Goal: Communication & Community: Answer question/provide support

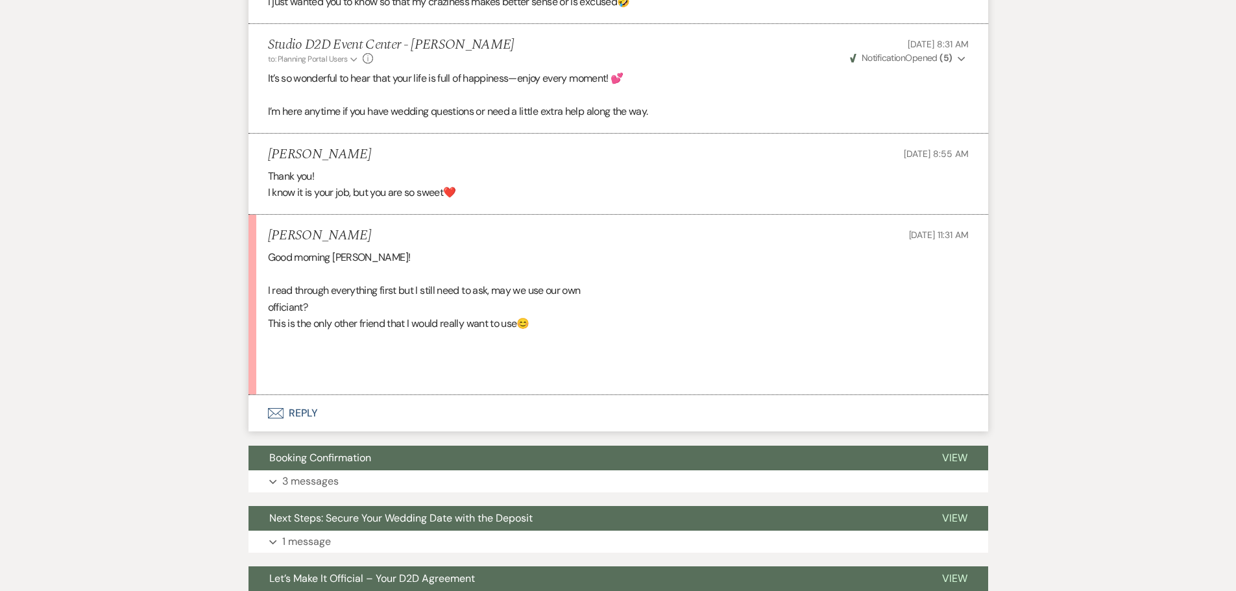
click at [305, 409] on button "Envelope Reply" at bounding box center [617, 413] width 739 height 36
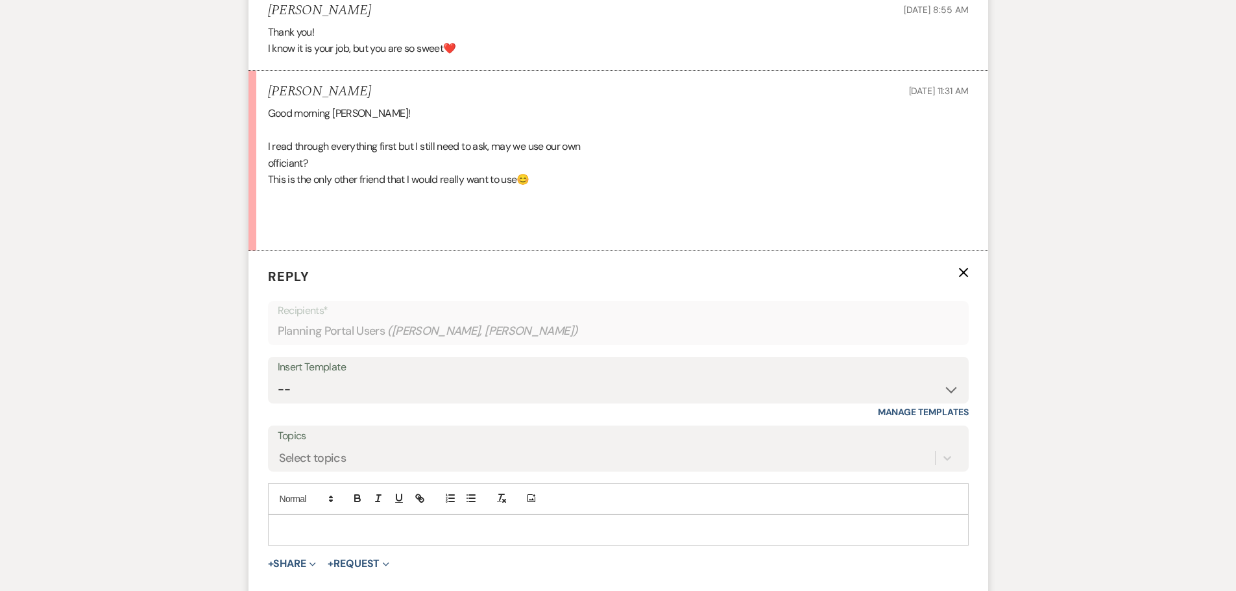
scroll to position [1756, 0]
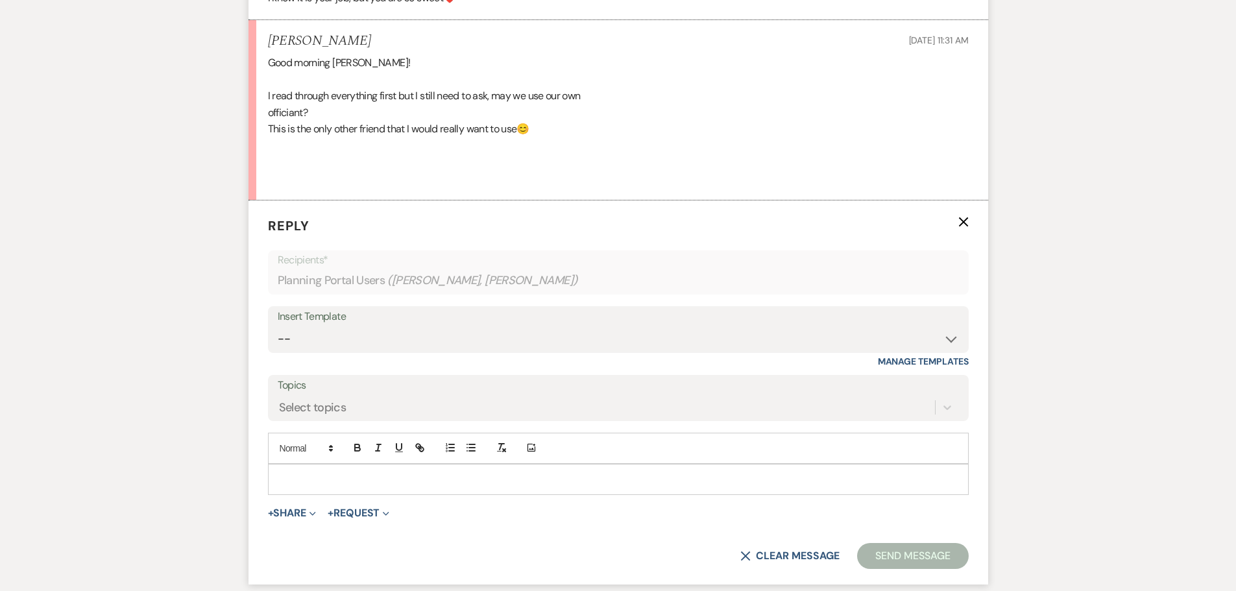
click at [384, 475] on p at bounding box center [618, 479] width 680 height 14
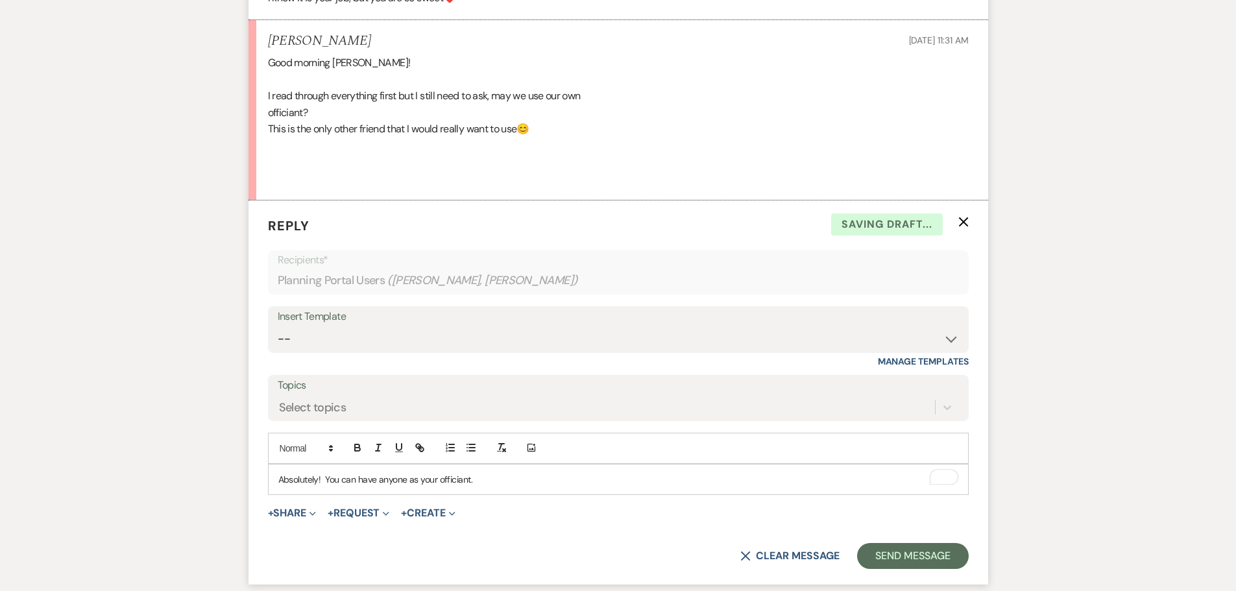
click at [494, 479] on p "Absolutely! You can have anyone as your officiant." at bounding box center [618, 479] width 680 height 14
click at [937, 553] on button "Send Message" at bounding box center [912, 556] width 111 height 26
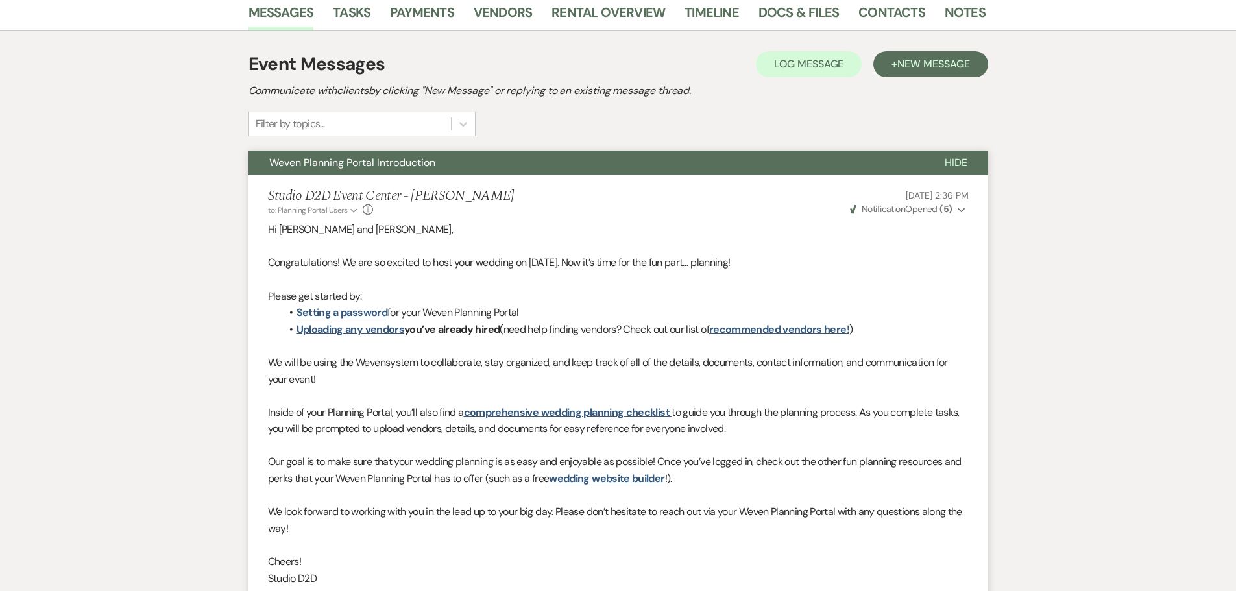
scroll to position [200, 0]
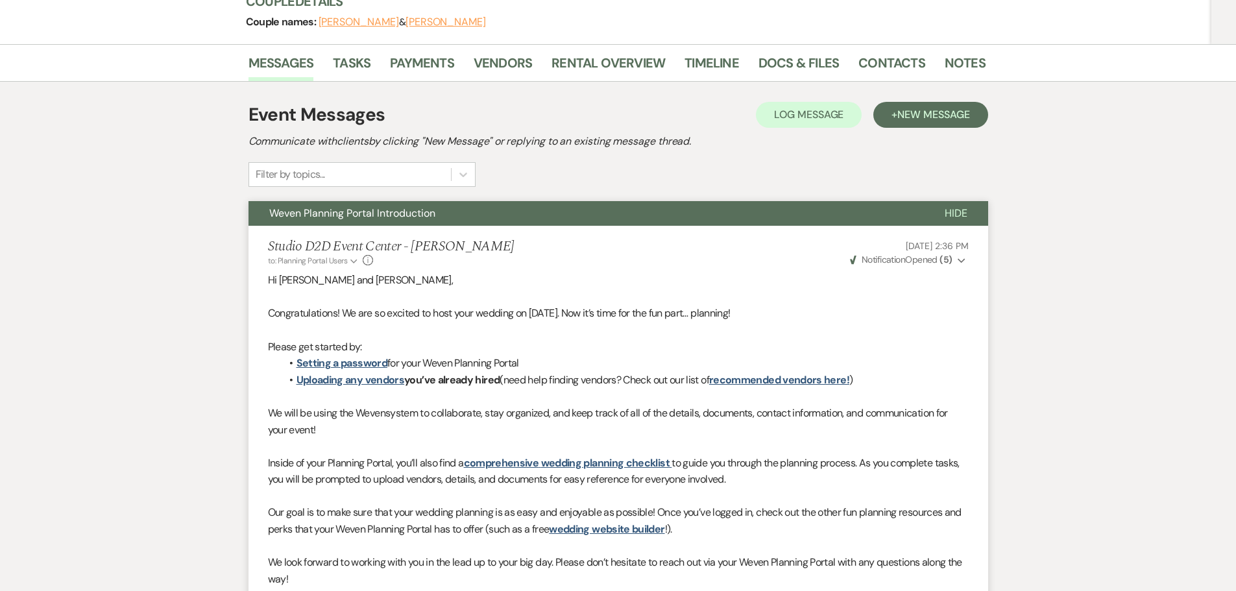
click at [442, 216] on button "Weven Planning Portal Introduction" at bounding box center [585, 213] width 675 height 25
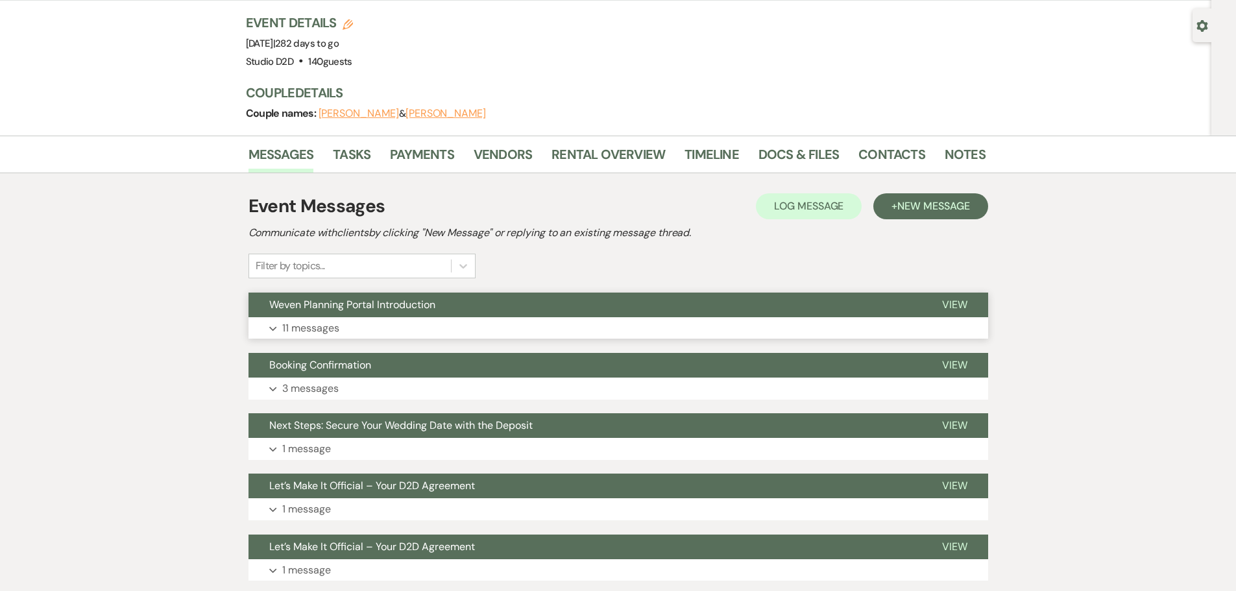
scroll to position [0, 0]
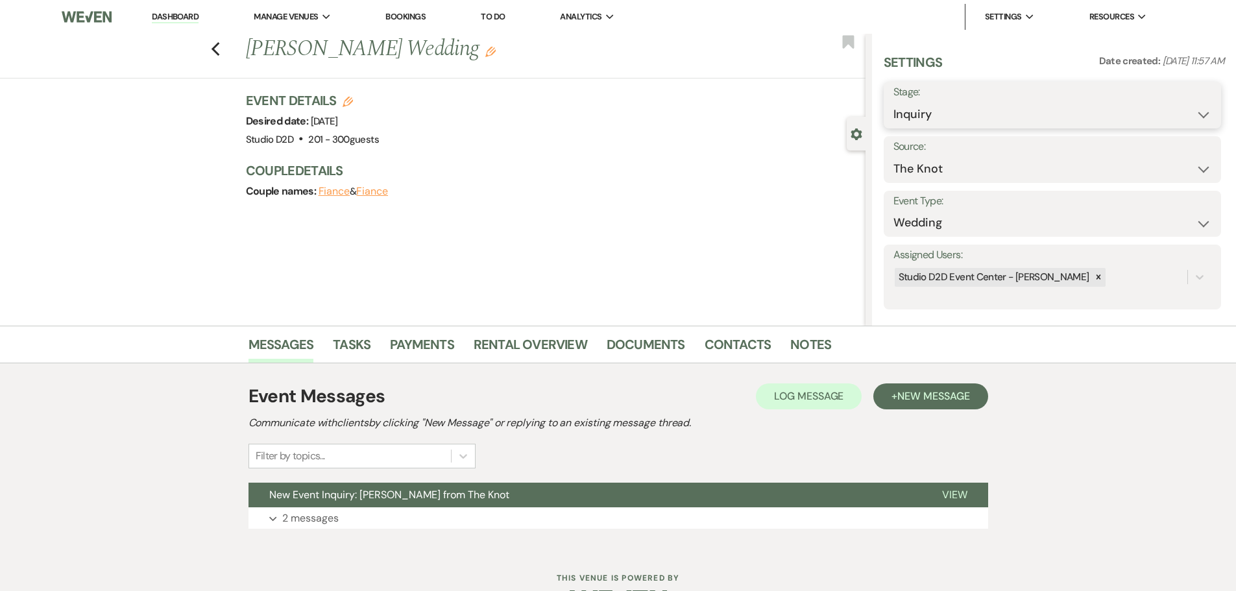
click at [958, 120] on select "Inquiry Follow Up Tour Requested Tour Confirmed Toured Proposal Sent Booked Lost" at bounding box center [1052, 114] width 318 height 25
select select "9"
click at [893, 102] on select "Inquiry Follow Up Tour Requested Tour Confirmed Toured Proposal Sent Booked Lost" at bounding box center [1052, 114] width 318 height 25
click at [1173, 107] on button "Save" at bounding box center [1183, 105] width 73 height 26
click at [174, 16] on link "Dashboard" at bounding box center [175, 17] width 47 height 12
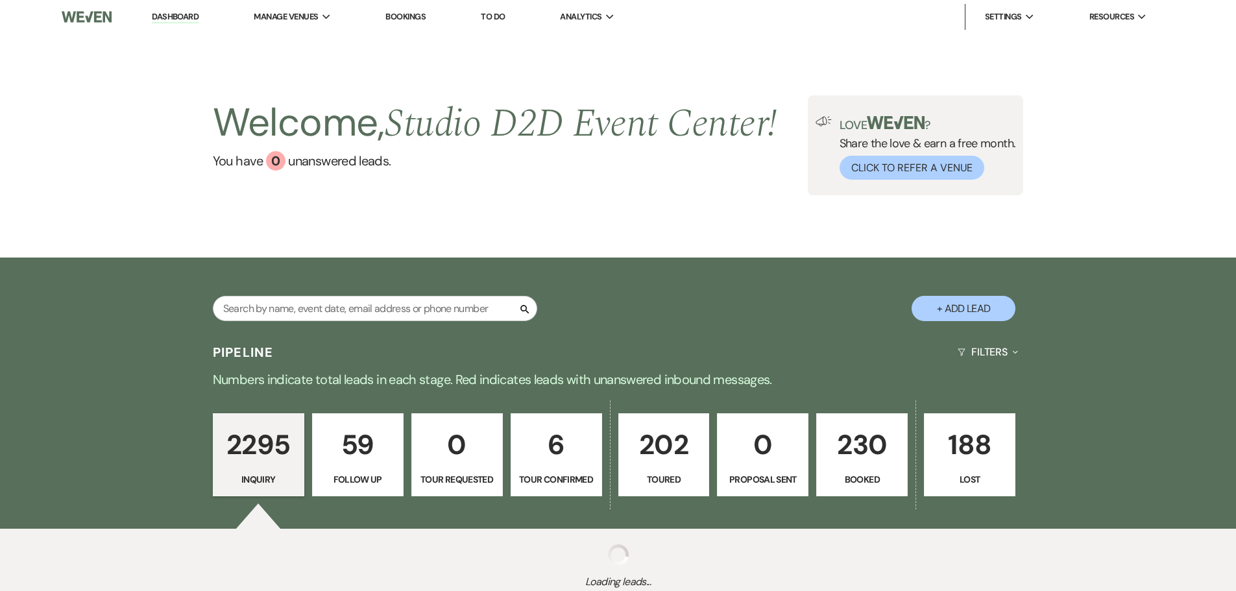
click at [560, 446] on p "6" at bounding box center [556, 444] width 75 height 43
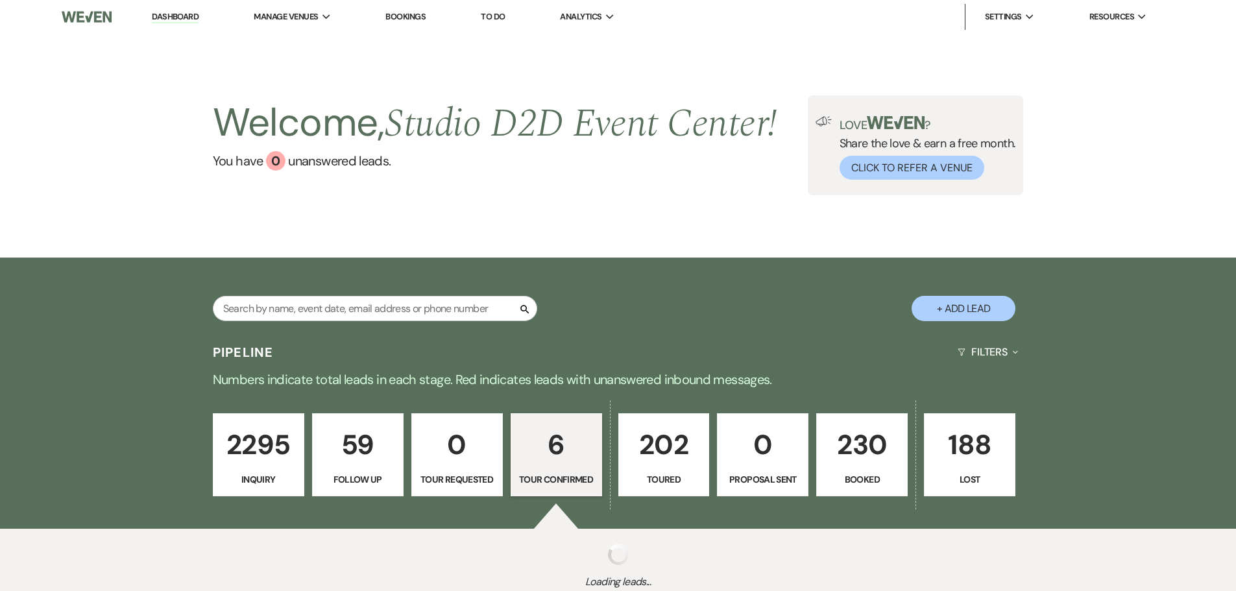
select select "4"
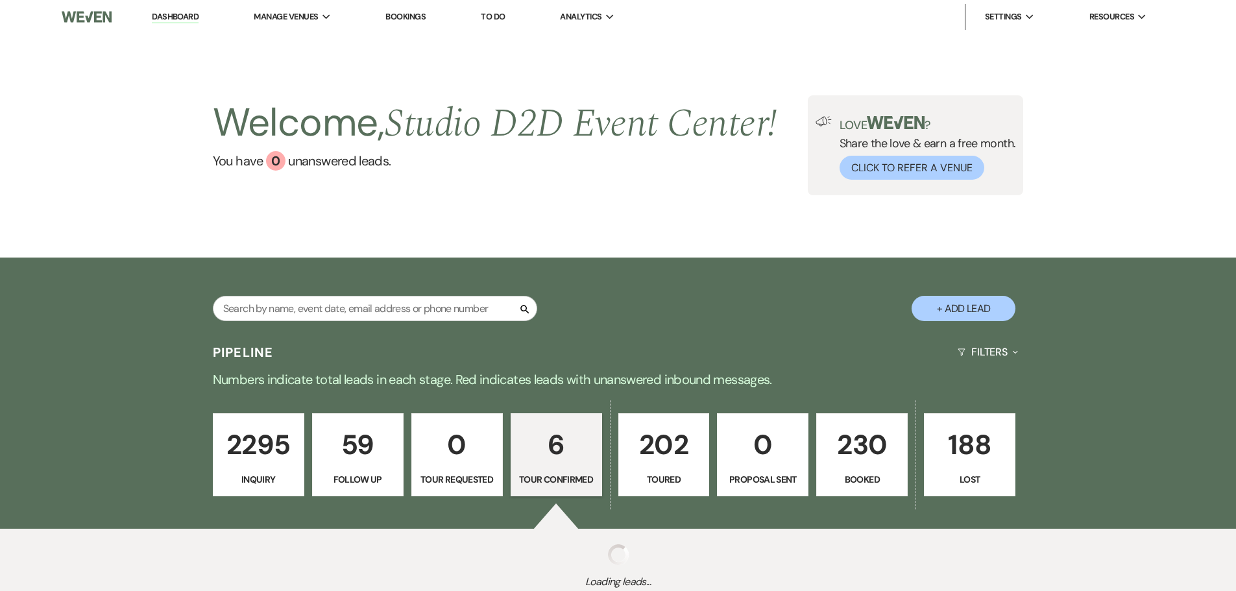
select select "4"
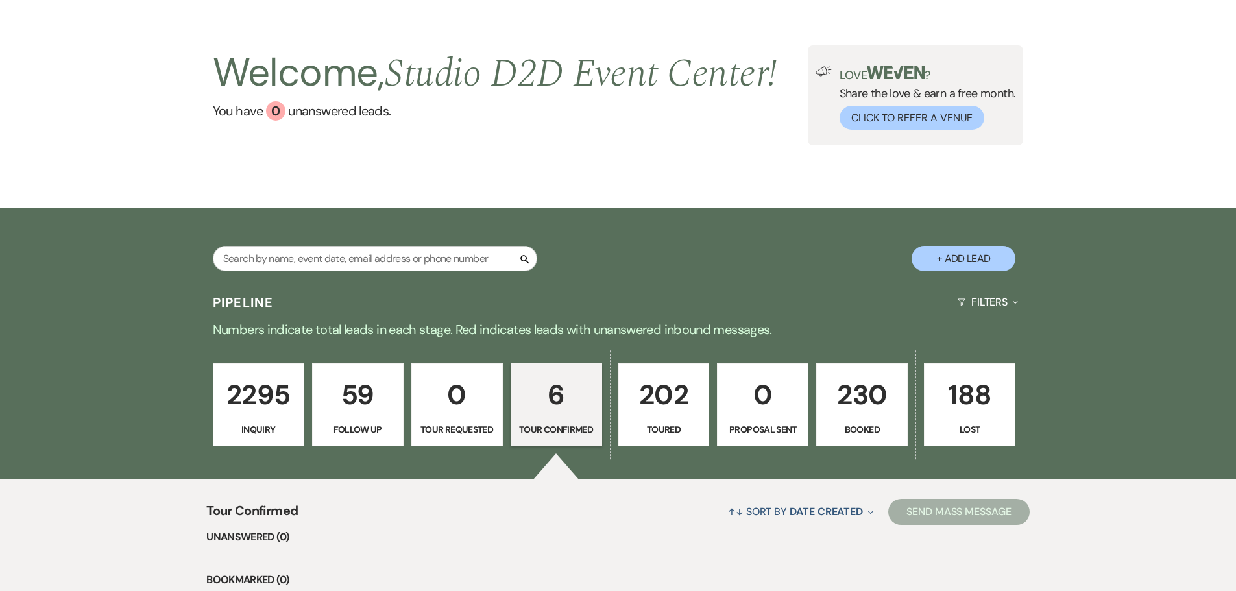
scroll to position [259, 0]
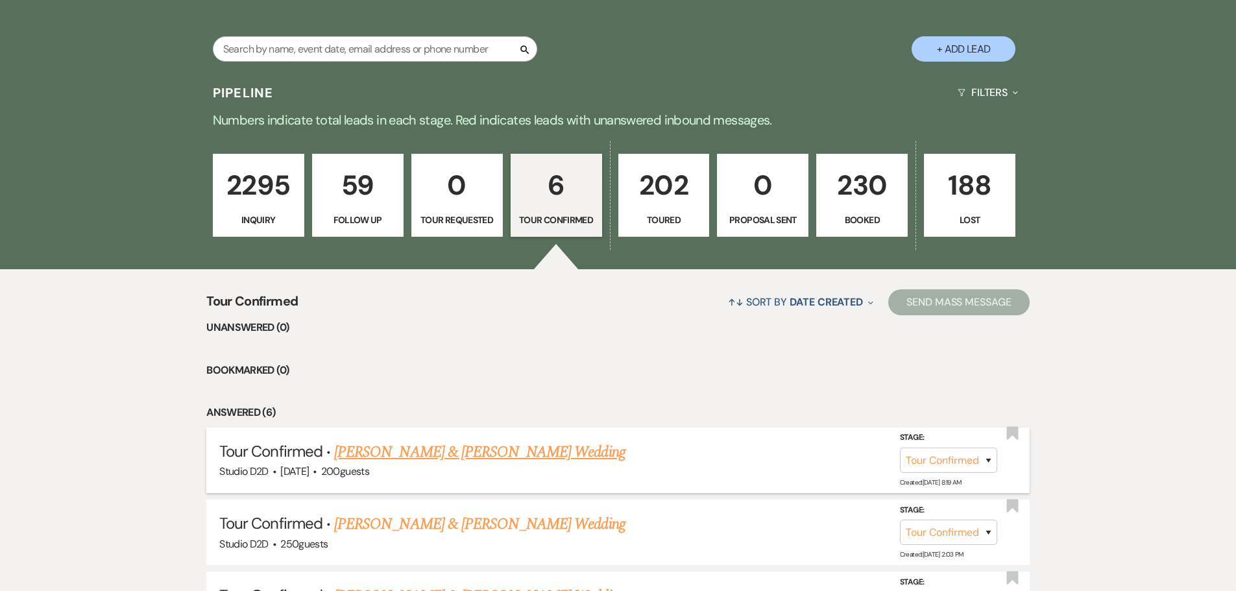
click at [494, 450] on link "Christopher Villaire & Frances Howard's Wedding" at bounding box center [479, 451] width 291 height 23
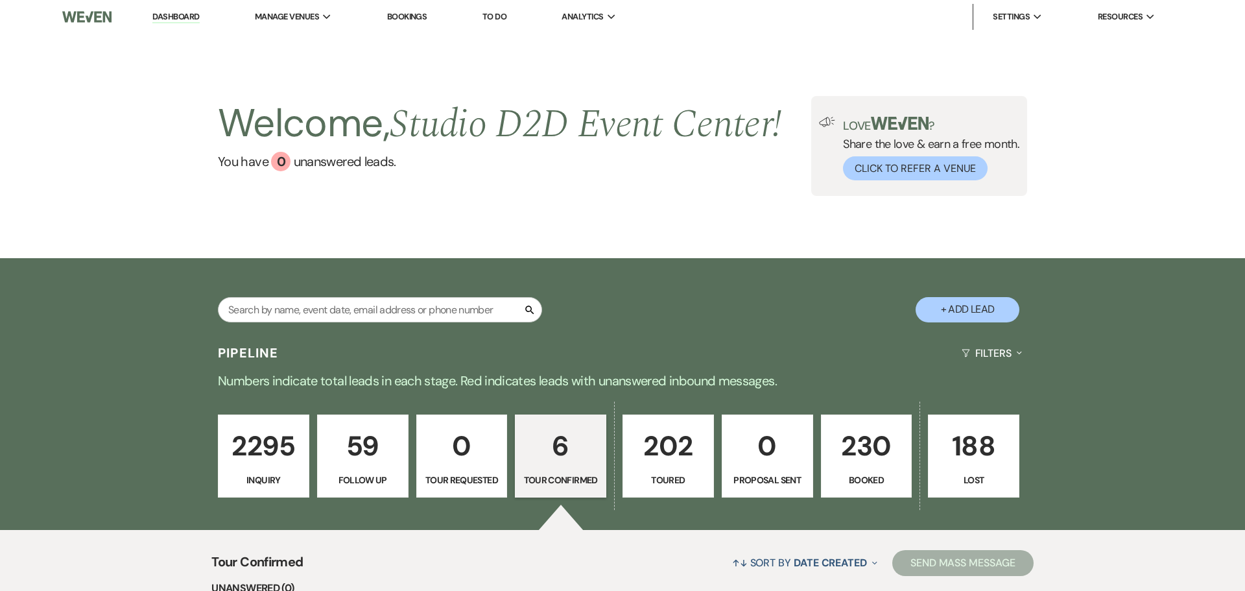
select select "4"
select select "17"
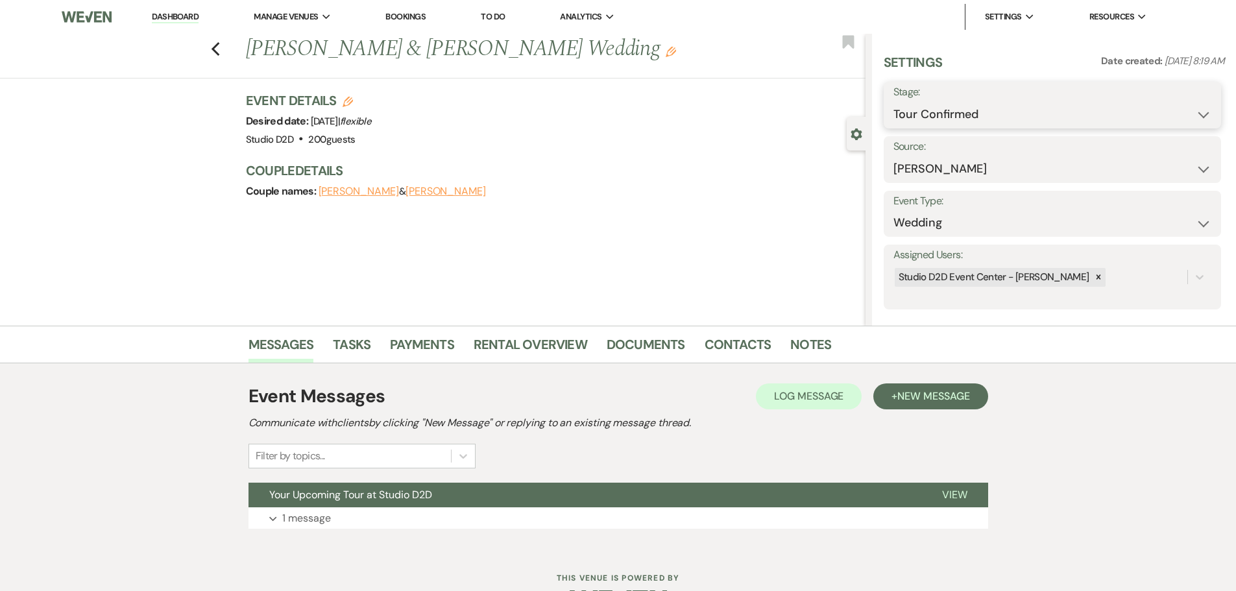
click at [969, 106] on select "Inquiry Follow Up Tour Requested Tour Confirmed Toured Proposal Sent Booked Lost" at bounding box center [1052, 114] width 318 height 25
click at [893, 102] on select "Inquiry Follow Up Tour Requested Tour Confirmed Toured Proposal Sent Booked Lost" at bounding box center [1052, 114] width 318 height 25
click at [1029, 120] on select "Inquiry Follow Up Tour Requested Tour Confirmed Toured Proposal Sent Booked Lost" at bounding box center [1052, 114] width 318 height 25
select select "5"
click at [893, 102] on select "Inquiry Follow Up Tour Requested Tour Confirmed Toured Proposal Sent Booked Lost" at bounding box center [1052, 114] width 318 height 25
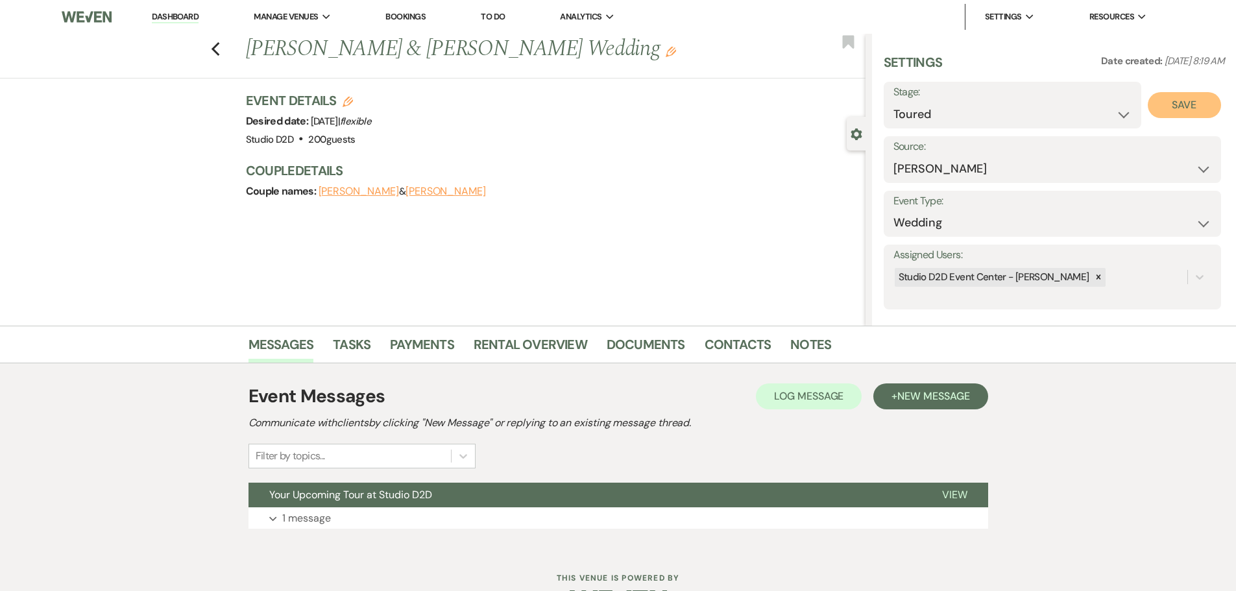
click at [1182, 104] on button "Save" at bounding box center [1183, 105] width 73 height 26
click at [926, 398] on span "New Message" at bounding box center [933, 396] width 72 height 14
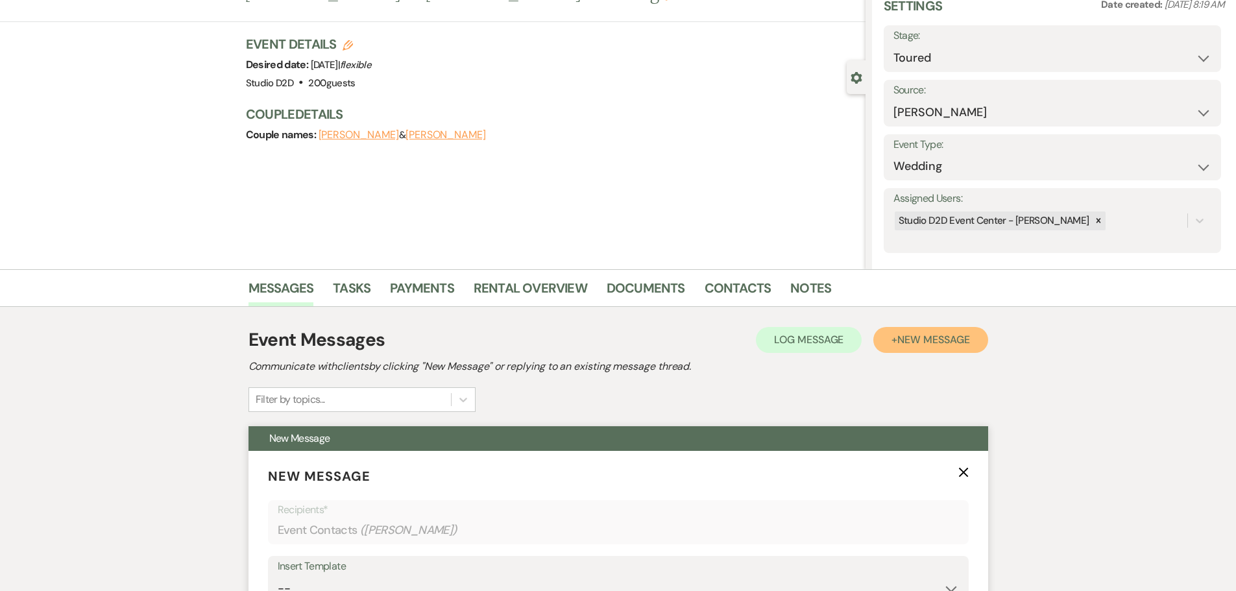
scroll to position [259, 0]
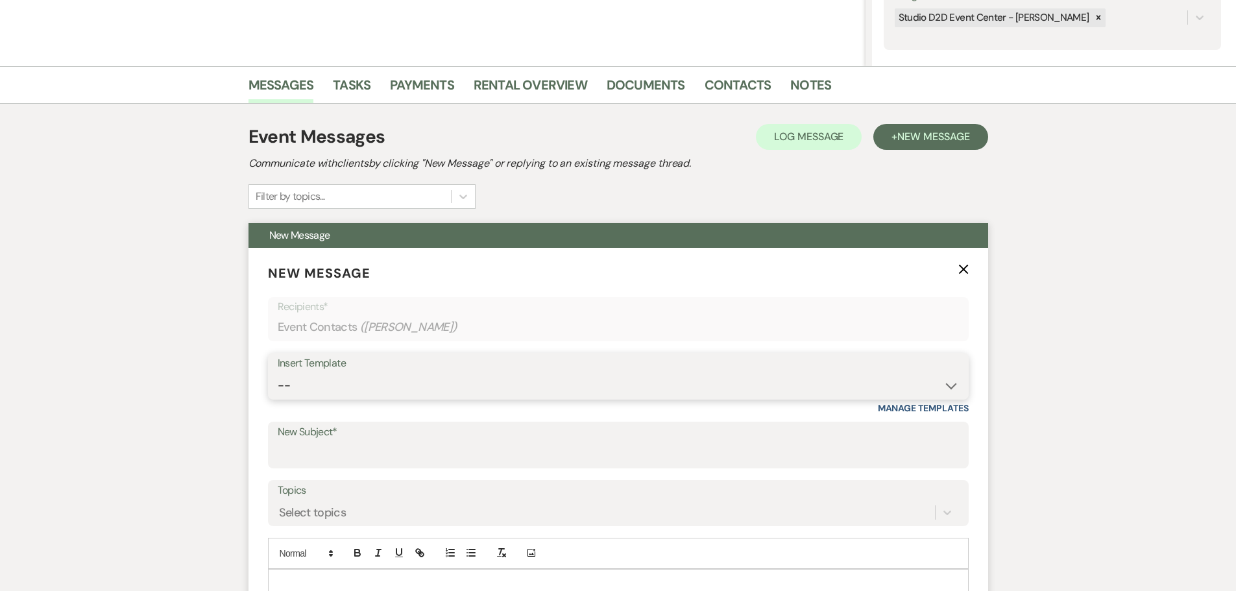
click at [308, 387] on select "-- New Inquiry - message 2 Event Pricing - Non Wedding Weven Planning Portal In…" at bounding box center [618, 385] width 681 height 25
select select "1751"
click at [278, 373] on select "-- New Inquiry - message 2 Event Pricing - Non Wedding Weven Planning Portal In…" at bounding box center [618, 385] width 681 height 25
type input "Tour Follow Up"
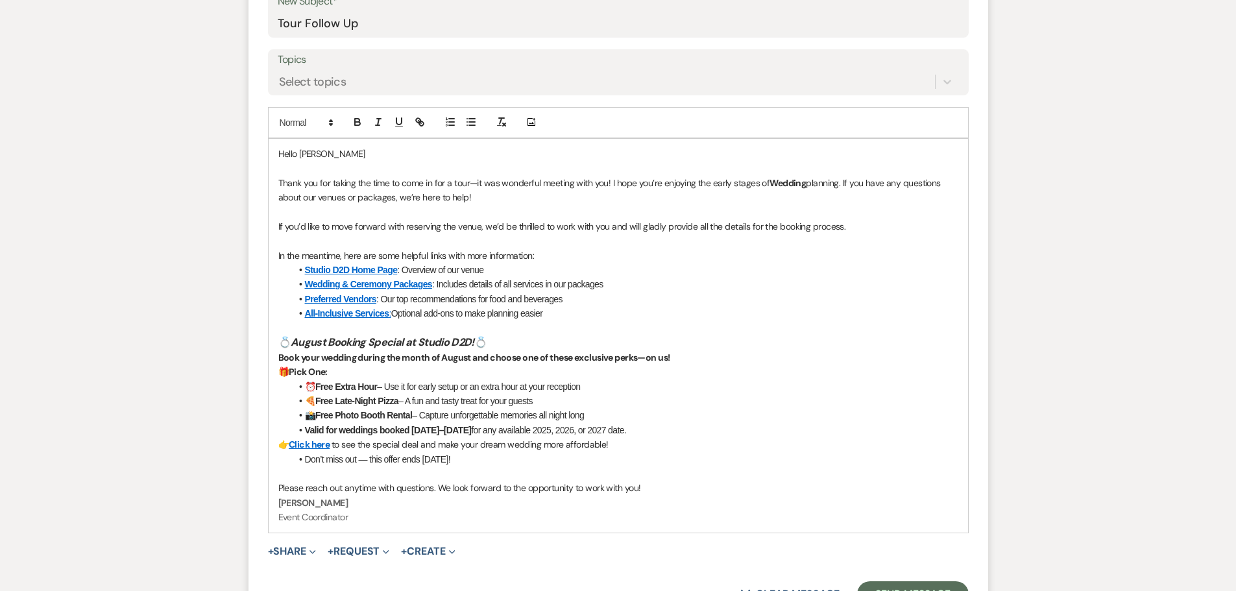
scroll to position [649, 0]
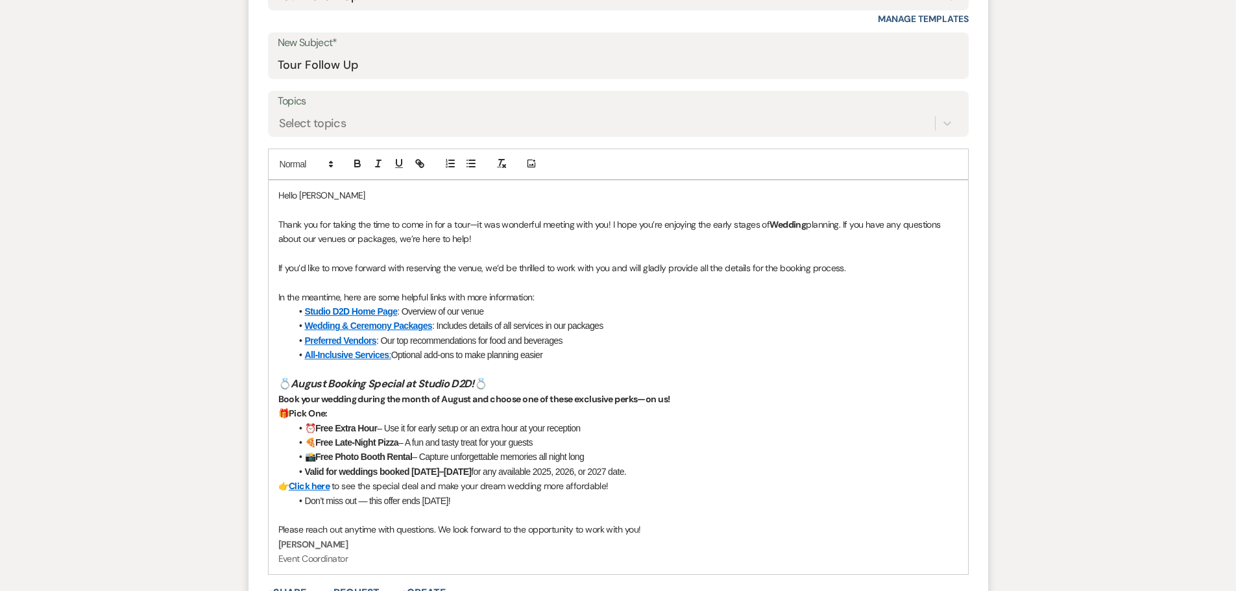
click at [390, 193] on p "Hello Frances" at bounding box center [618, 195] width 680 height 14
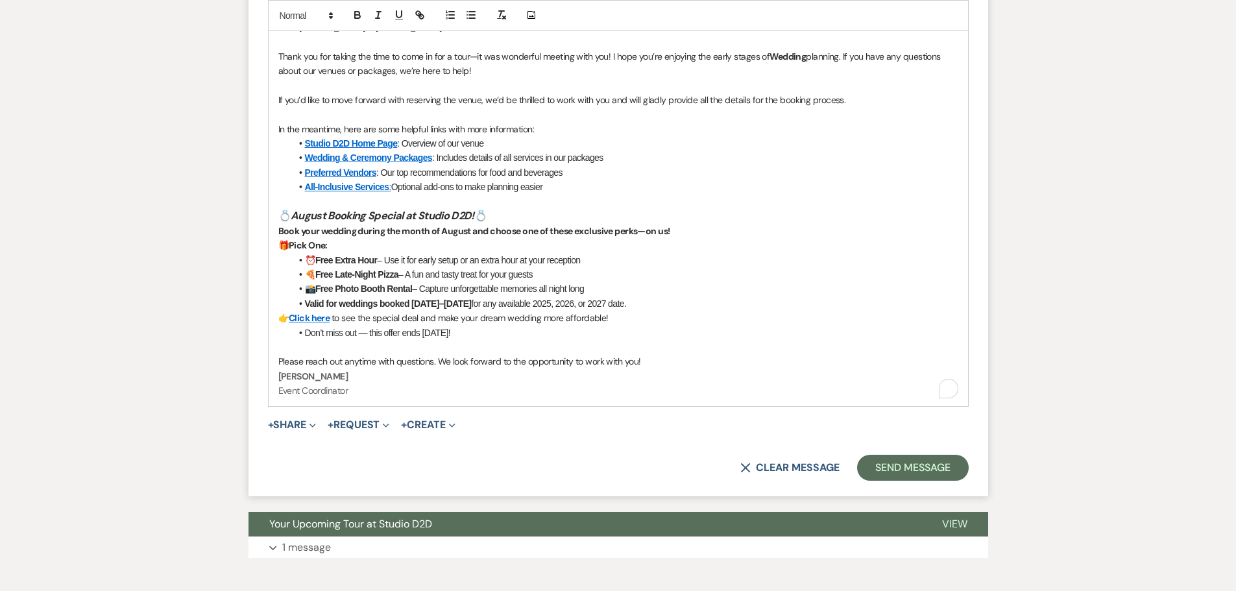
scroll to position [843, 0]
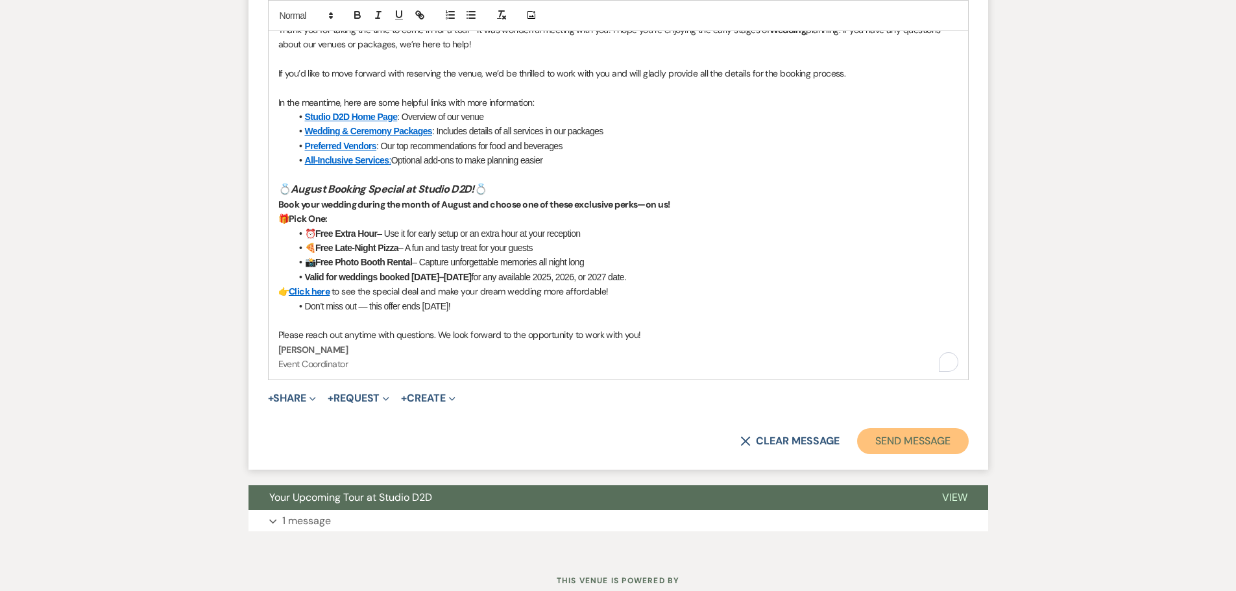
click at [883, 441] on button "Send Message" at bounding box center [912, 441] width 111 height 26
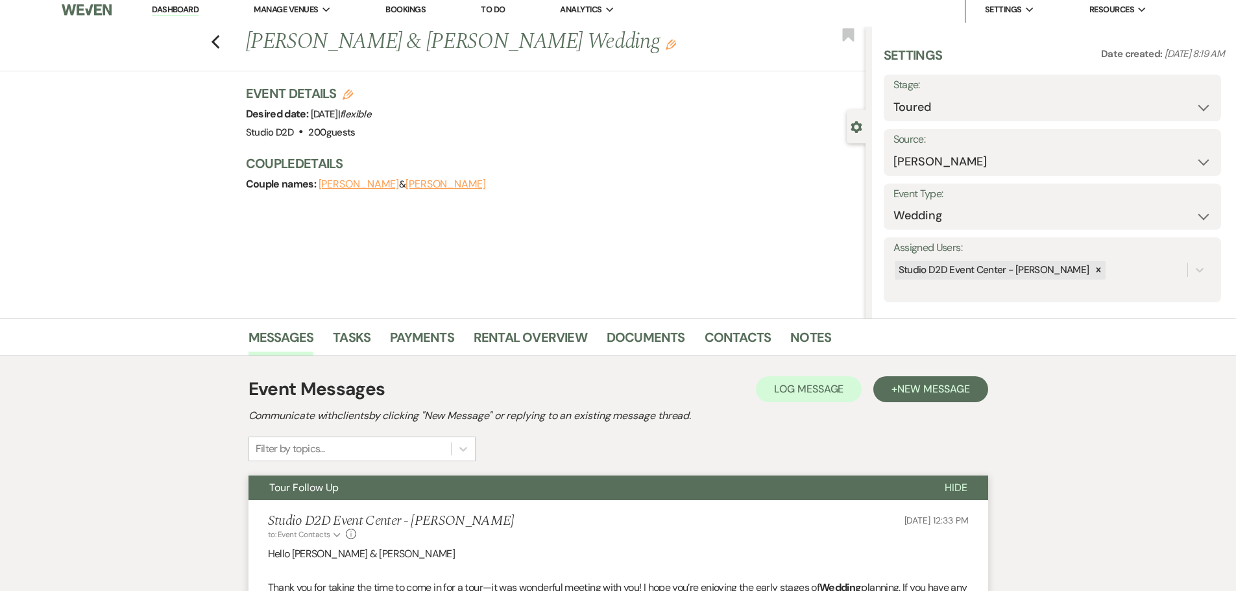
scroll to position [0, 0]
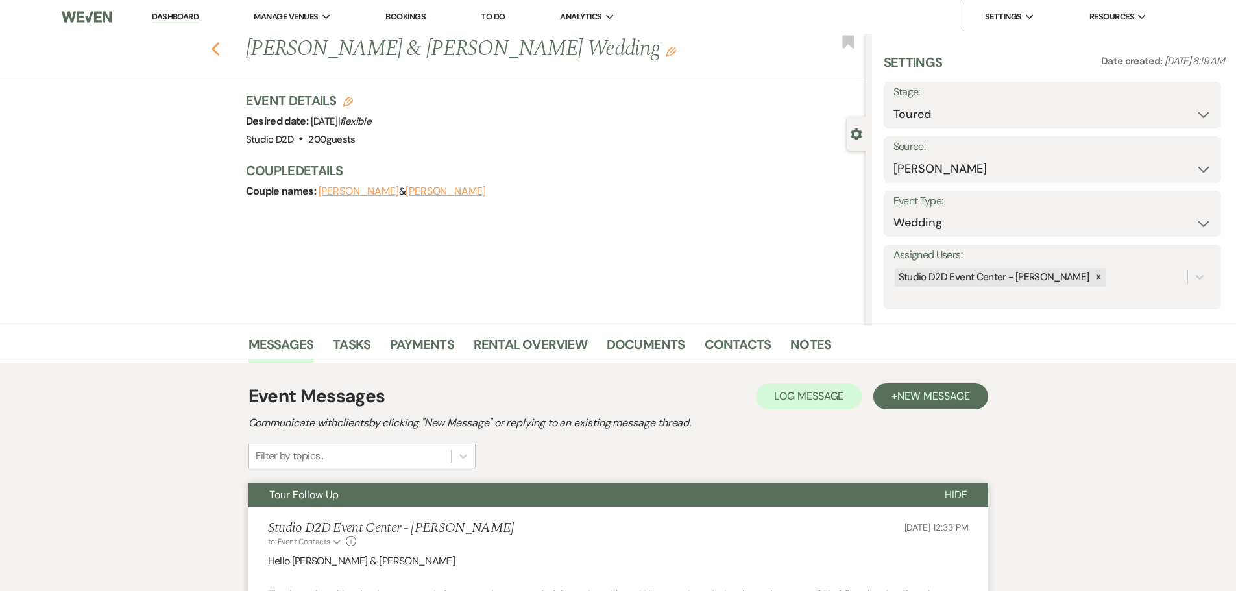
click at [219, 49] on use "button" at bounding box center [215, 49] width 8 height 14
select select "4"
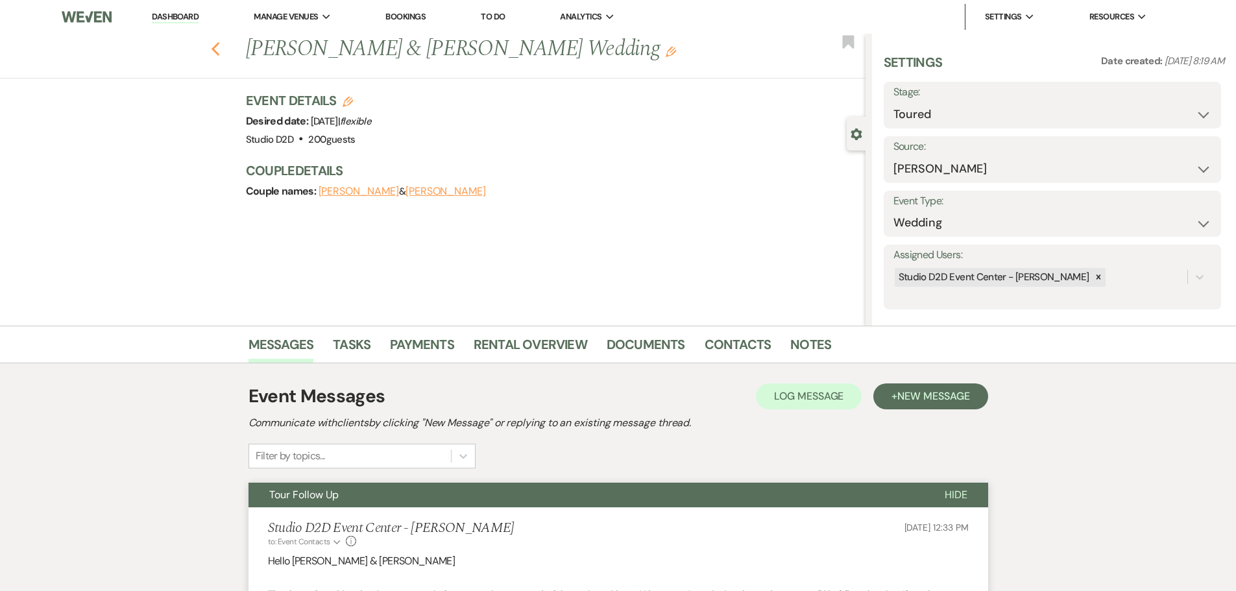
select select "4"
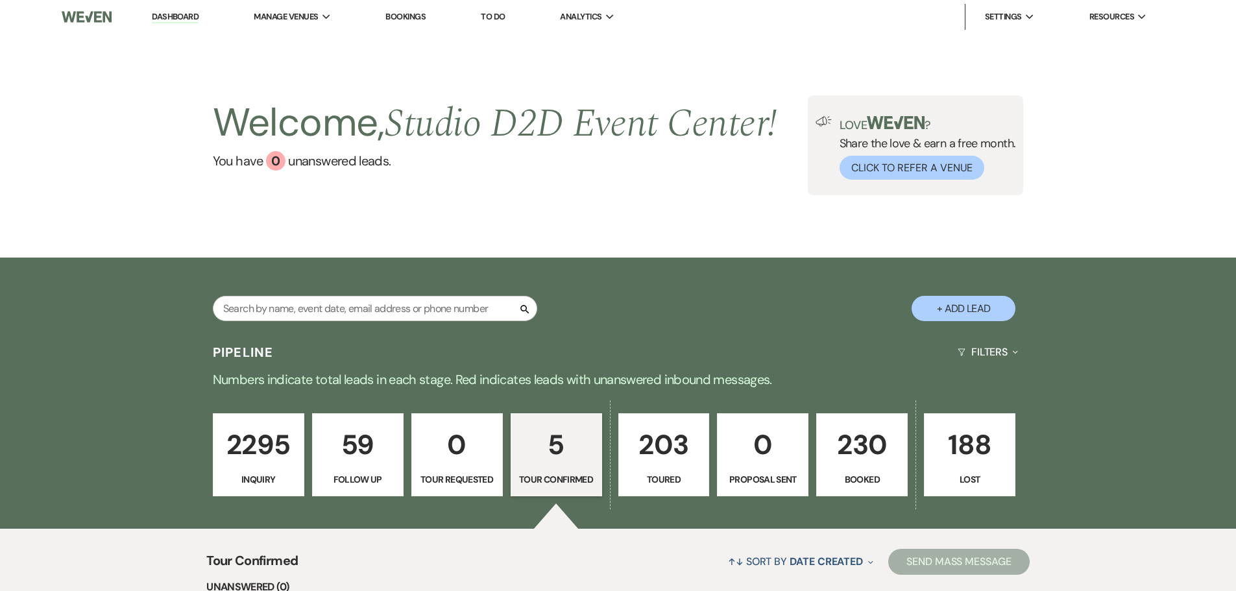
click at [166, 16] on link "Dashboard" at bounding box center [175, 17] width 47 height 12
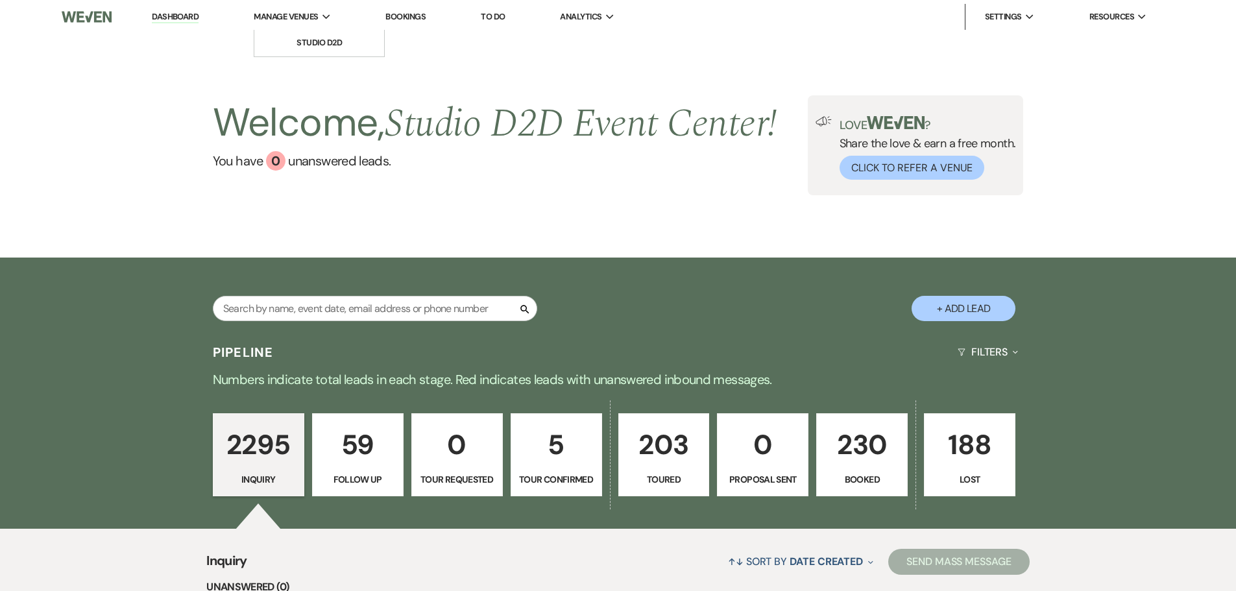
click at [275, 16] on span "Manage Venues" at bounding box center [286, 16] width 64 height 13
click at [313, 45] on li "Studio D2D" at bounding box center [319, 42] width 117 height 13
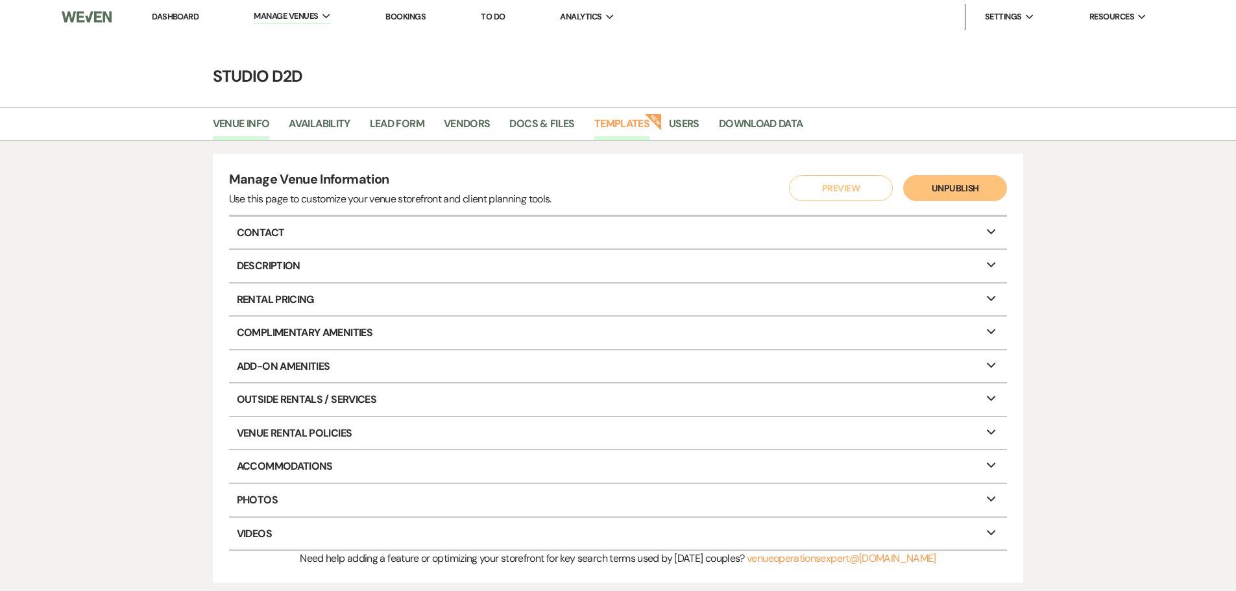
click at [610, 122] on link "Templates" at bounding box center [621, 127] width 55 height 25
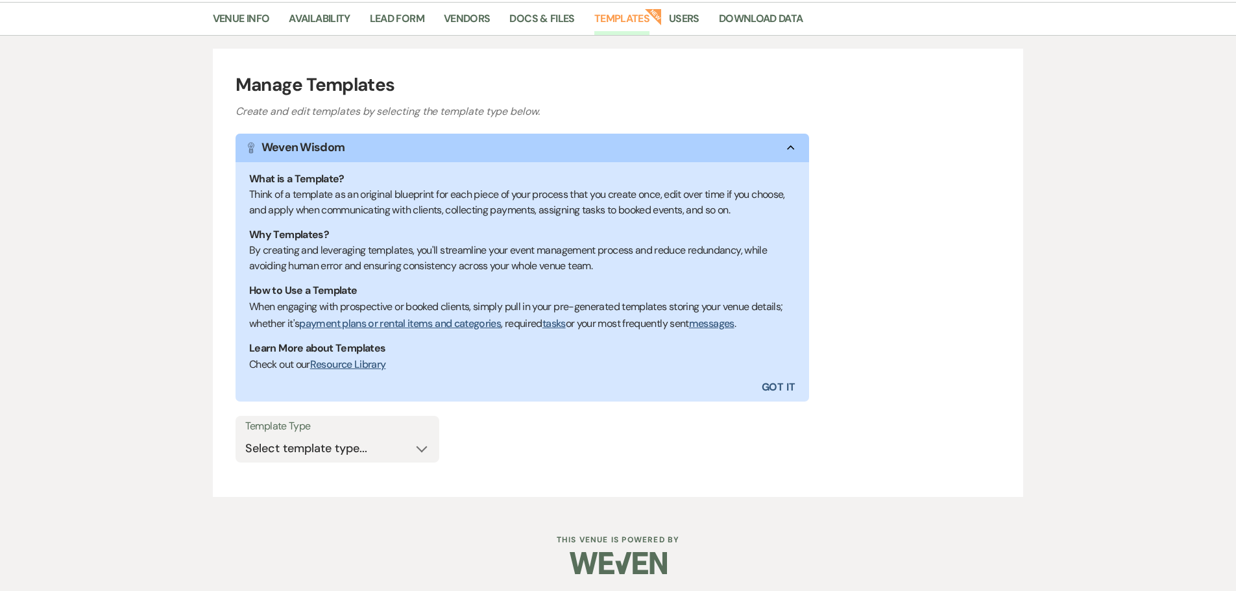
scroll to position [108, 0]
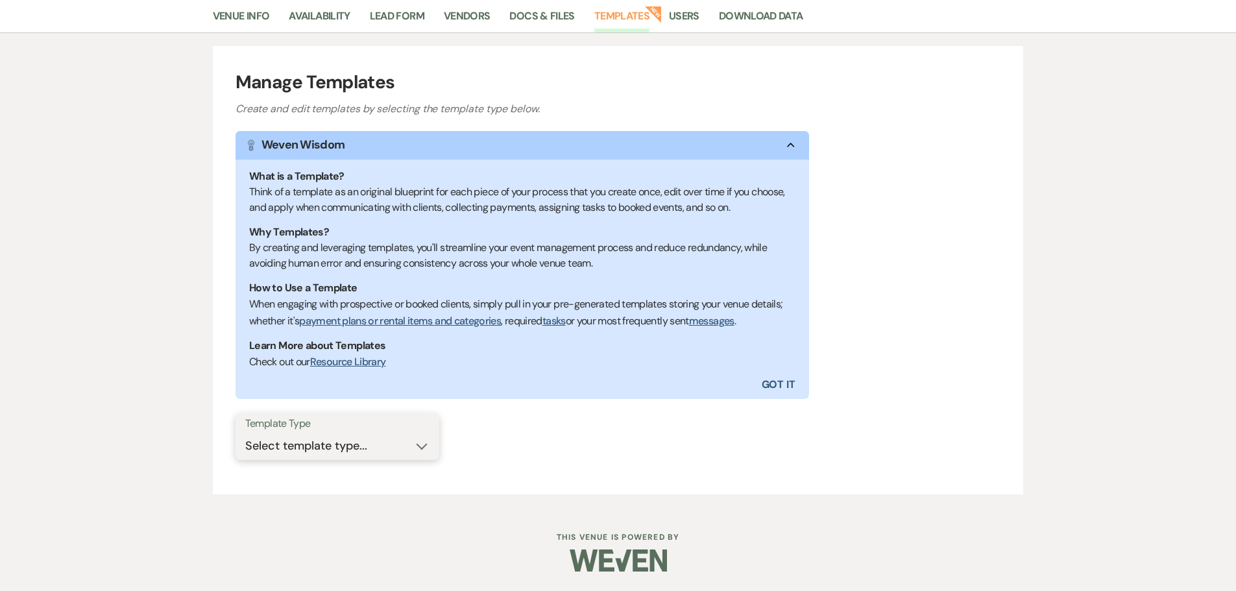
click at [370, 451] on select "Select template type... Task List Message Templates Payment Plan Inventory Item…" at bounding box center [337, 445] width 184 height 25
click at [526, 15] on link "Docs & Files" at bounding box center [541, 20] width 65 height 25
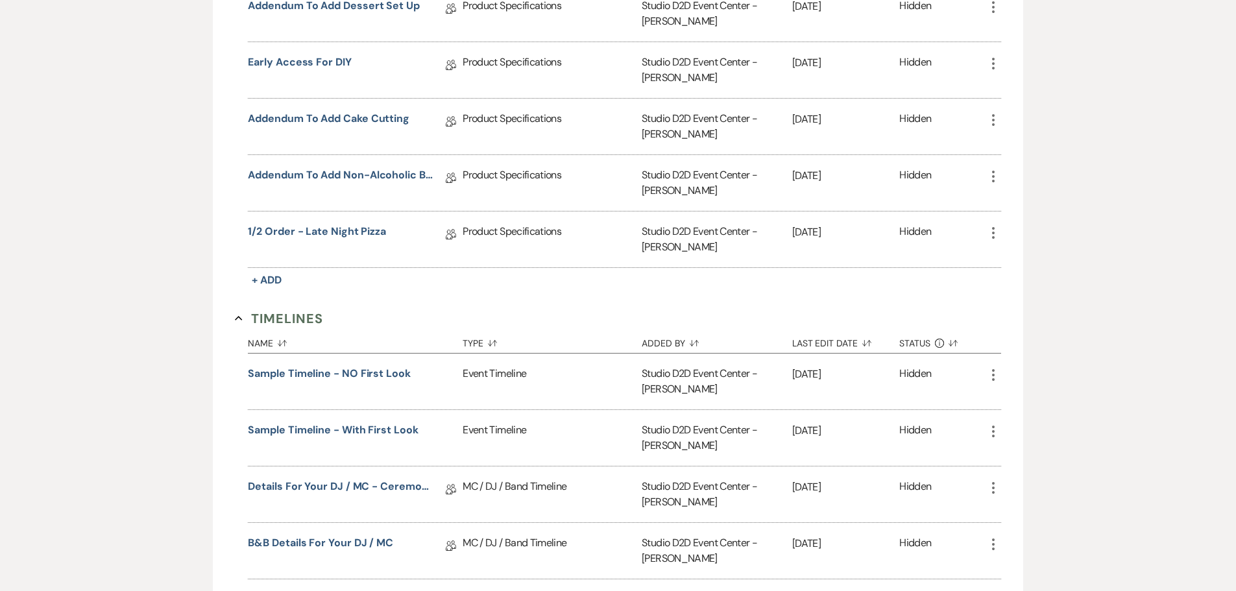
scroll to position [2359, 0]
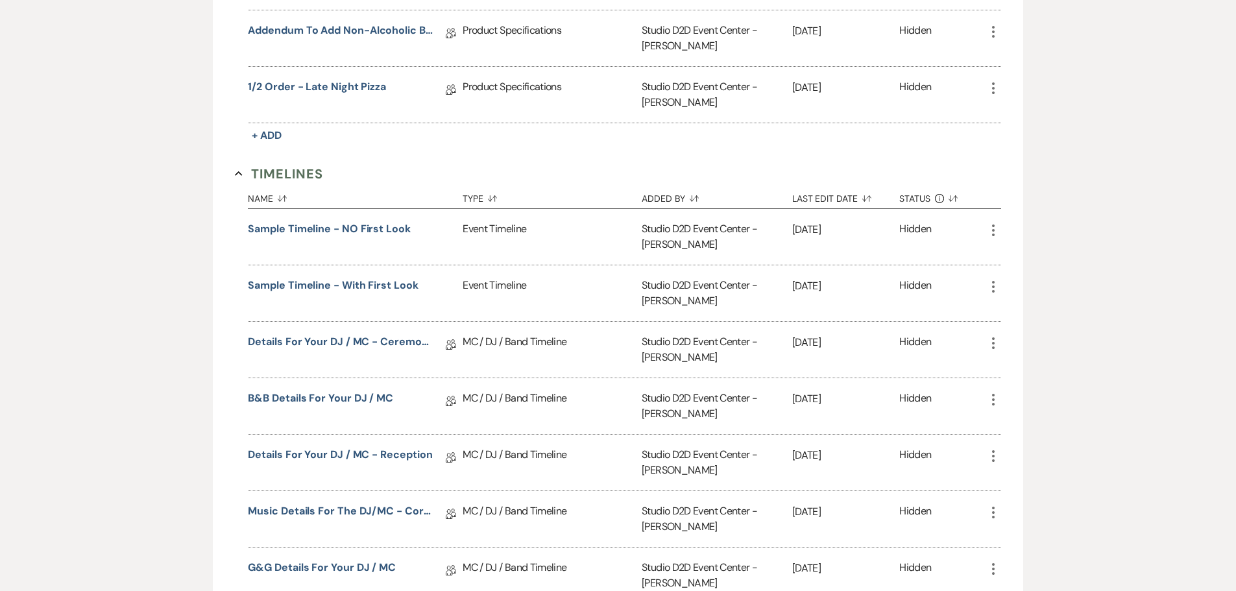
scroll to position [2554, 0]
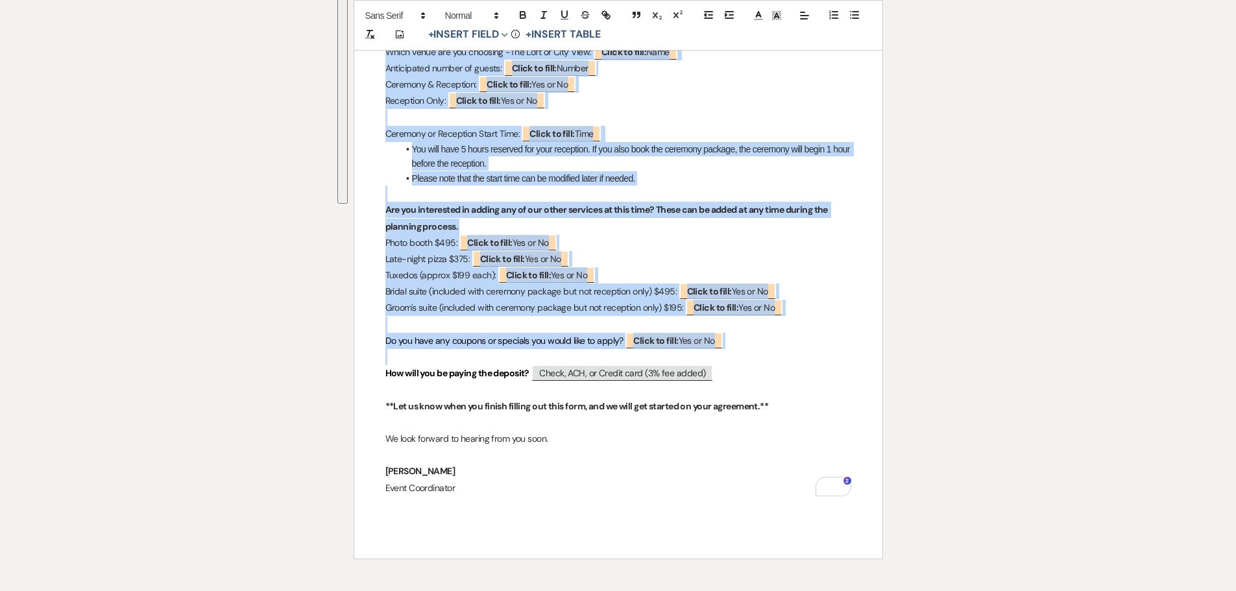
scroll to position [649, 0]
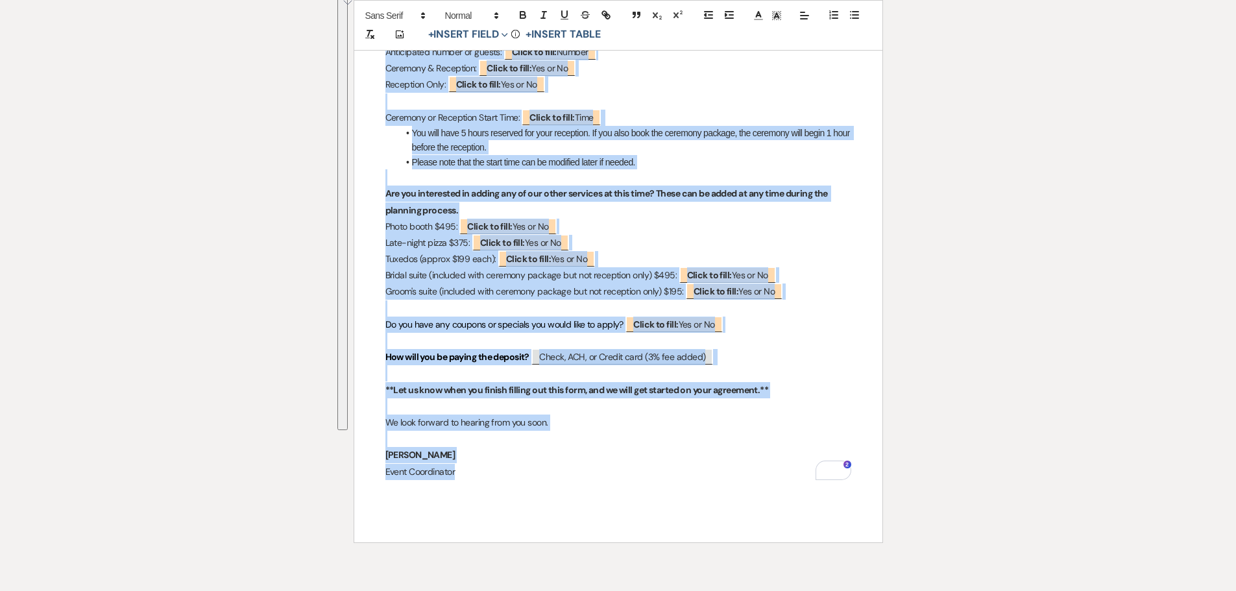
drag, startPoint x: 398, startPoint y: 280, endPoint x: 604, endPoint y: 472, distance: 280.9
click at [604, 472] on div "Agreement Information Hello ﻿ Auto fill: {{Client First Name(s)}} ﻿ We are exci…" at bounding box center [618, 59] width 528 height 966
click at [711, 159] on li "Please note that the start time can be modified later if needed." at bounding box center [624, 162] width 453 height 14
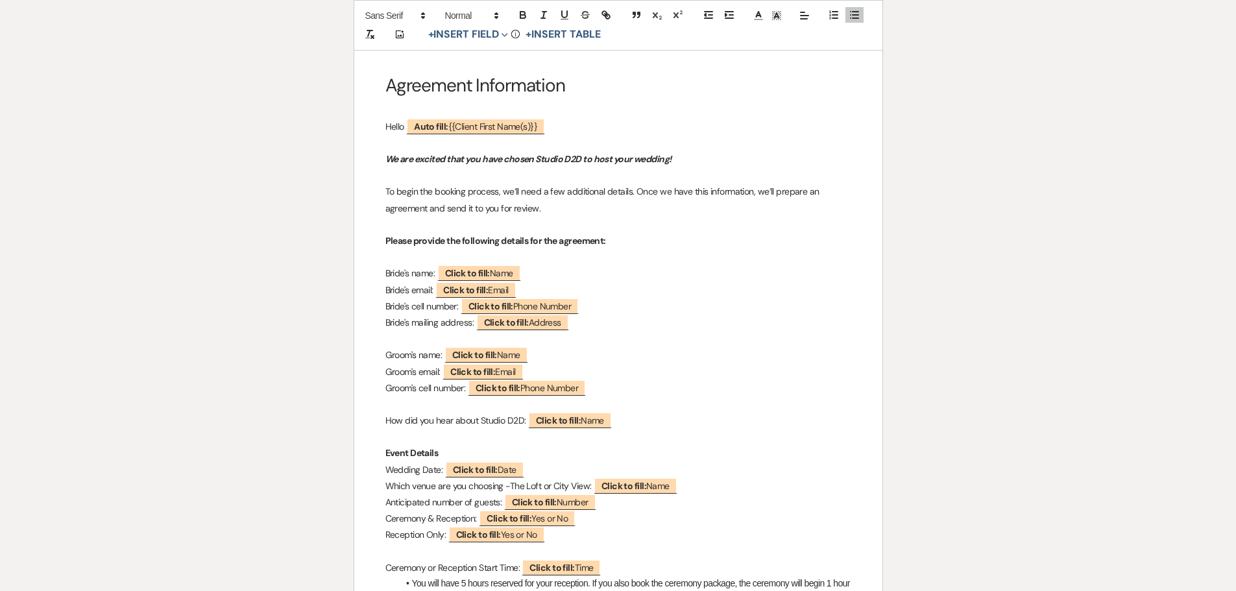
scroll to position [195, 0]
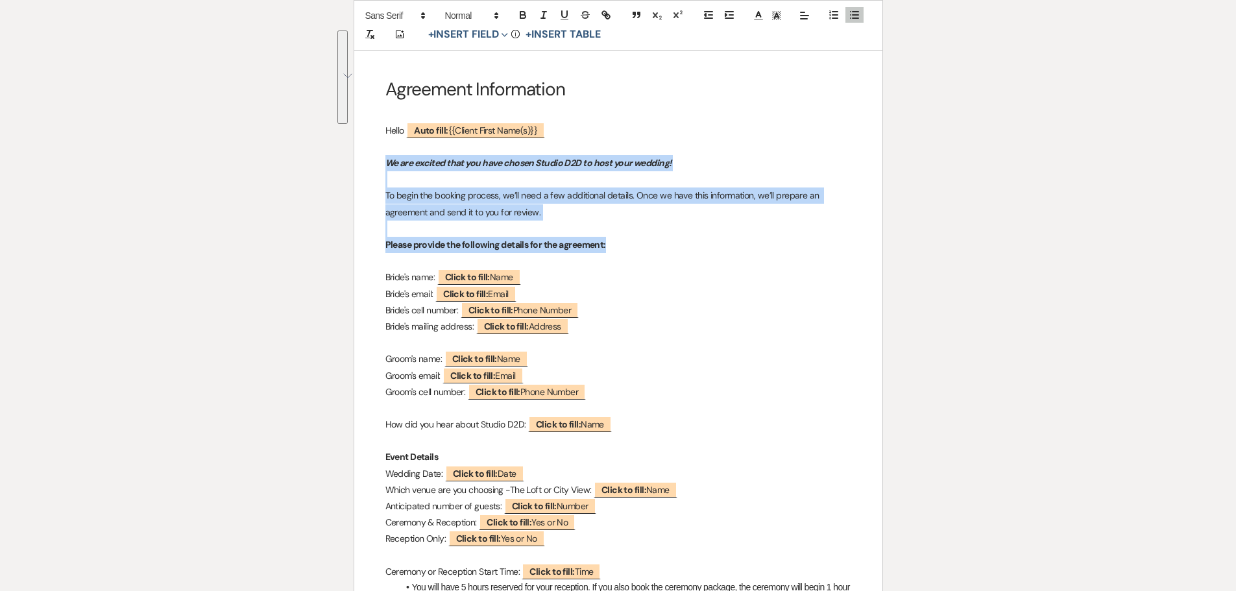
drag, startPoint x: 385, startPoint y: 161, endPoint x: 660, endPoint y: 243, distance: 286.9
click at [660, 243] on div "Agreement Information Hello ﻿ Auto fill: {{Client First Name(s)}} ﻿ We are exci…" at bounding box center [618, 513] width 528 height 966
copy div "We are excited that you have chosen Studio D2D to host your wedding! To begin t…"
drag, startPoint x: 437, startPoint y: 279, endPoint x: 385, endPoint y: 284, distance: 52.8
click at [385, 284] on p "Bride's name: ﻿ Click to fill: Name ﻿" at bounding box center [618, 277] width 466 height 16
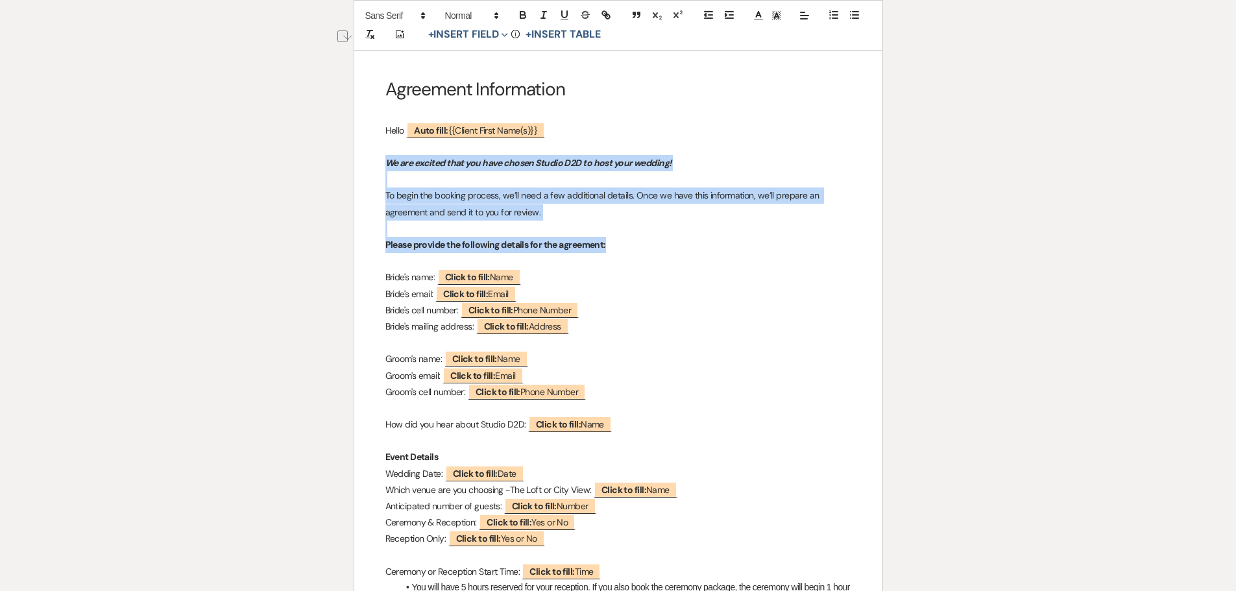
copy p "Bride's name:"
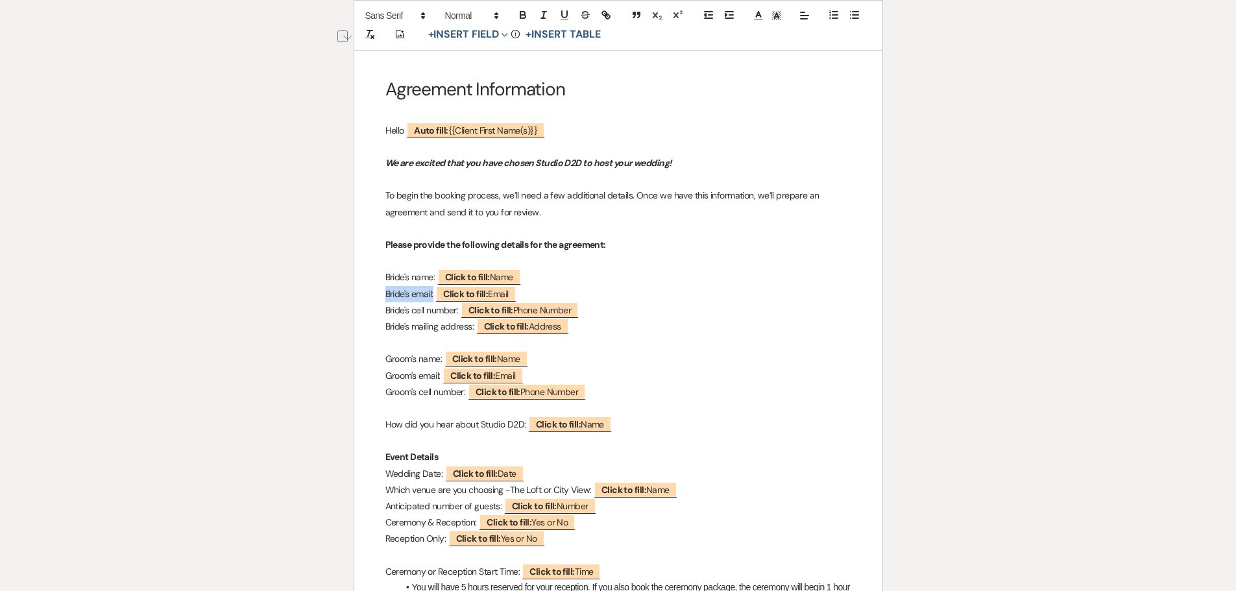
drag, startPoint x: 435, startPoint y: 296, endPoint x: 384, endPoint y: 296, distance: 50.6
click at [384, 296] on div "Agreement Information Hello ﻿ Auto fill: {{Client First Name(s)}} ﻿ We are exci…" at bounding box center [618, 513] width 528 height 966
copy p "Bride's email:"
drag, startPoint x: 461, startPoint y: 311, endPoint x: 383, endPoint y: 312, distance: 77.8
click at [383, 312] on div "Agreement Information Hello ﻿ Auto fill: {{Client First Name(s)}} ﻿ We are exci…" at bounding box center [618, 513] width 528 height 966
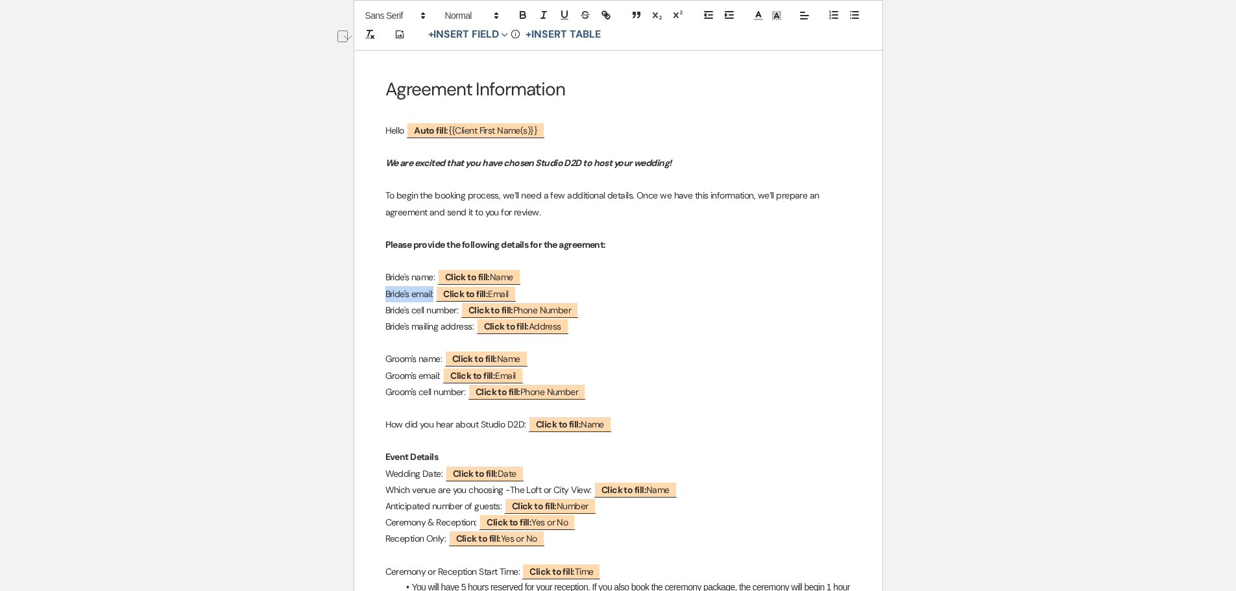
copy p "Bride's cell number:"
drag, startPoint x: 475, startPoint y: 326, endPoint x: 385, endPoint y: 328, distance: 90.2
click at [385, 328] on p "Bride's mailing address: ﻿ Click to fill: Address ﻿" at bounding box center [618, 326] width 466 height 16
copy p "Bride's mailing address:"
click at [444, 359] on span "Click to fill: Name" at bounding box center [485, 358] width 86 height 16
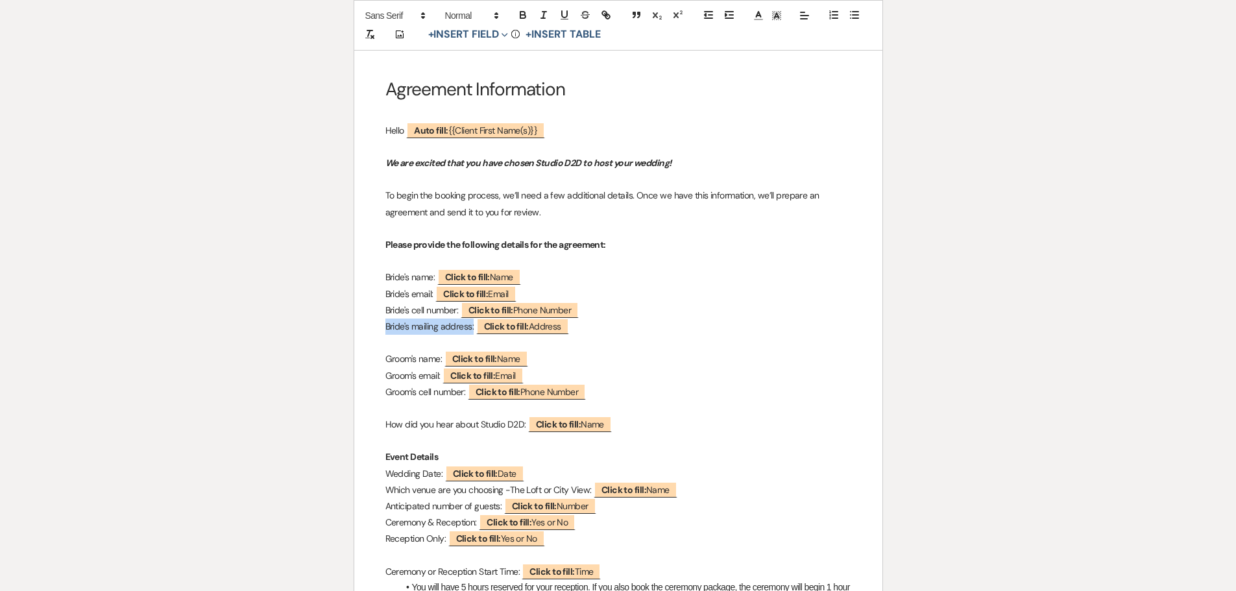
select select "Name"
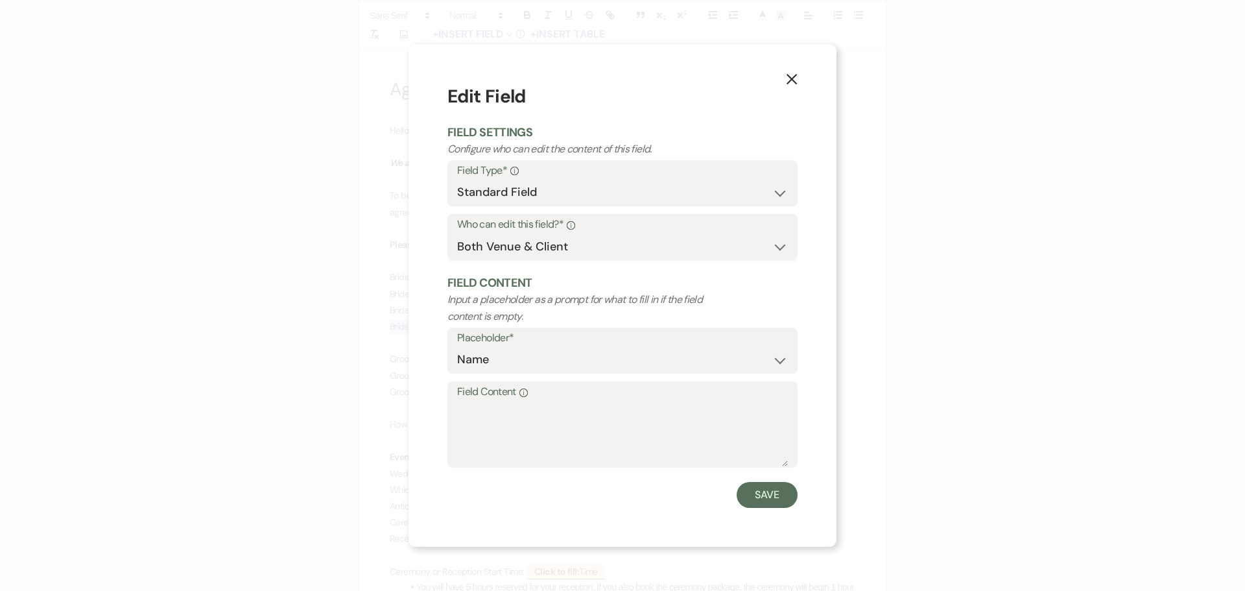
click at [788, 80] on icon "X" at bounding box center [792, 79] width 12 height 12
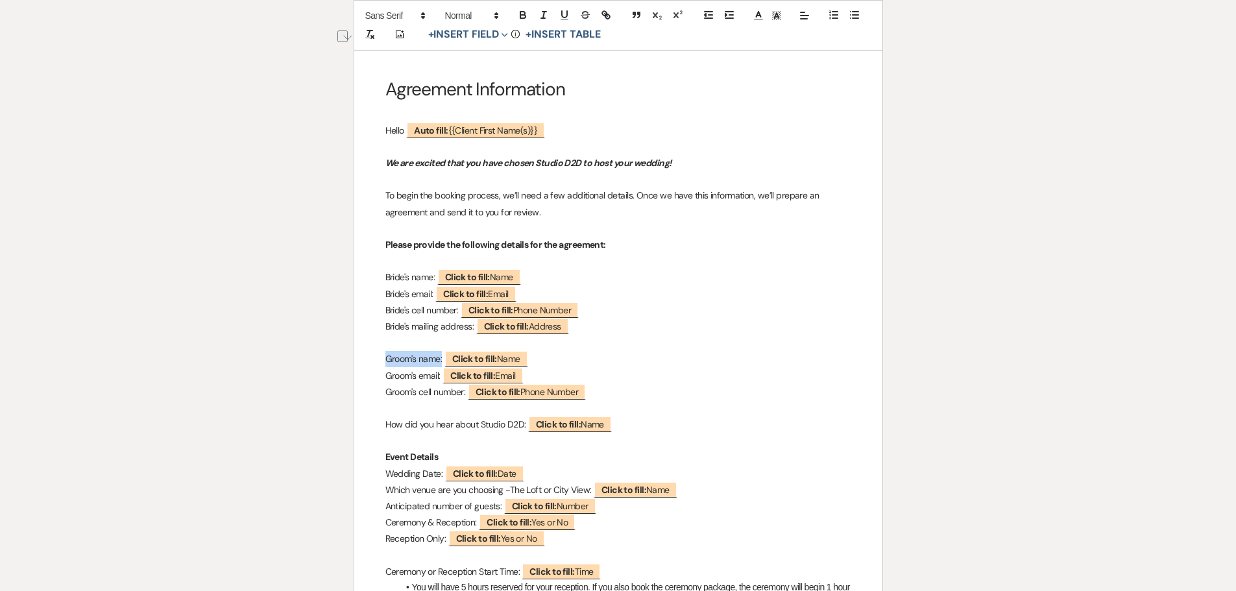
drag, startPoint x: 442, startPoint y: 358, endPoint x: 386, endPoint y: 360, distance: 56.5
click at [386, 360] on p "Groom's name: ﻿ Click to fill: Name ﻿" at bounding box center [618, 359] width 466 height 16
copy p "Groom's name:"
drag, startPoint x: 441, startPoint y: 377, endPoint x: 385, endPoint y: 380, distance: 56.5
click at [385, 380] on p "Groom's email: ﻿ Click to fill: Email ﻿" at bounding box center [618, 376] width 466 height 16
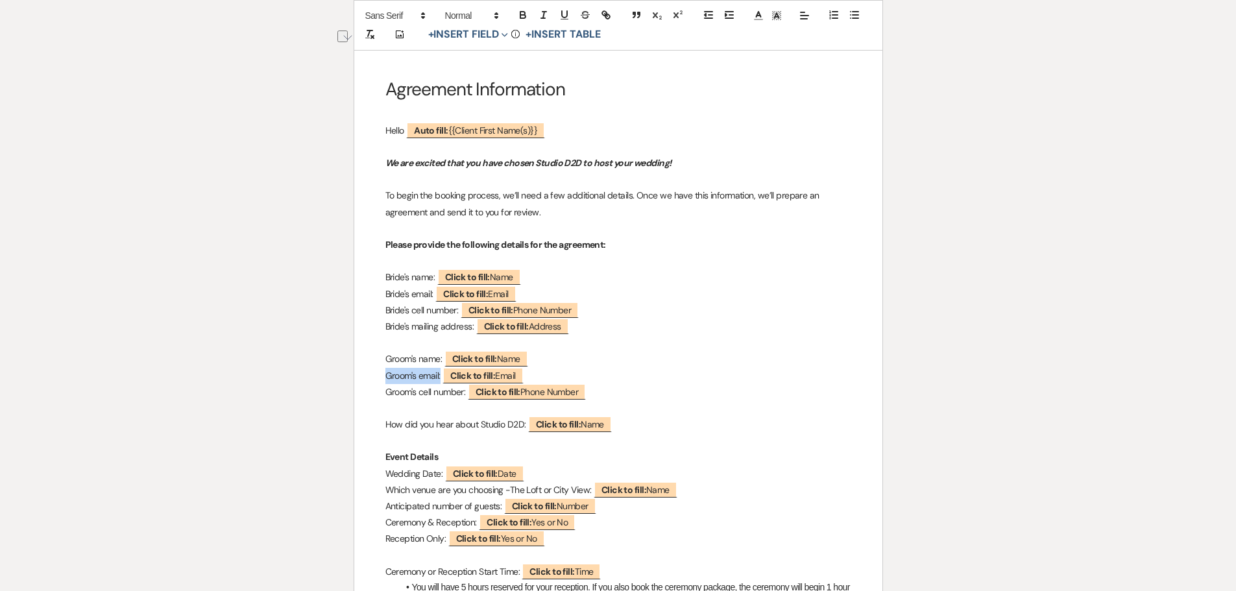
copy p "Groom's email:"
drag, startPoint x: 466, startPoint y: 392, endPoint x: 383, endPoint y: 392, distance: 83.0
click at [383, 392] on div "Agreement Information Hello ﻿ Auto fill: {{Client First Name(s)}} ﻿ We are exci…" at bounding box center [618, 513] width 528 height 966
copy p "Groom's cell number:"
drag, startPoint x: 525, startPoint y: 425, endPoint x: 385, endPoint y: 430, distance: 140.2
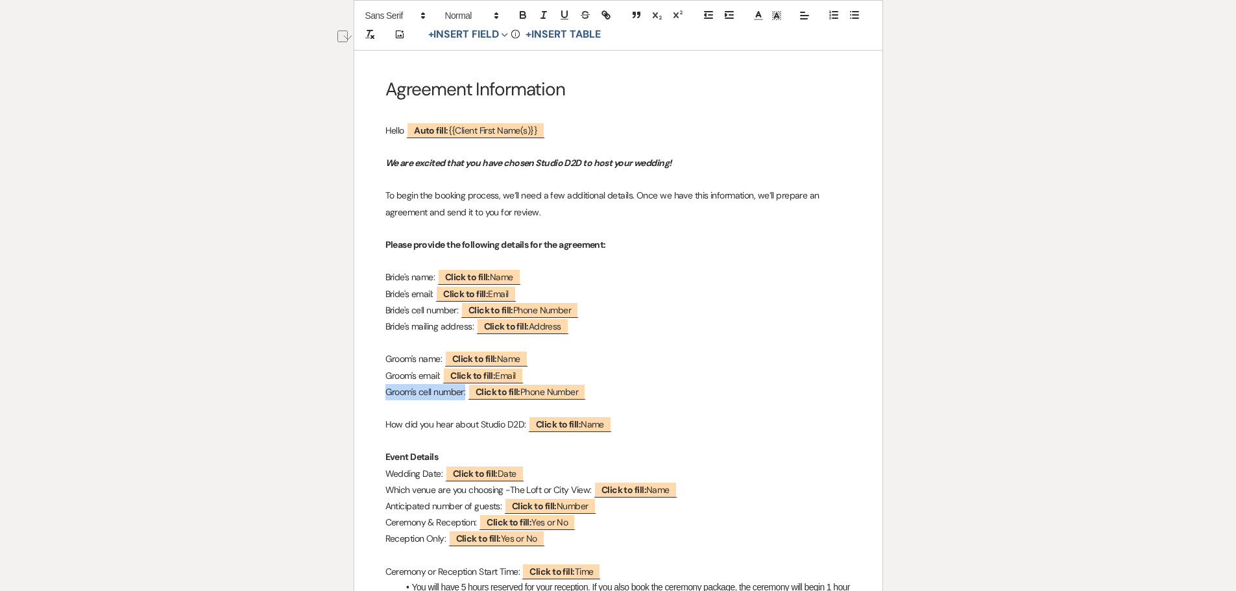
click at [385, 430] on p "How did you hear about Studio D2D: ﻿ Click to fill: Name ﻿" at bounding box center [618, 424] width 466 height 16
click at [387, 398] on p "Groom's cell number: ﻿ Click to fill: Phone Number ﻿" at bounding box center [618, 392] width 466 height 16
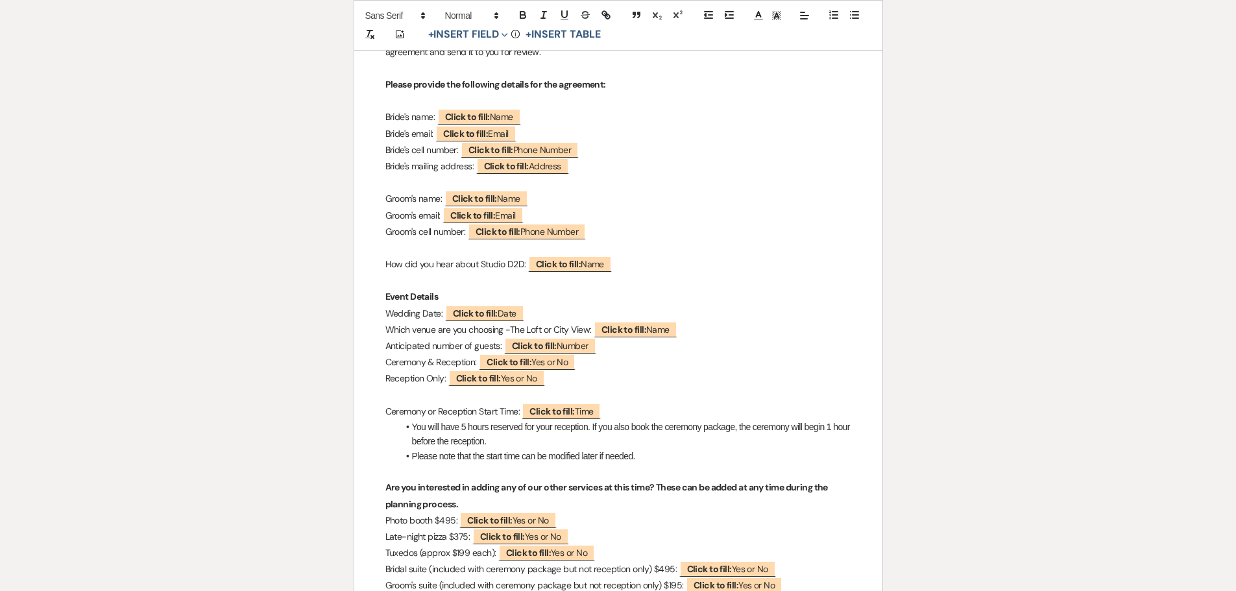
scroll to position [389, 0]
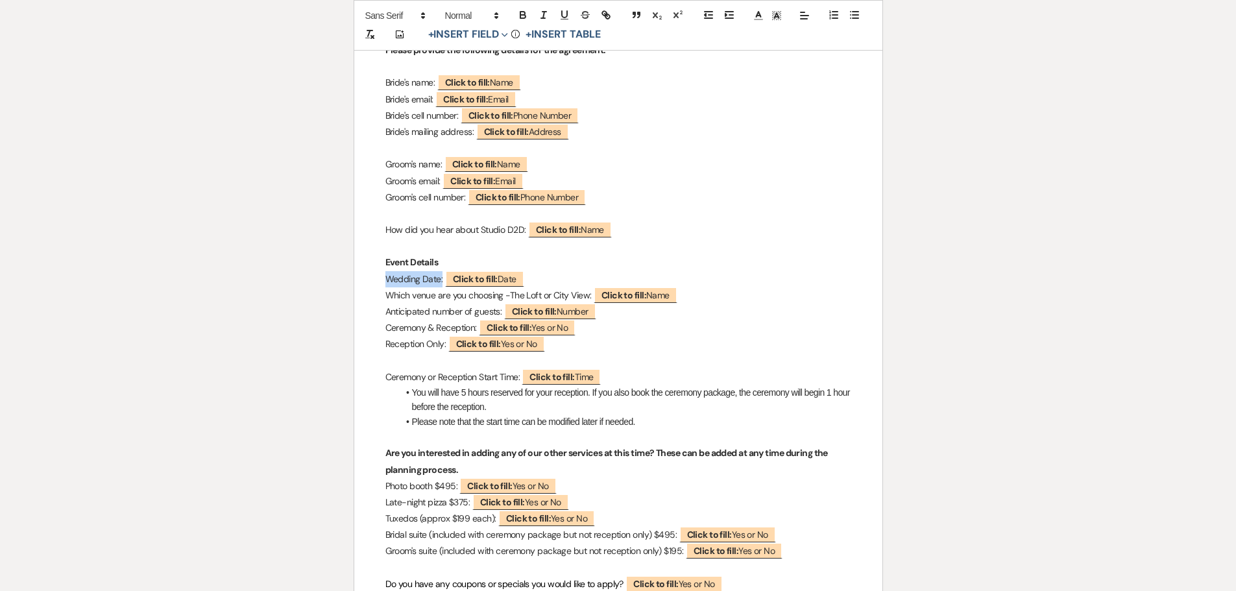
drag, startPoint x: 442, startPoint y: 278, endPoint x: 387, endPoint y: 283, distance: 56.0
click at [387, 283] on p "Wedding Date: ﻿ Click to fill: Date ﻿" at bounding box center [618, 279] width 466 height 16
copy p "Wedding Date:"
drag, startPoint x: 505, startPoint y: 294, endPoint x: 386, endPoint y: 301, distance: 118.9
click at [386, 301] on p "Which venue are you choosing -The Loft or City View: ﻿ Click to fill: Name ﻿" at bounding box center [618, 295] width 466 height 16
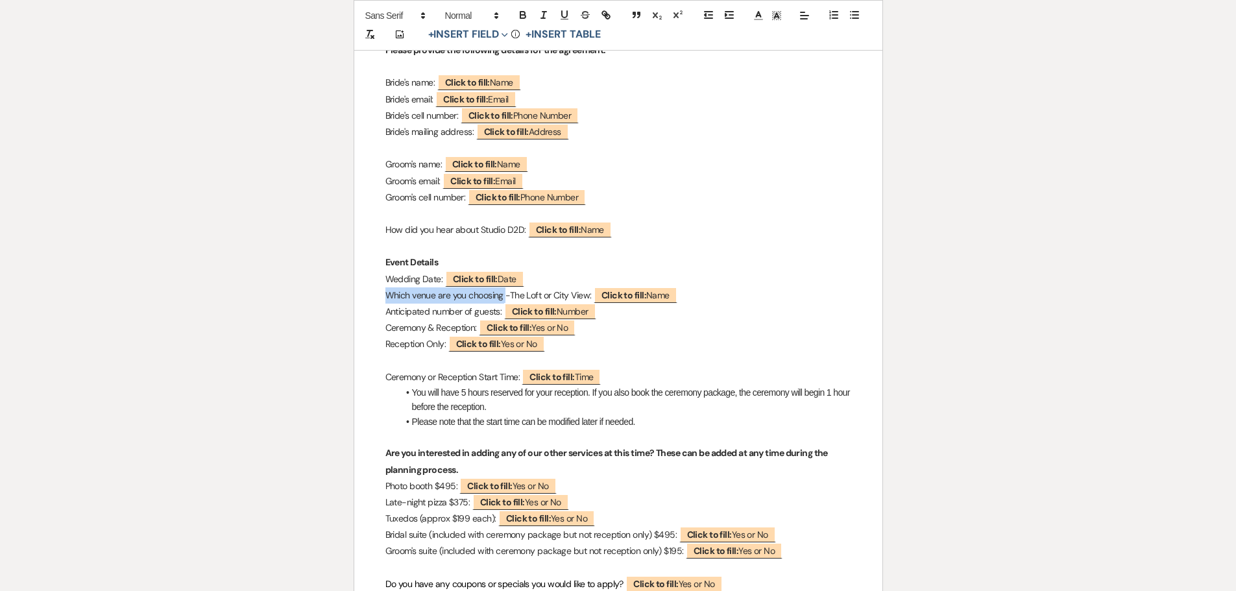
copy p "Which venue are you choosing"
drag, startPoint x: 501, startPoint y: 313, endPoint x: 387, endPoint y: 311, distance: 114.8
click at [387, 311] on p "Anticipated number of guests: ﻿ Click to fill: Number ﻿" at bounding box center [618, 312] width 466 height 16
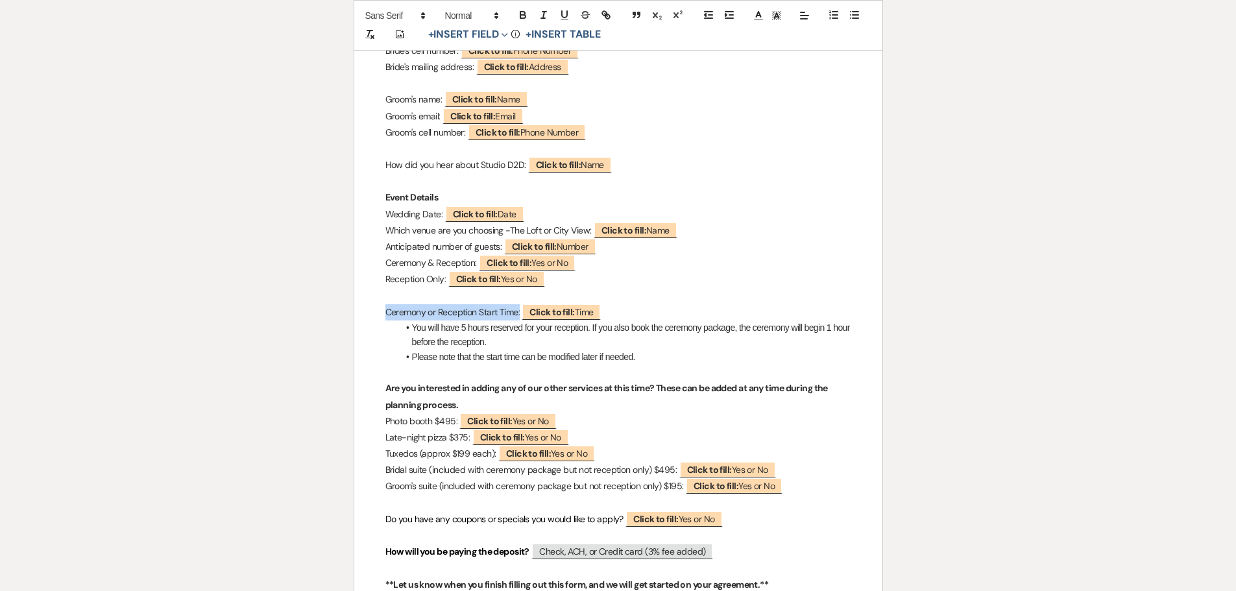
drag, startPoint x: 521, startPoint y: 313, endPoint x: 386, endPoint y: 318, distance: 135.7
click at [386, 318] on p "Ceremony or Reception Start Time: ﻿ Click to fill: Time ﻿" at bounding box center [618, 312] width 466 height 16
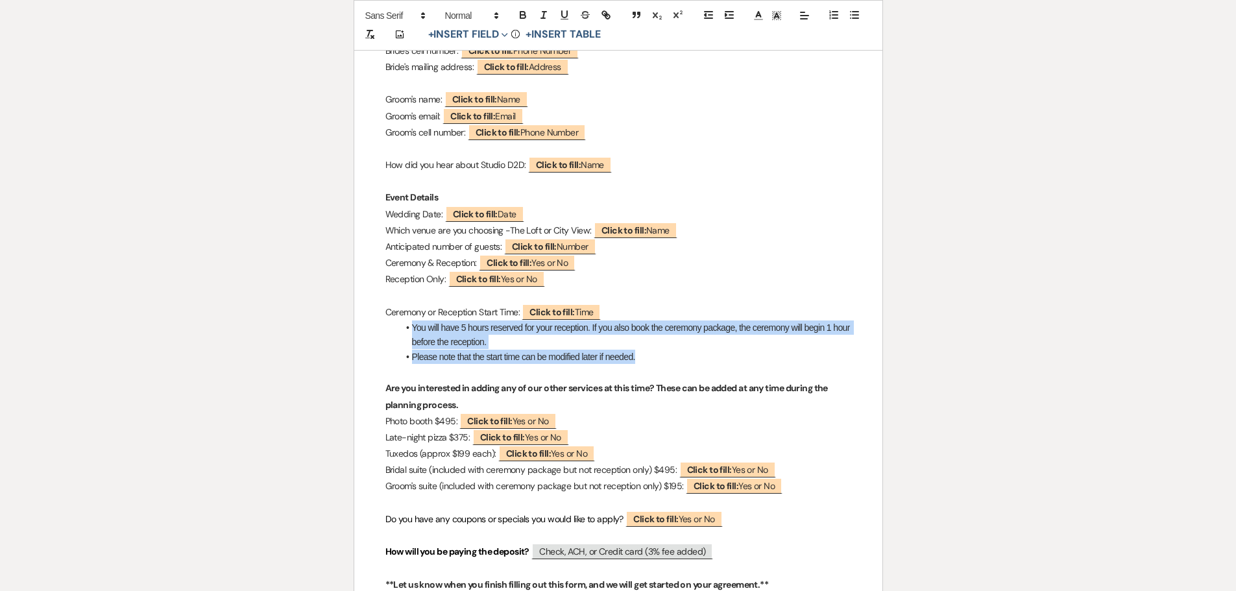
drag, startPoint x: 640, startPoint y: 359, endPoint x: 411, endPoint y: 329, distance: 231.6
click at [411, 329] on ul "You will have 5 hours reserved for your reception. If you also book the ceremon…" at bounding box center [624, 341] width 453 height 43
drag, startPoint x: 523, startPoint y: 310, endPoint x: 386, endPoint y: 318, distance: 137.1
click at [386, 318] on p "Ceremony or Reception Start Time: ﻿ Click to fill: Time ﻿" at bounding box center [618, 312] width 466 height 16
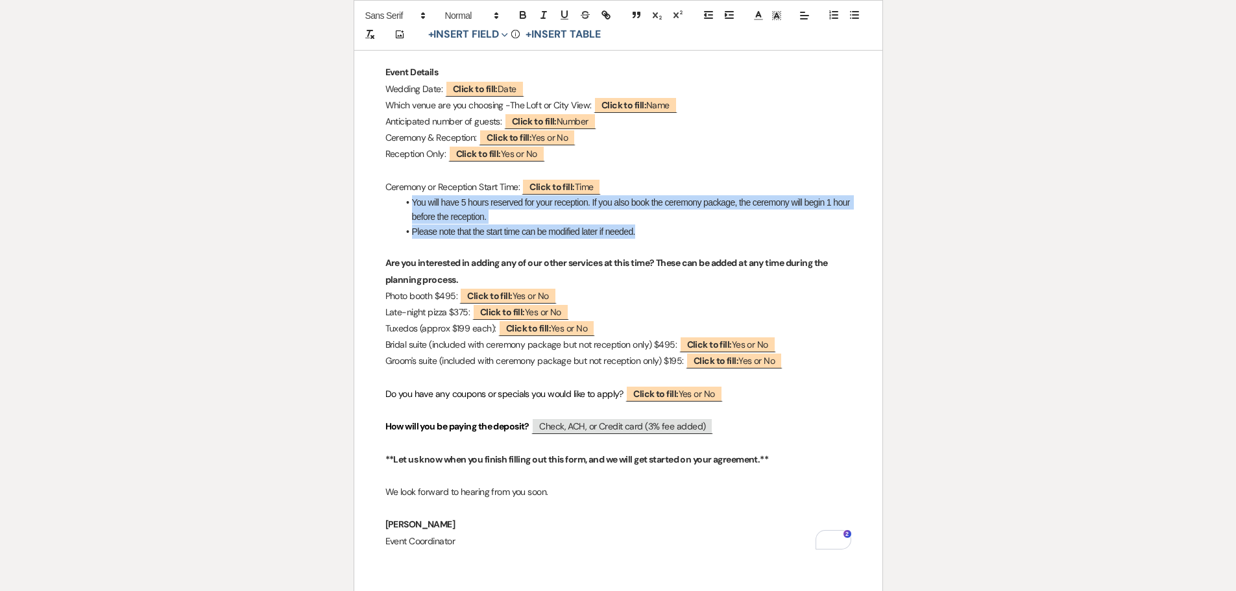
scroll to position [584, 0]
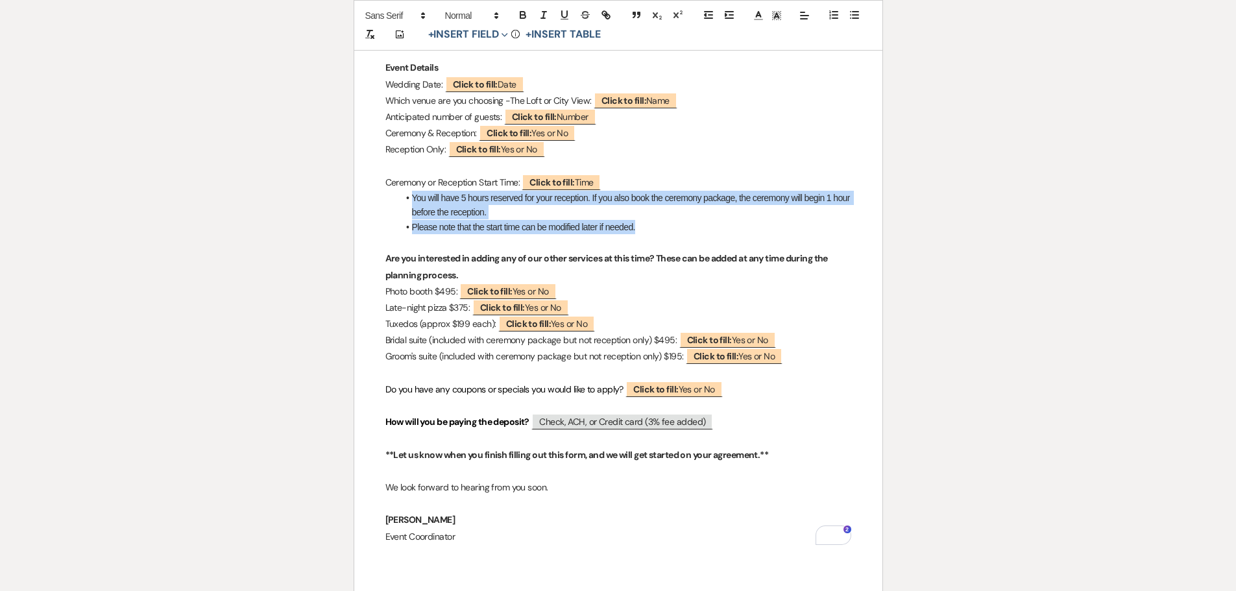
drag, startPoint x: 385, startPoint y: 256, endPoint x: 461, endPoint y: 270, distance: 77.1
click at [461, 270] on p "Are you interested in adding any of our other services at this time? These can …" at bounding box center [618, 266] width 466 height 32
click at [459, 291] on span "Click to fill: Yes or No" at bounding box center [506, 291] width 99 height 16
select select "custom_placeholder"
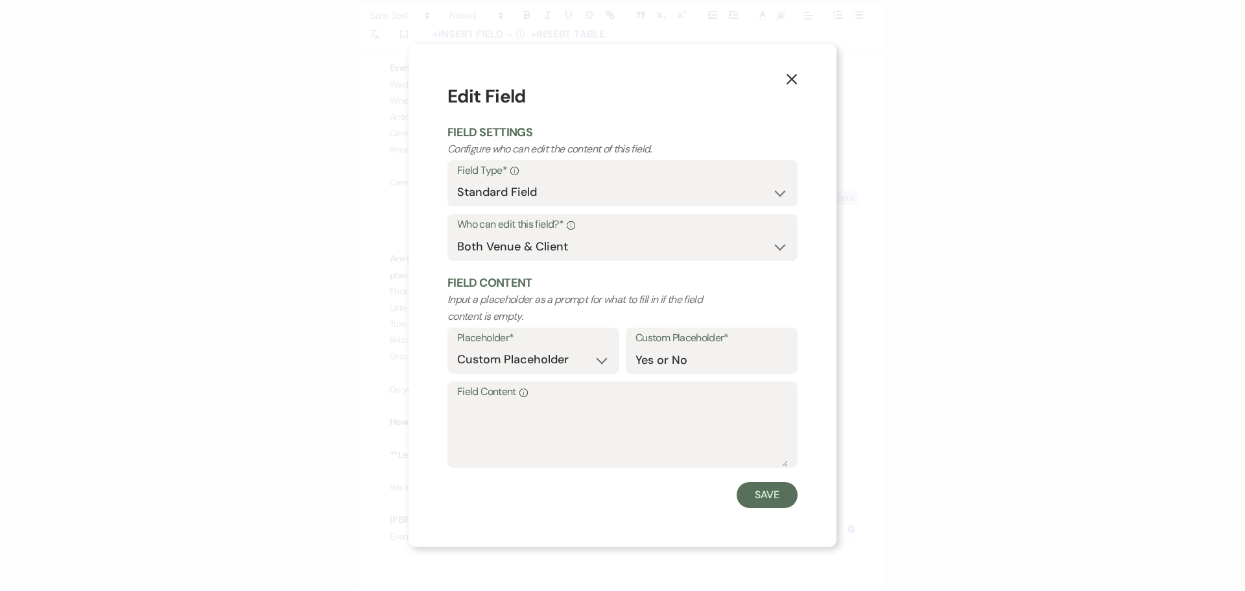
click at [789, 75] on icon "X" at bounding box center [792, 79] width 12 height 12
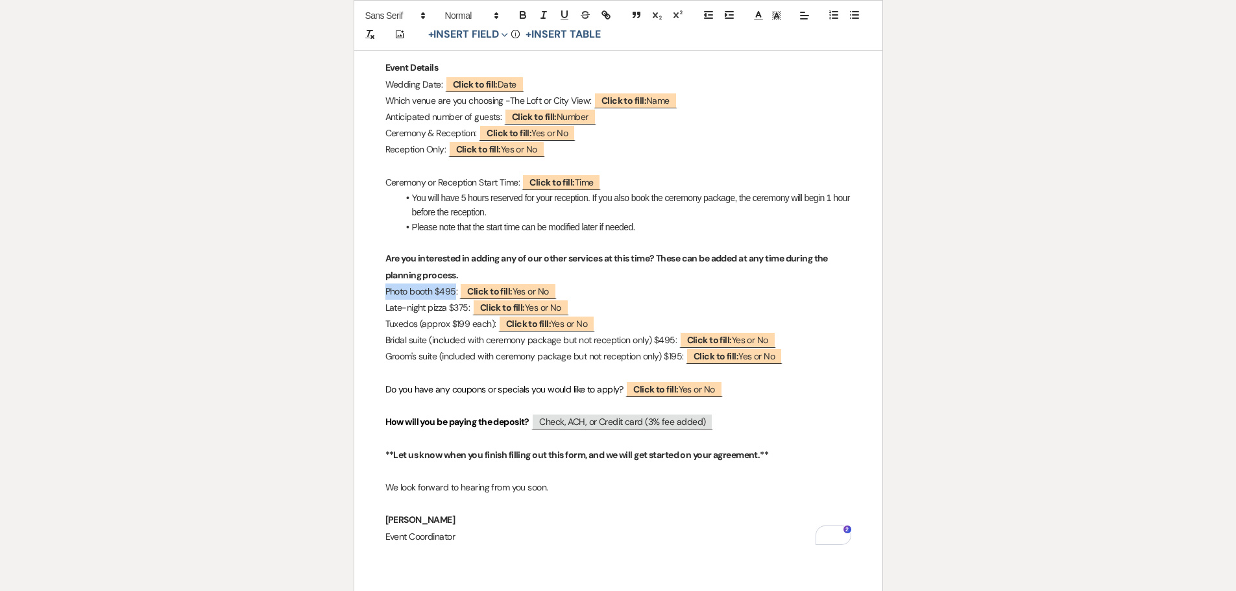
drag, startPoint x: 456, startPoint y: 293, endPoint x: 384, endPoint y: 294, distance: 72.0
click at [384, 294] on div "Agreement Information Hello ﻿ Auto fill: {{Client First Name(s)}} ﻿ We are exci…" at bounding box center [618, 124] width 528 height 966
drag, startPoint x: 468, startPoint y: 308, endPoint x: 386, endPoint y: 309, distance: 81.7
click at [386, 309] on p "Late-night pizza $375: ﻿ Click to fill: Yes or No ﻿" at bounding box center [618, 308] width 466 height 16
drag, startPoint x: 492, startPoint y: 326, endPoint x: 378, endPoint y: 324, distance: 114.2
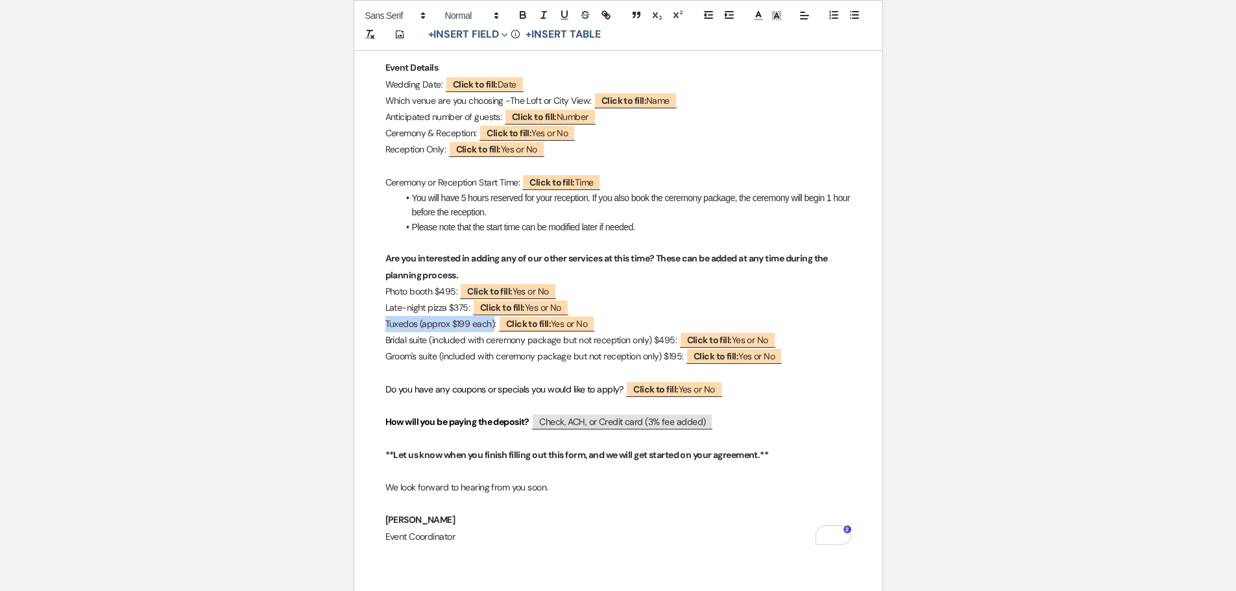
click at [378, 324] on div "Agreement Information Hello ﻿ Auto fill: {{Client First Name(s)}} ﻿ We are exci…" at bounding box center [618, 124] width 528 height 966
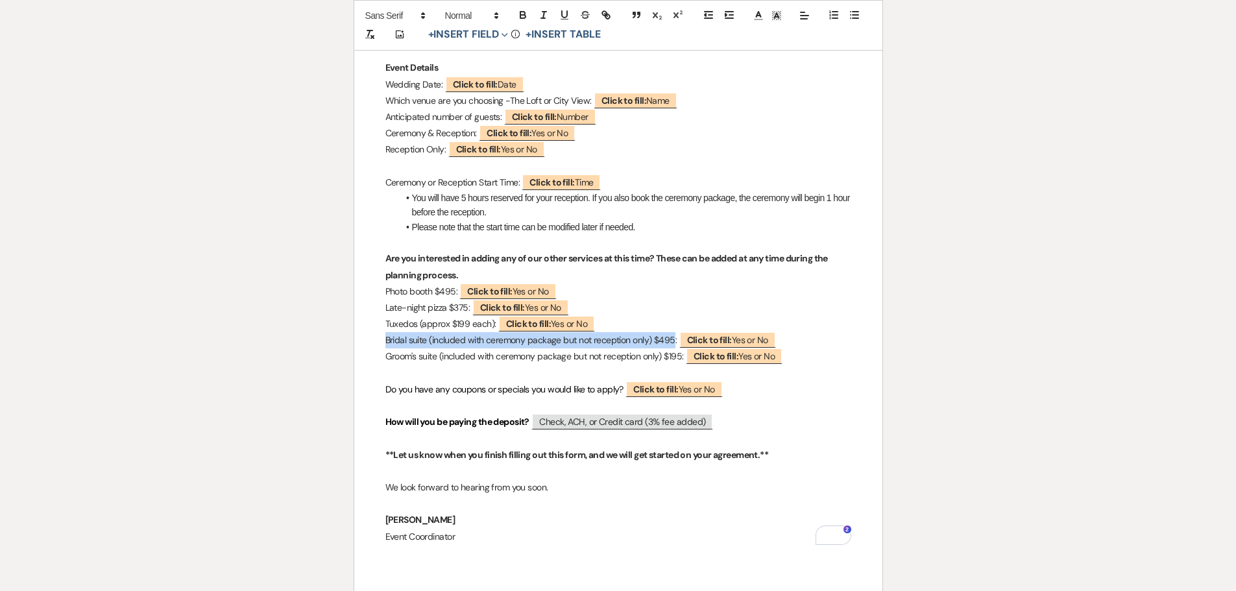
drag, startPoint x: 672, startPoint y: 340, endPoint x: 382, endPoint y: 346, distance: 290.0
click at [382, 346] on div "Agreement Information Hello ﻿ Auto fill: {{Client First Name(s)}} ﻿ We are exci…" at bounding box center [618, 124] width 528 height 966
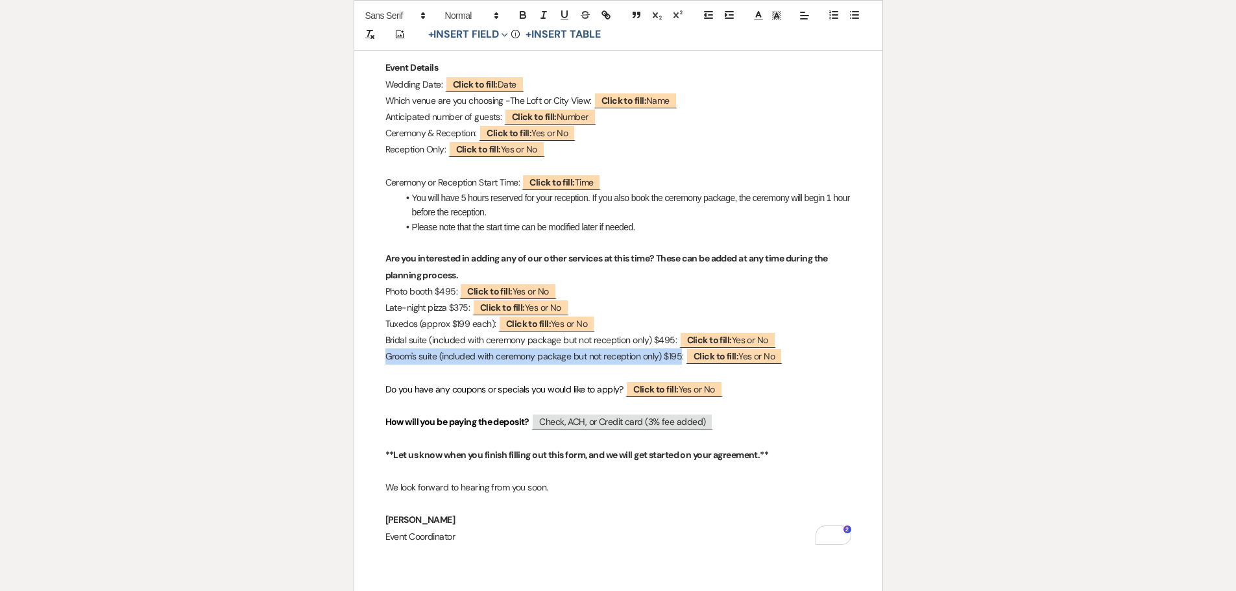
drag, startPoint x: 680, startPoint y: 357, endPoint x: 382, endPoint y: 360, distance: 298.4
click at [382, 360] on div "Agreement Information Hello ﻿ Auto fill: {{Client First Name(s)}} ﻿ We are exci…" at bounding box center [618, 124] width 528 height 966
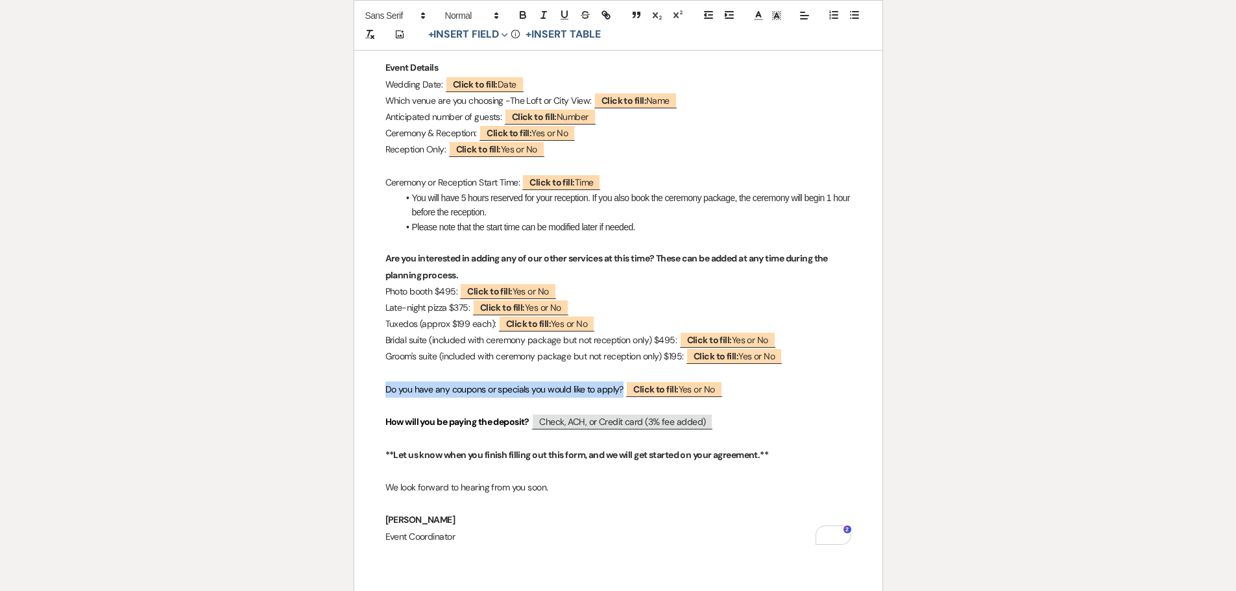
drag, startPoint x: 622, startPoint y: 392, endPoint x: 385, endPoint y: 396, distance: 236.8
click at [385, 396] on p "Do you have any coupons or specials you would like to apply? ﻿ Click to fill: Y…" at bounding box center [618, 389] width 466 height 16
drag, startPoint x: 531, startPoint y: 418, endPoint x: 382, endPoint y: 428, distance: 148.9
click at [382, 428] on div "Agreement Information Hello ﻿ Auto fill: {{Client First Name(s)}} ﻿ We are exci…" at bounding box center [618, 124] width 528 height 966
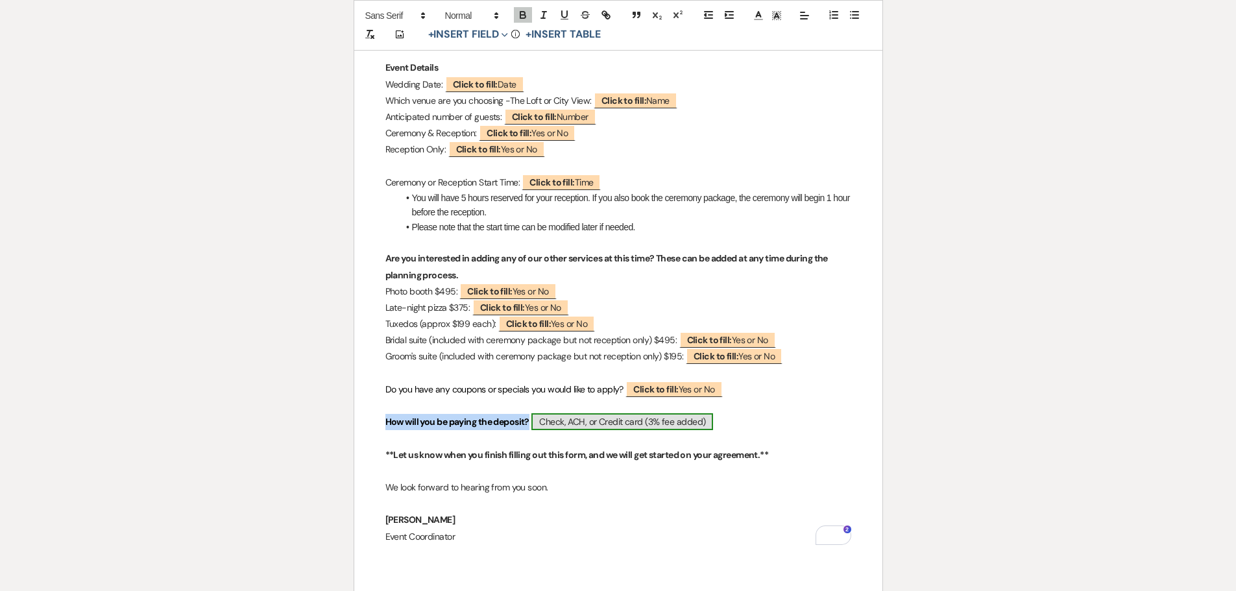
click at [709, 421] on span "Check, ACH, or Credit card (3% fee added)" at bounding box center [622, 421] width 182 height 17
select select "Name"
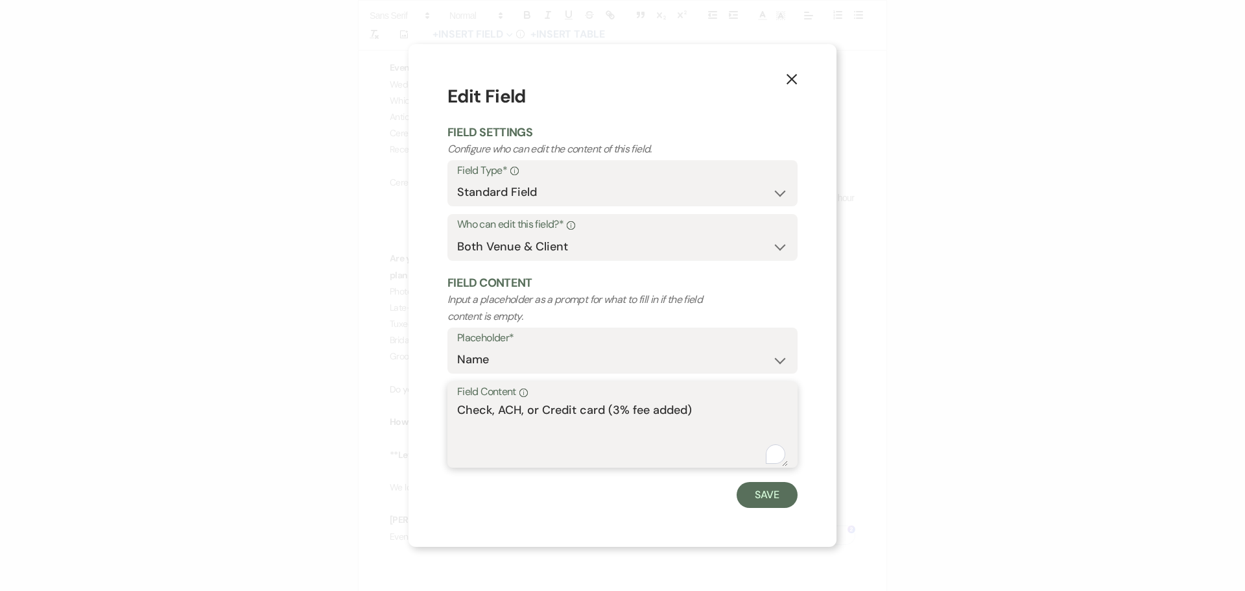
drag, startPoint x: 673, startPoint y: 411, endPoint x: 544, endPoint y: 414, distance: 128.5
click at [544, 414] on textarea "Check, ACH, or Credit card (3% fee added)" at bounding box center [622, 433] width 331 height 65
click at [791, 77] on icon "X" at bounding box center [792, 79] width 12 height 12
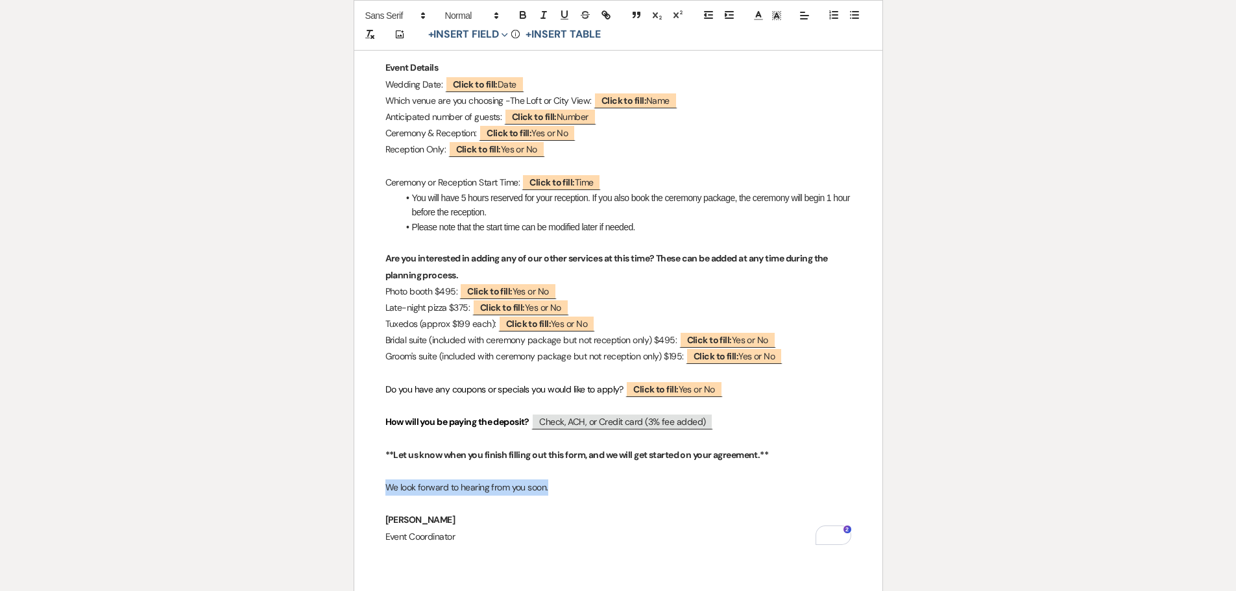
drag, startPoint x: 504, startPoint y: 492, endPoint x: 385, endPoint y: 493, distance: 118.7
click at [385, 493] on p "We look forward to hearing from you soon." at bounding box center [618, 487] width 466 height 16
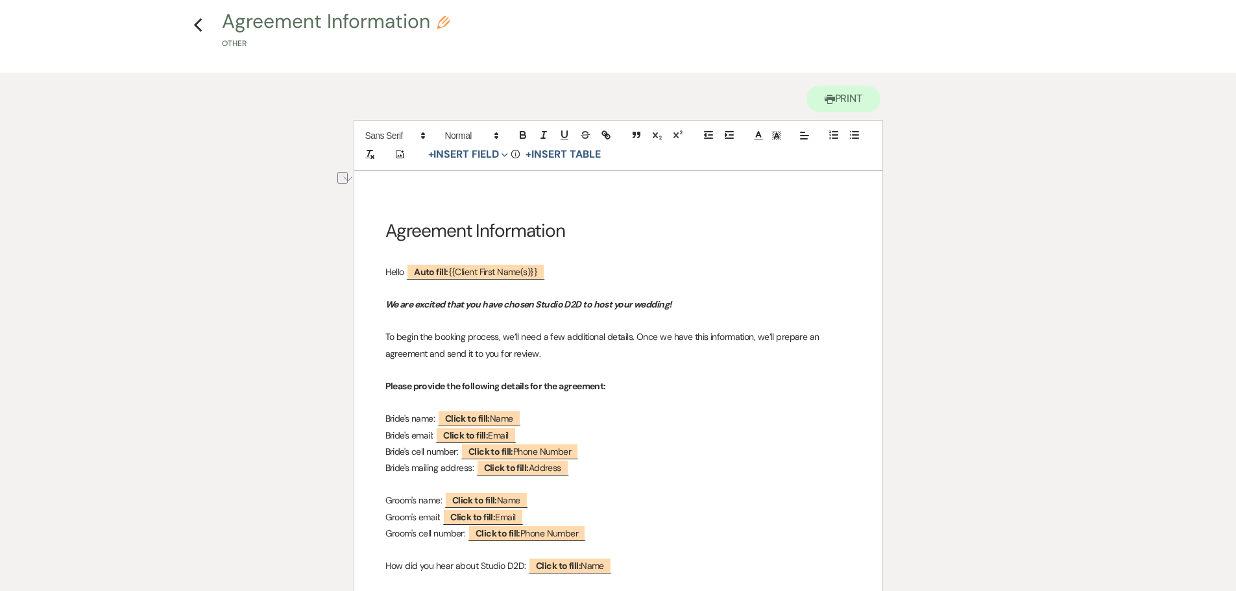
scroll to position [0, 0]
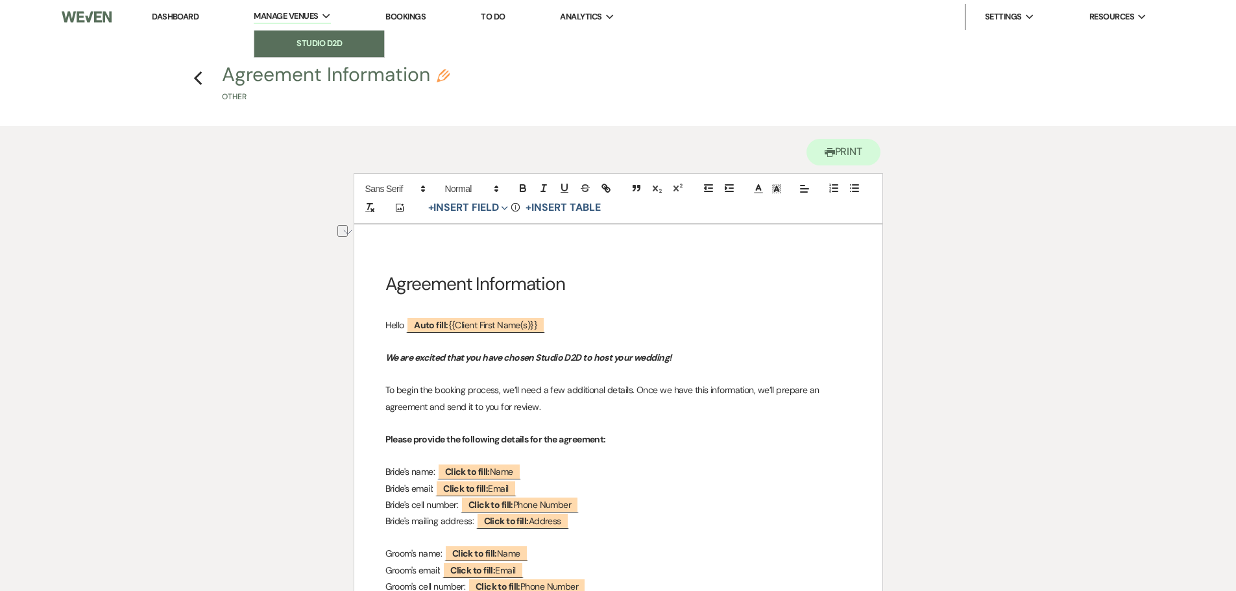
click at [305, 43] on li "Studio D2D" at bounding box center [319, 43] width 117 height 13
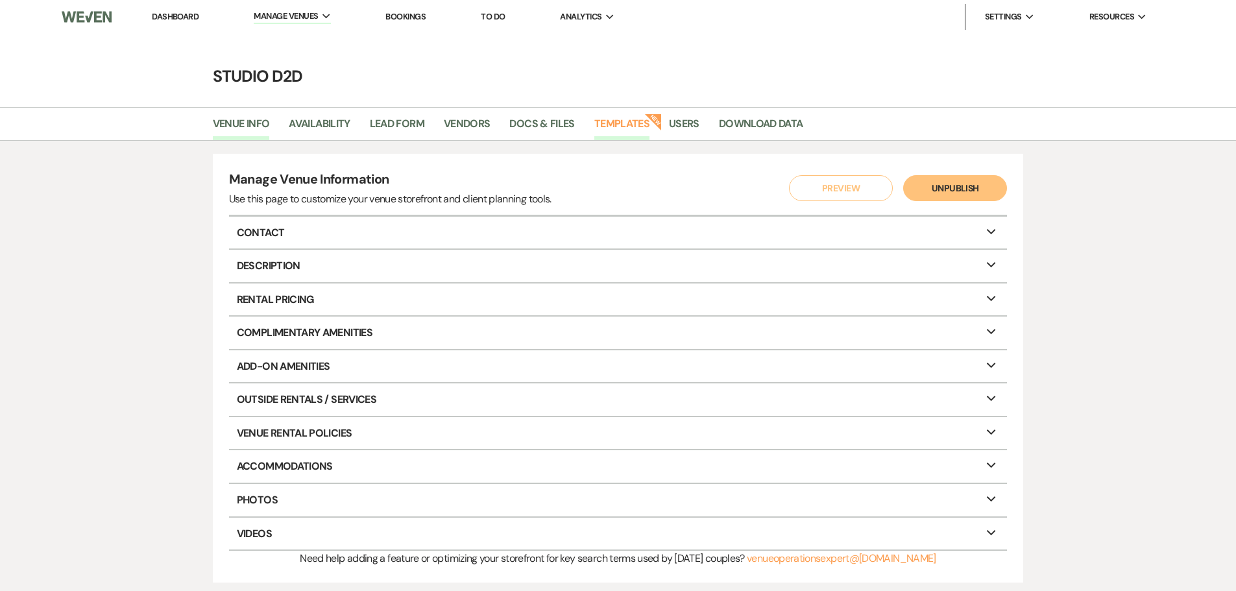
click at [623, 126] on link "Templates" at bounding box center [621, 127] width 55 height 25
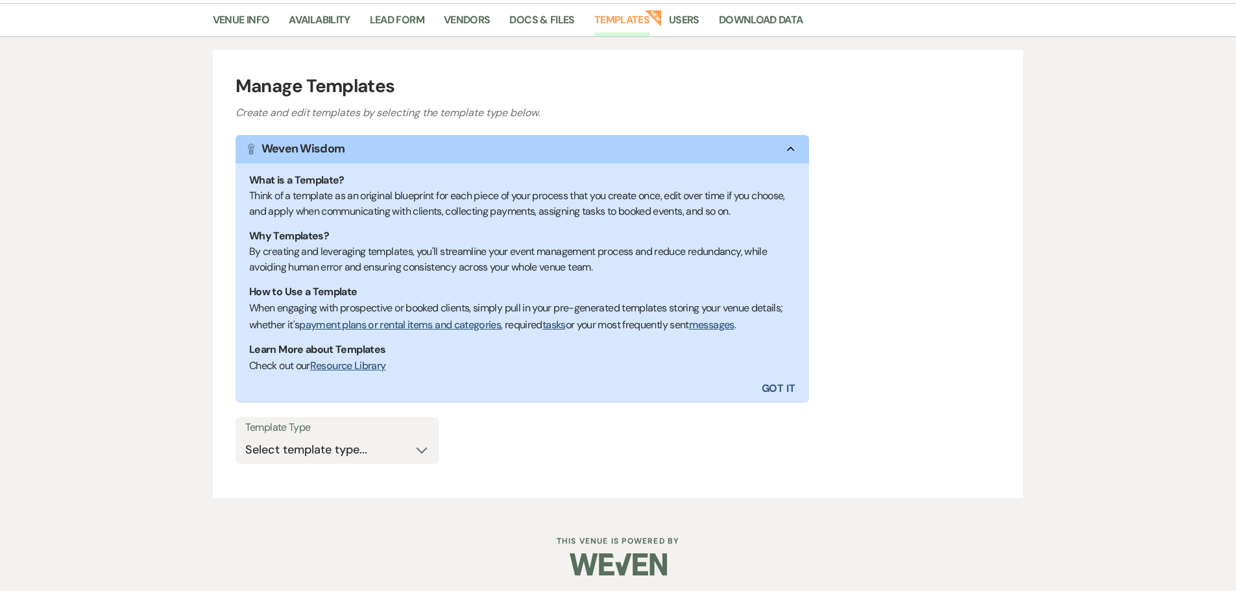
scroll to position [108, 0]
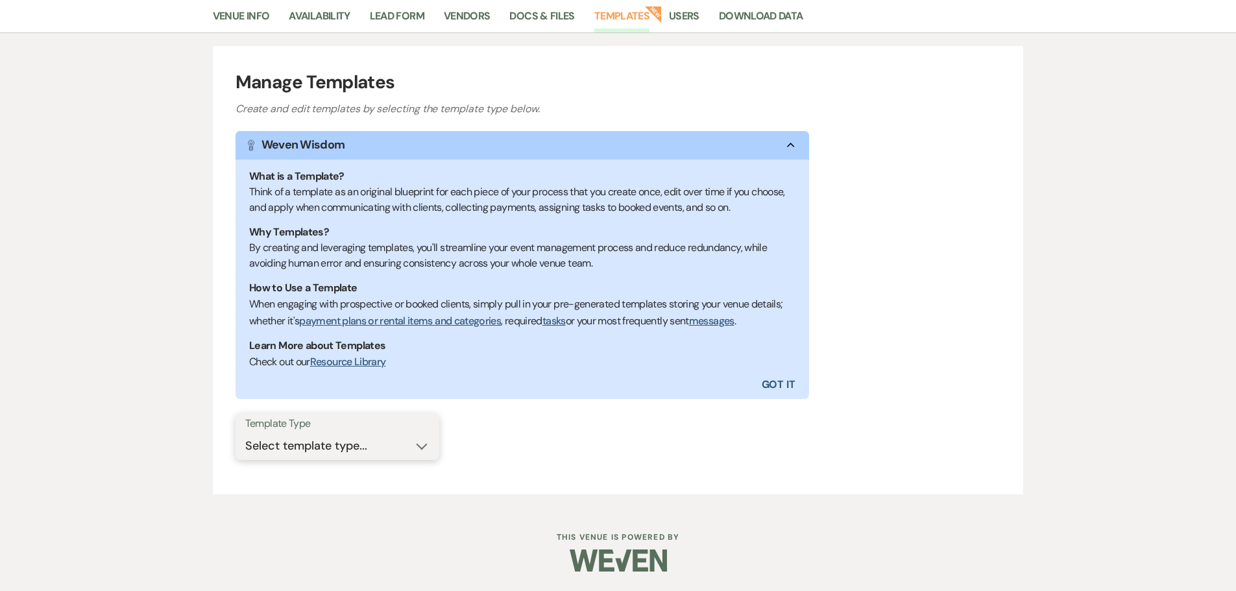
click at [406, 443] on select "Select template type... Task List Message Templates Payment Plan Inventory Item…" at bounding box center [337, 445] width 184 height 25
select select "Message Templates"
click at [245, 433] on select "Select template type... Task List Message Templates Payment Plan Inventory Item…" at bounding box center [337, 445] width 184 height 25
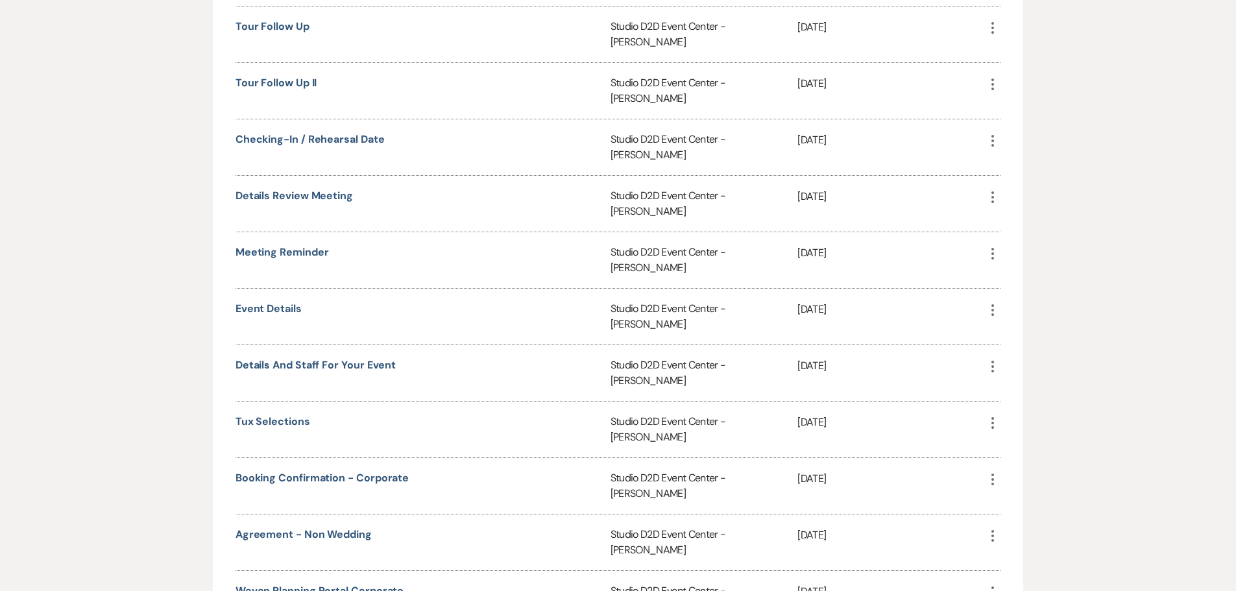
scroll to position [886, 0]
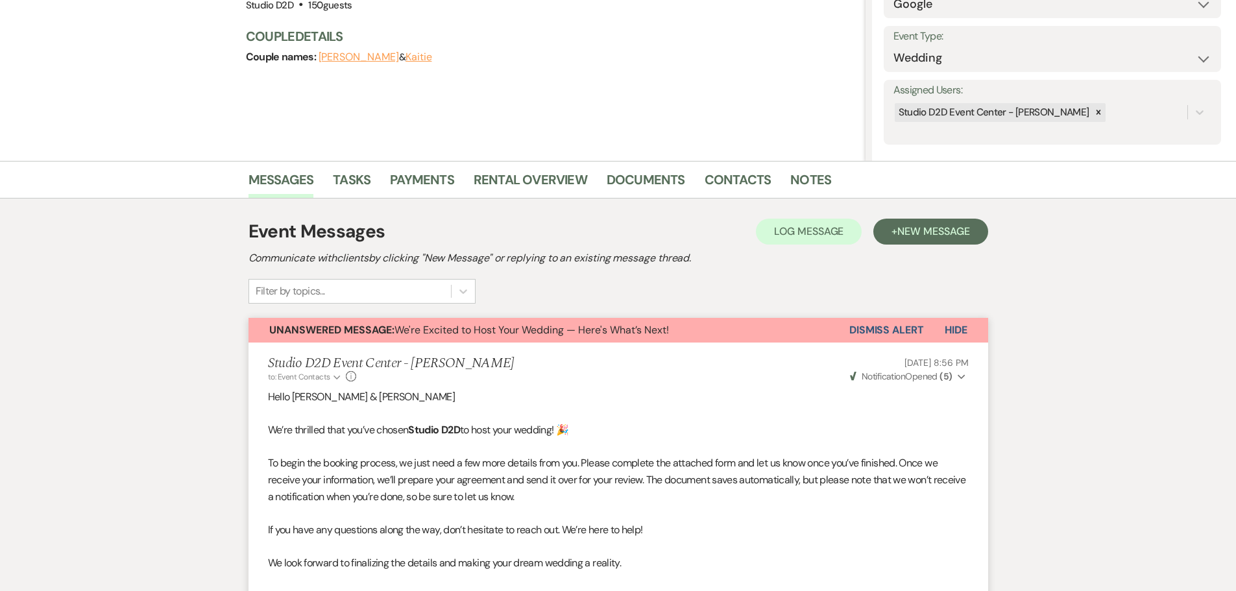
scroll to position [162, 0]
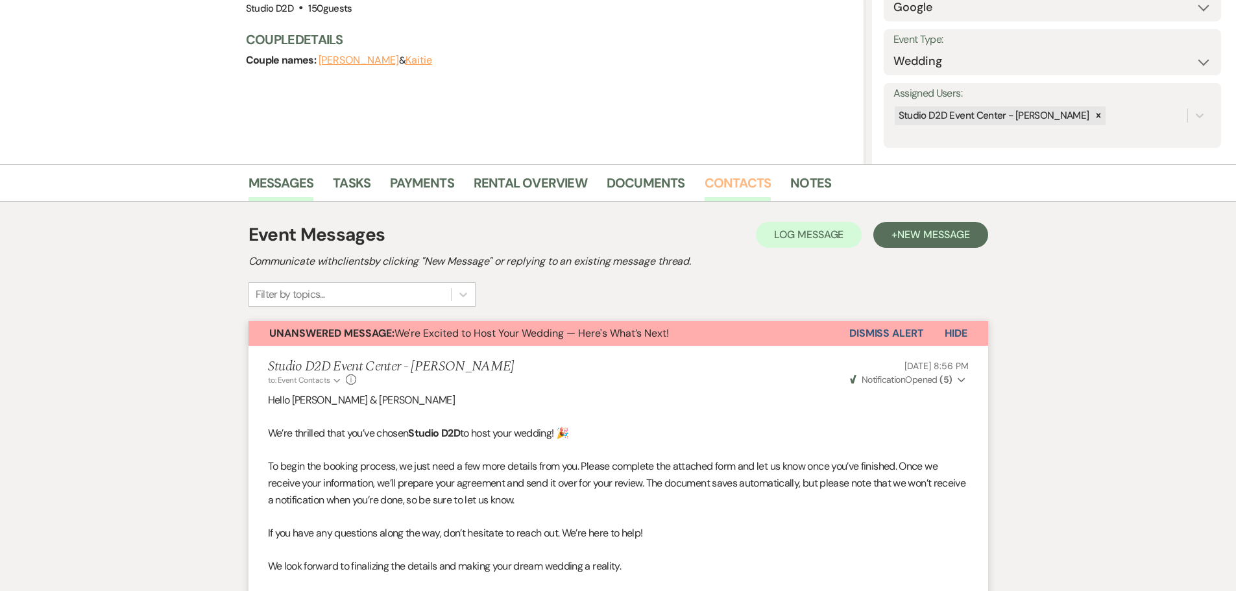
click at [719, 184] on link "Contacts" at bounding box center [737, 187] width 67 height 29
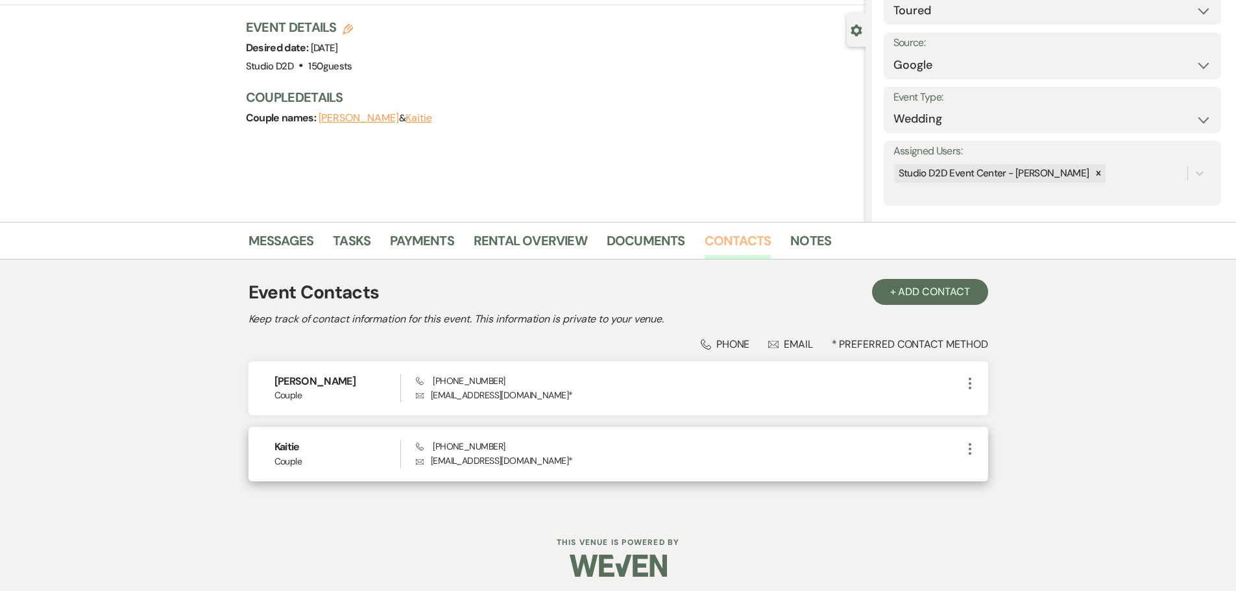
scroll to position [109, 0]
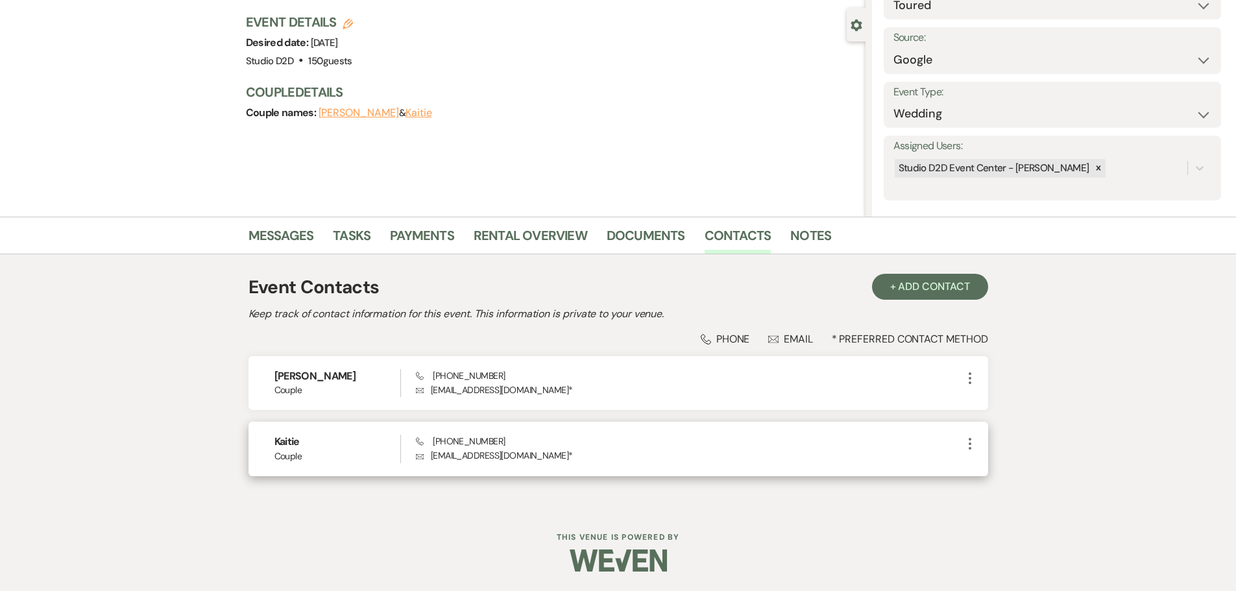
click at [966, 441] on icon "More" at bounding box center [970, 444] width 16 height 16
click at [990, 461] on button "Pencil Edit" at bounding box center [1000, 469] width 77 height 22
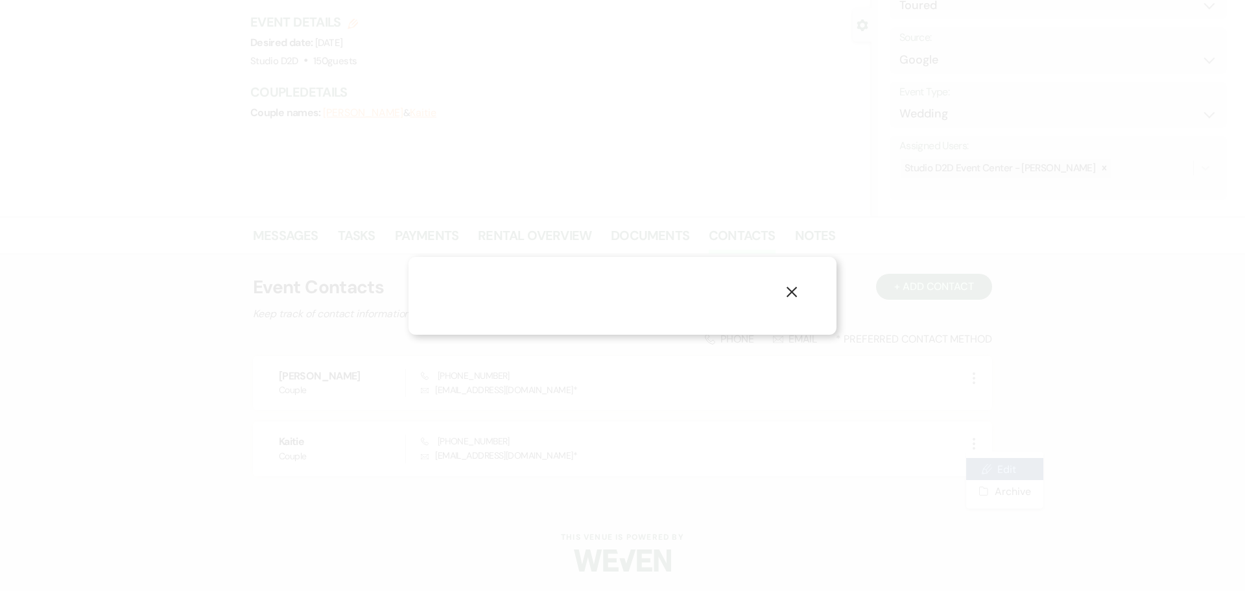
select select "1"
select select "email"
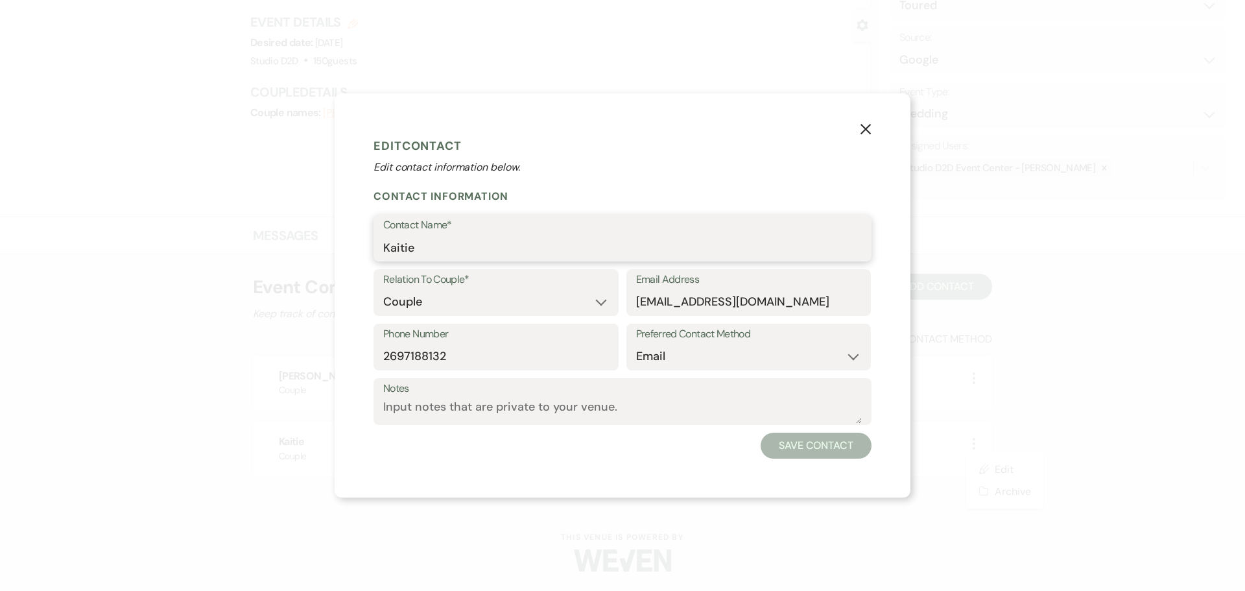
click at [469, 248] on input "Kaitie" at bounding box center [622, 247] width 479 height 25
type input "Kaitie Perrine"
click at [817, 444] on button "Save Contact" at bounding box center [816, 446] width 111 height 26
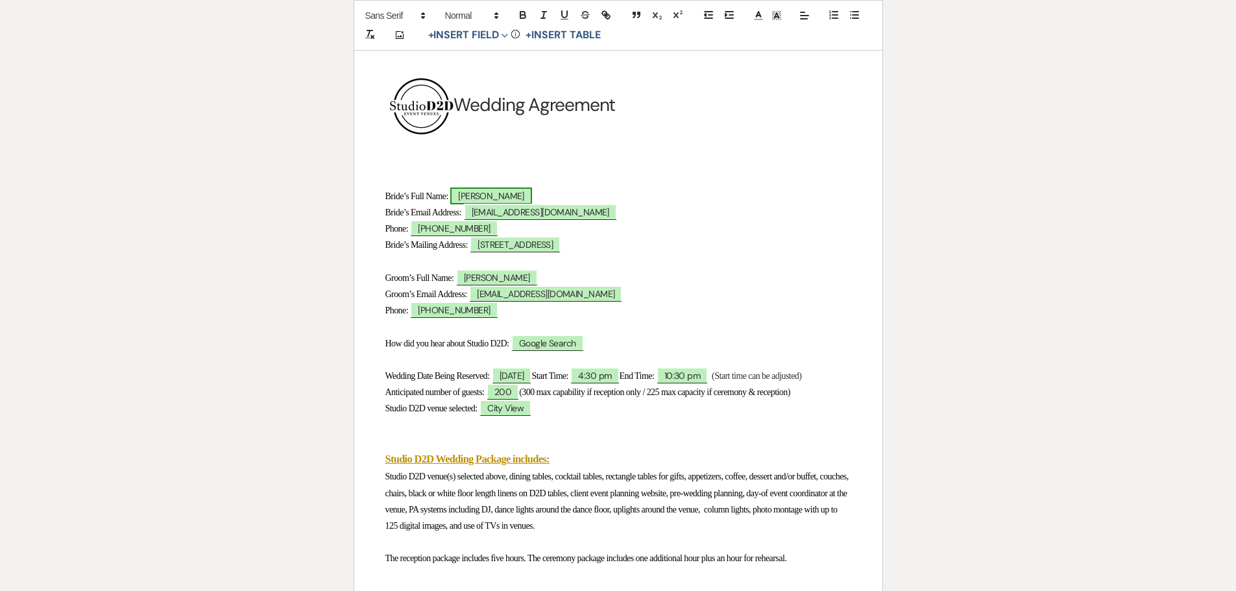
click at [504, 198] on span "Kaitie Norder" at bounding box center [491, 195] width 82 height 17
select select "owner"
select select "Name"
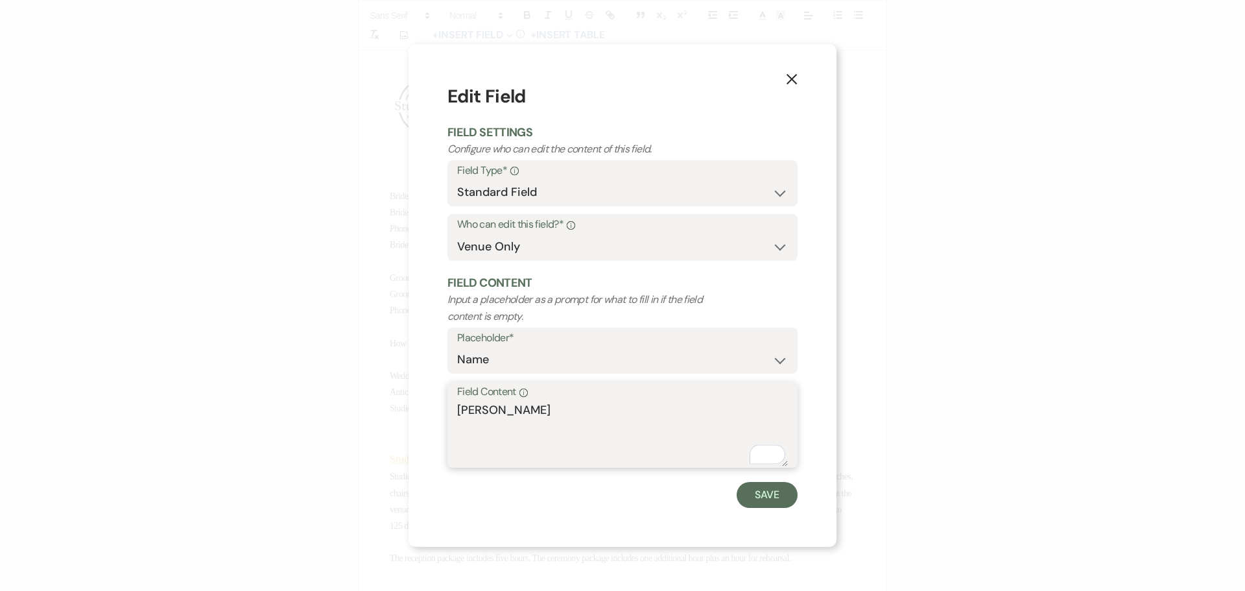
drag, startPoint x: 527, startPoint y: 413, endPoint x: 494, endPoint y: 415, distance: 33.8
click at [494, 415] on textarea "Kaitie Norder" at bounding box center [622, 433] width 331 height 65
type textarea "Kaitie Perrine"
click at [761, 493] on button "Save" at bounding box center [767, 495] width 61 height 26
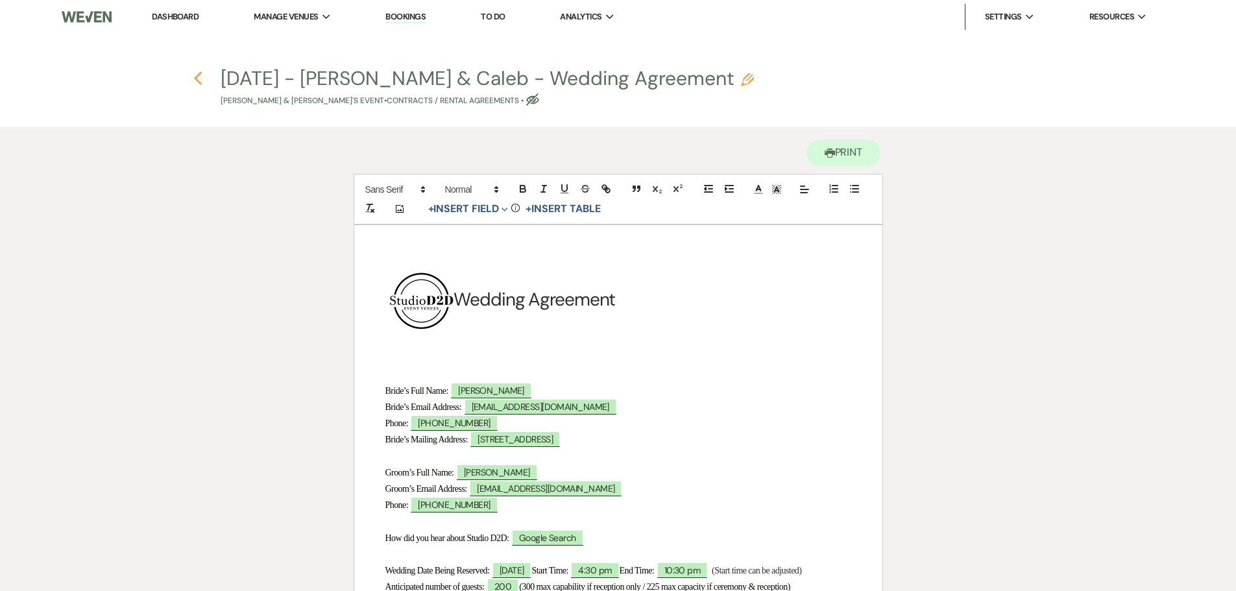
click at [197, 76] on use "button" at bounding box center [198, 78] width 8 height 14
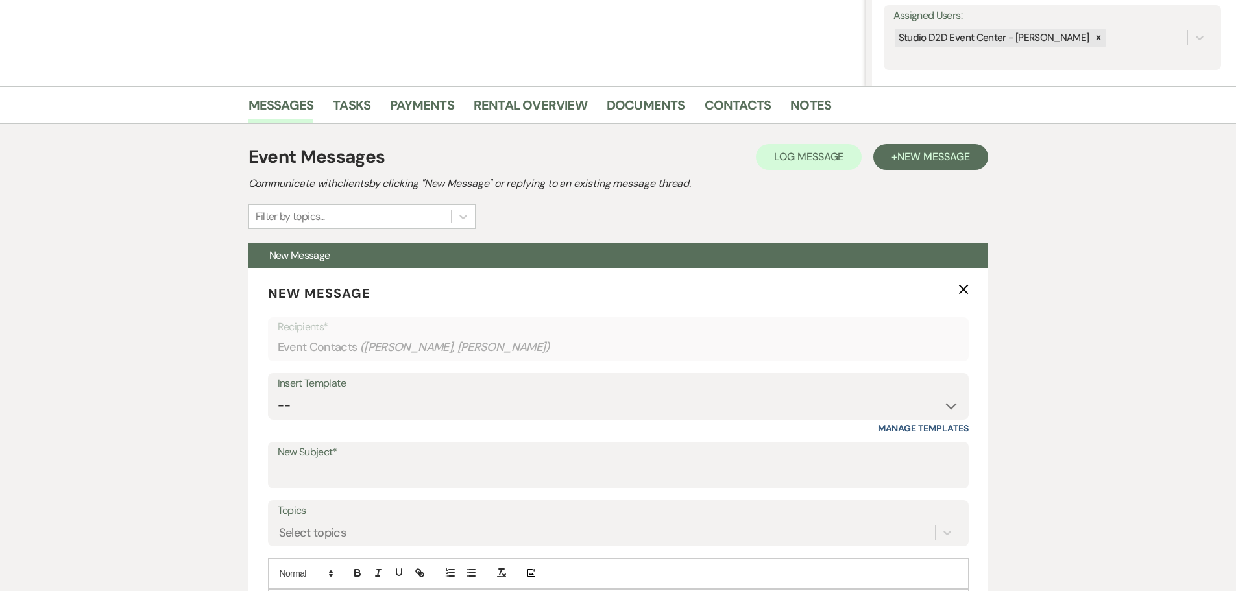
select select "2018"
click at [278, 393] on select "-- New Inquiry - message 2 Event Pricing - Non Wedding Weven Planning Portal In…" at bounding box center [618, 405] width 681 height 25
type input "Let’s Make It Official – Your D2D Agreement"
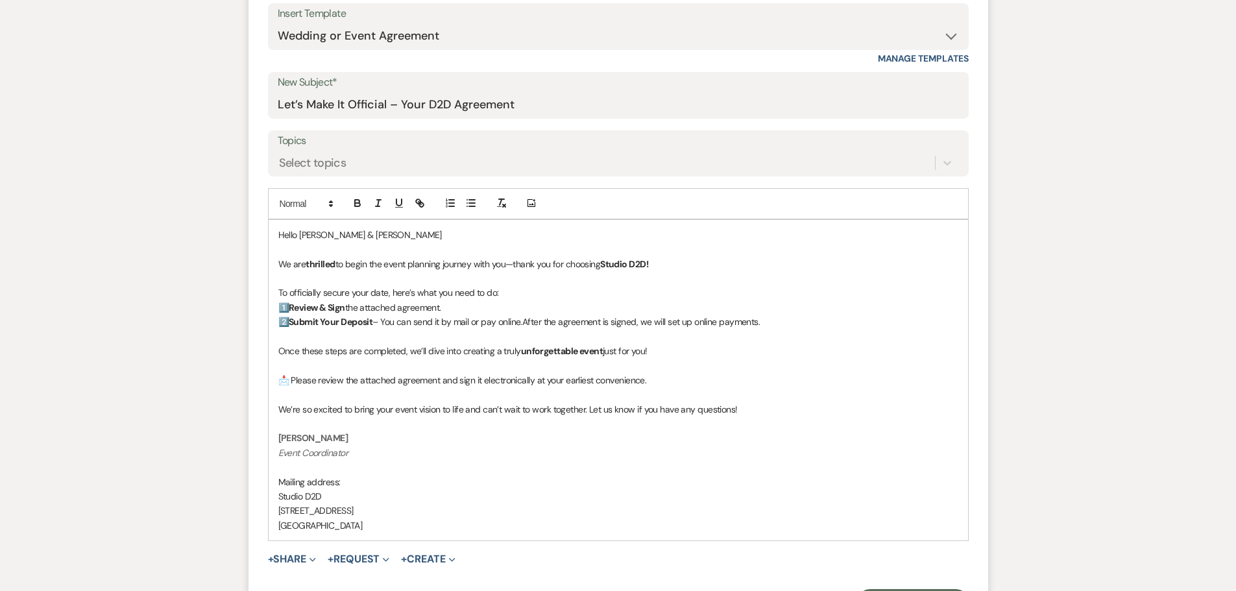
scroll to position [758, 0]
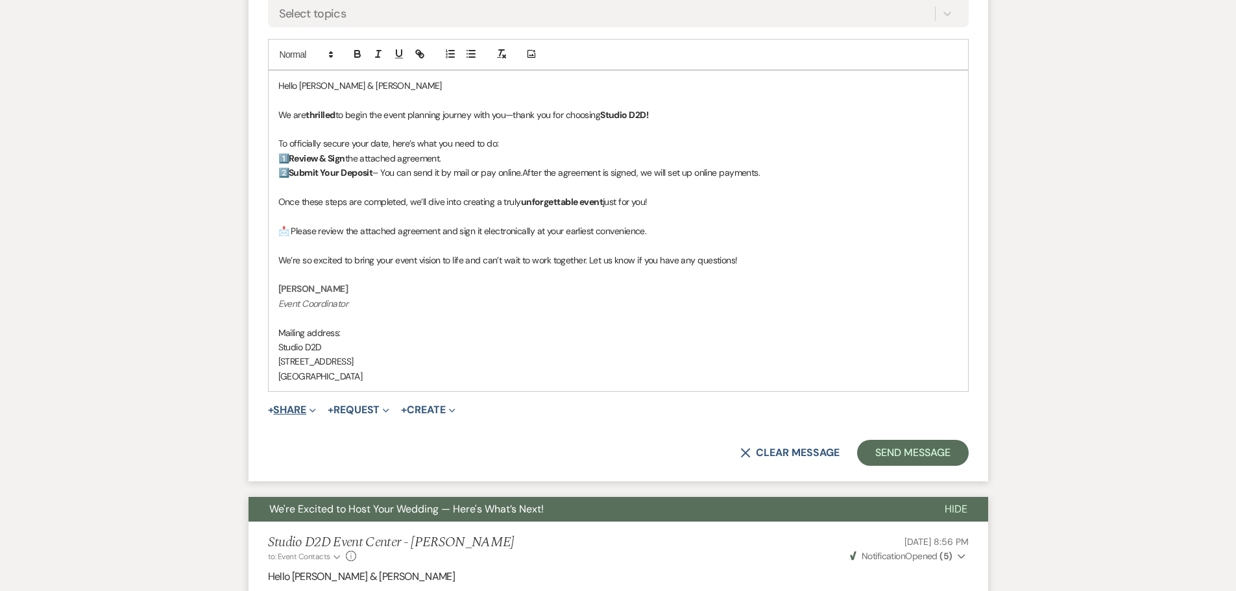
click at [296, 410] on button "+ Share Expand" at bounding box center [292, 410] width 49 height 10
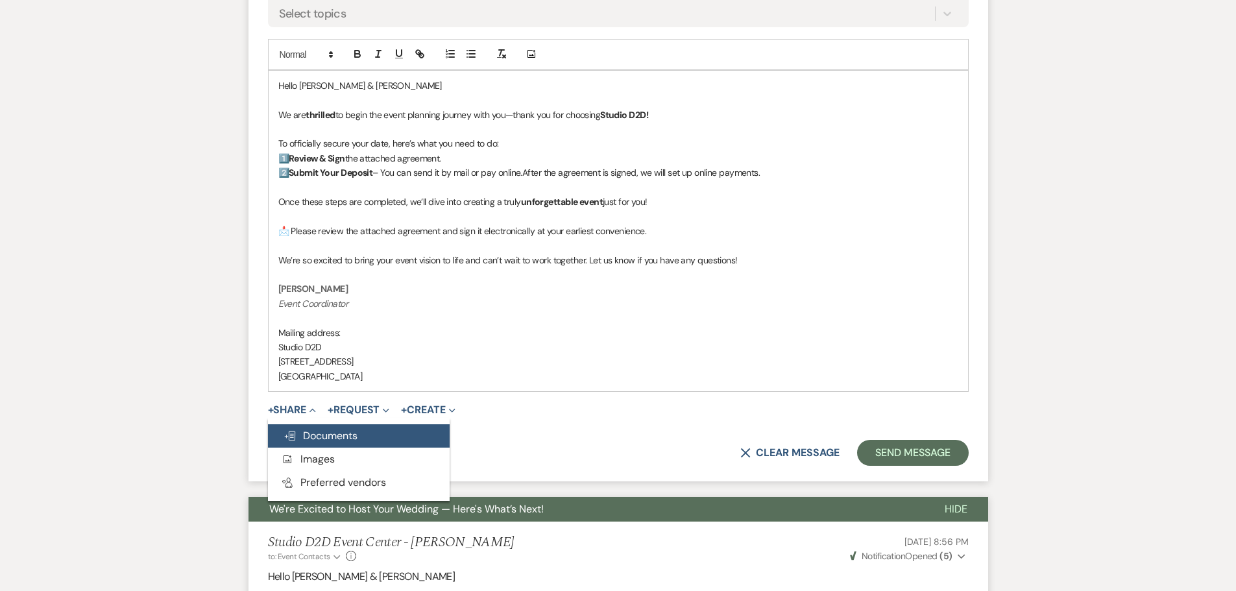
click at [317, 435] on span "Doc Upload Documents" at bounding box center [320, 436] width 74 height 14
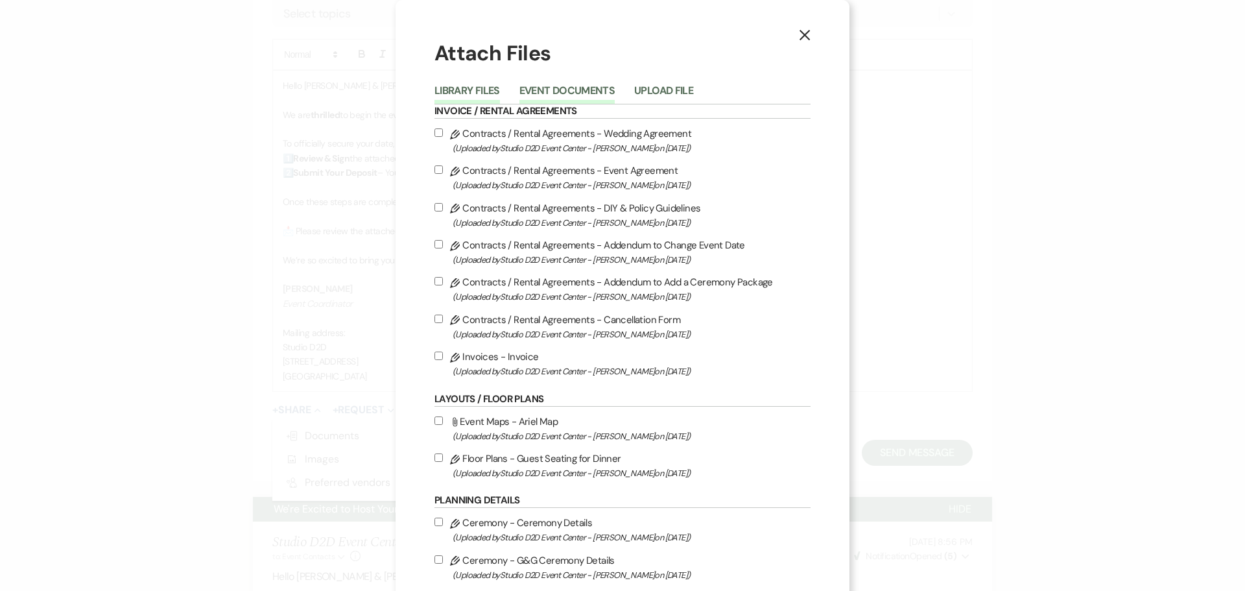
click at [570, 86] on button "Event Documents" at bounding box center [567, 95] width 95 height 18
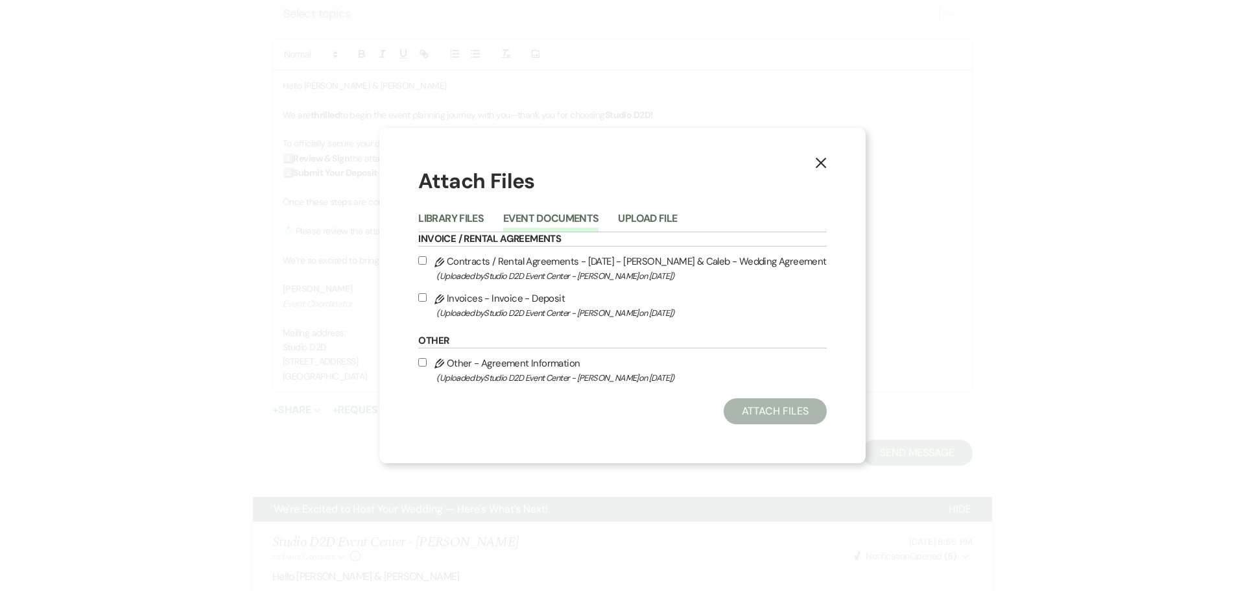
click at [527, 263] on label "Pencil Contracts / Rental Agreements - 02-21-26 - Kaitie & Caleb - Wedding Agre…" at bounding box center [622, 268] width 408 height 30
click at [427, 263] on input "Pencil Contracts / Rental Agreements - 02-21-26 - Kaitie & Caleb - Wedding Agre…" at bounding box center [422, 260] width 8 height 8
checkbox input "true"
click at [745, 414] on button "Attach Files" at bounding box center [775, 411] width 103 height 26
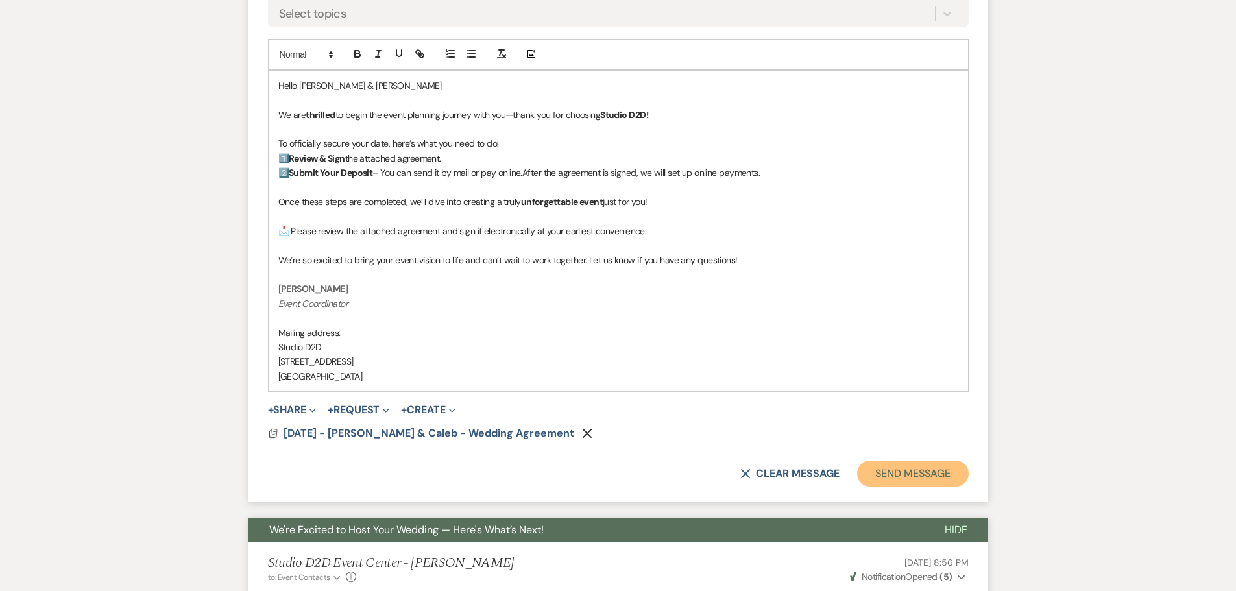
click at [890, 474] on button "Send Message" at bounding box center [912, 474] width 111 height 26
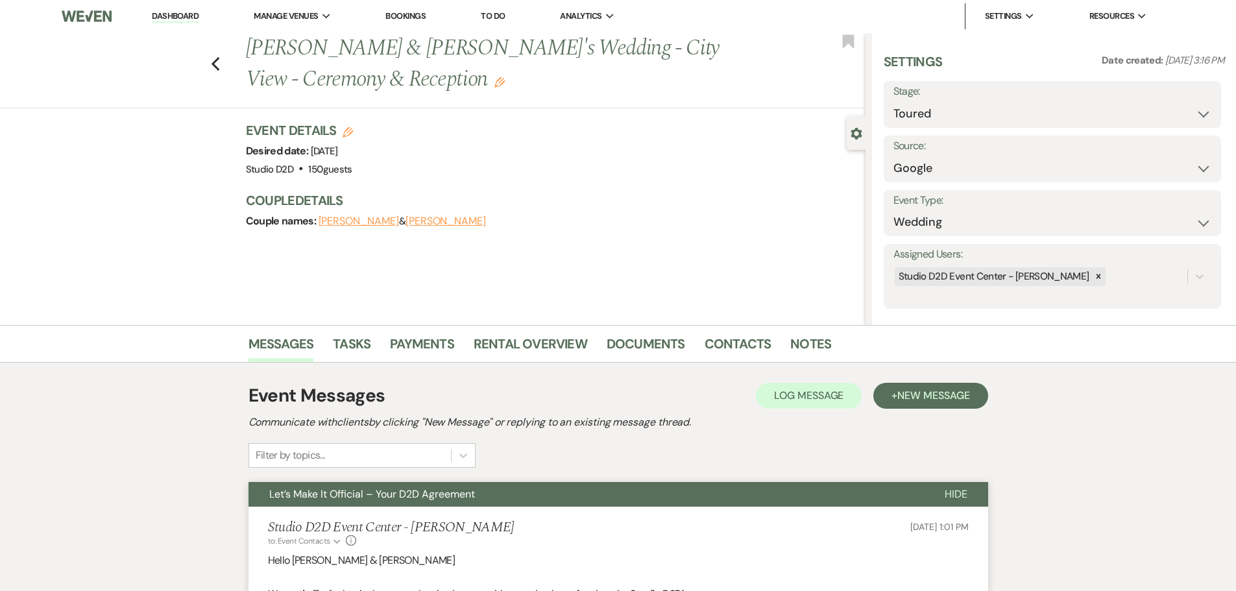
scroll to position [0, 0]
click at [938, 116] on select "Inquiry Follow Up Tour Requested Tour Confirmed Toured Proposal Sent Booked Lost" at bounding box center [1052, 114] width 318 height 25
select select "6"
click at [893, 102] on select "Inquiry Follow Up Tour Requested Tour Confirmed Toured Proposal Sent Booked Lost" at bounding box center [1052, 114] width 318 height 25
click at [1156, 107] on button "Save" at bounding box center [1183, 105] width 73 height 26
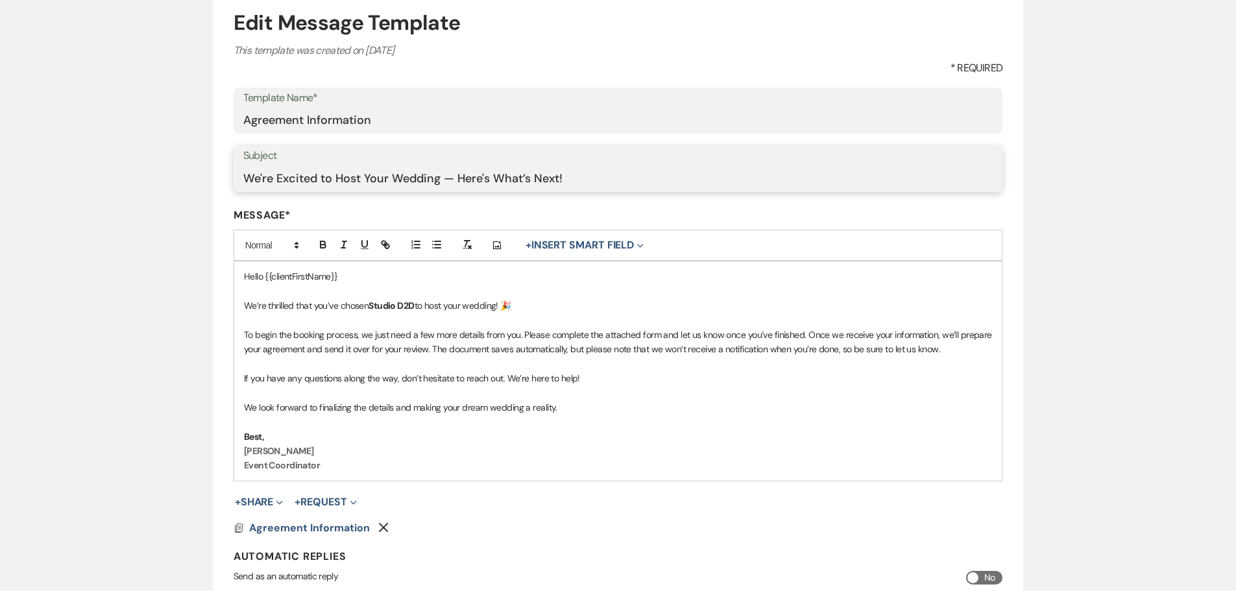
scroll to position [195, 0]
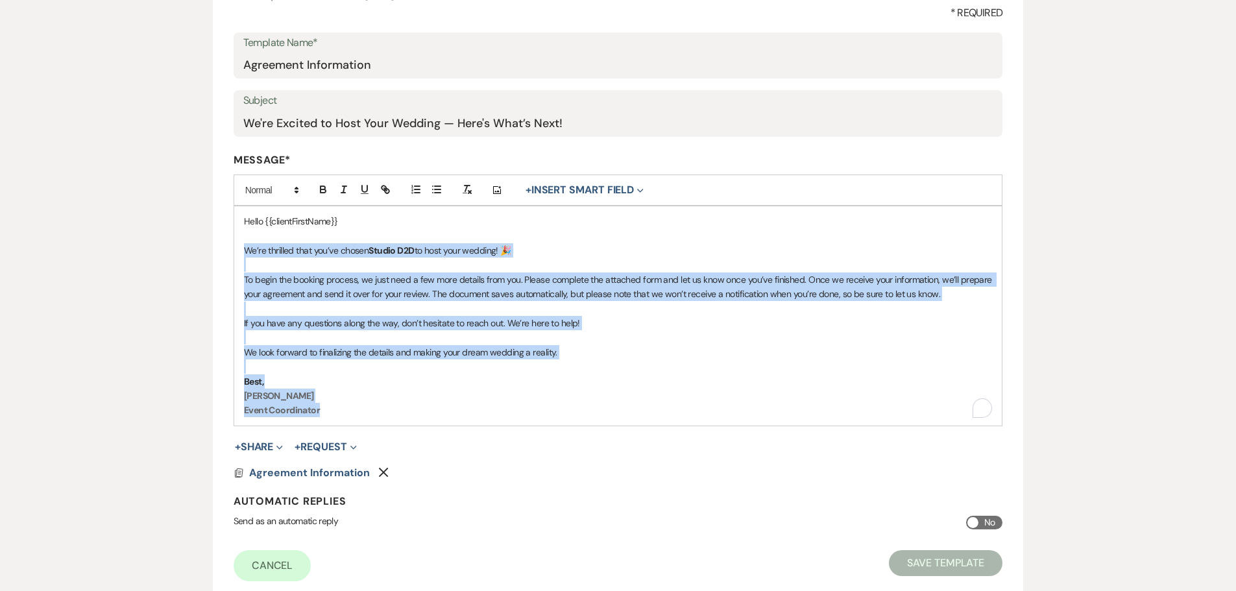
drag, startPoint x: 242, startPoint y: 250, endPoint x: 369, endPoint y: 411, distance: 205.0
click at [369, 411] on div "Hello {{clientFirstName}} We’re thrilled that you’ve chosen Studio D2D to host …" at bounding box center [618, 315] width 768 height 219
copy div "We’re thrilled that you’ve chosen Studio D2D to host your wedding! 🎉 To begin t…"
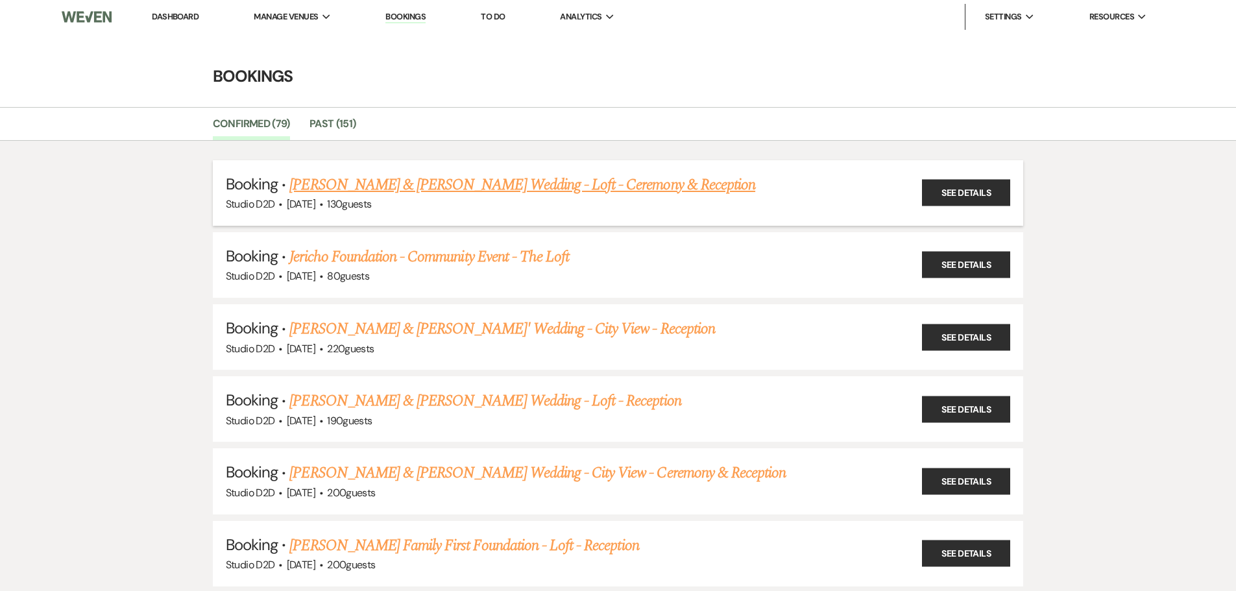
click at [385, 186] on link "[PERSON_NAME] & [PERSON_NAME] Wedding - Loft - Ceremony & Reception" at bounding box center [522, 184] width 466 height 23
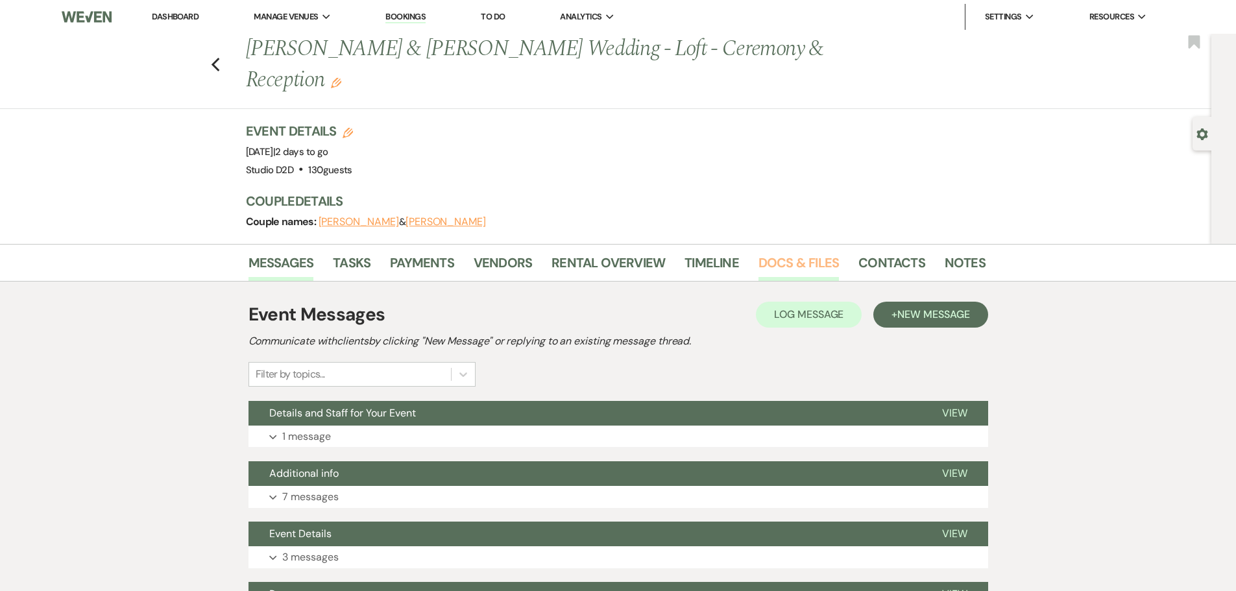
click at [807, 263] on link "Docs & Files" at bounding box center [798, 266] width 80 height 29
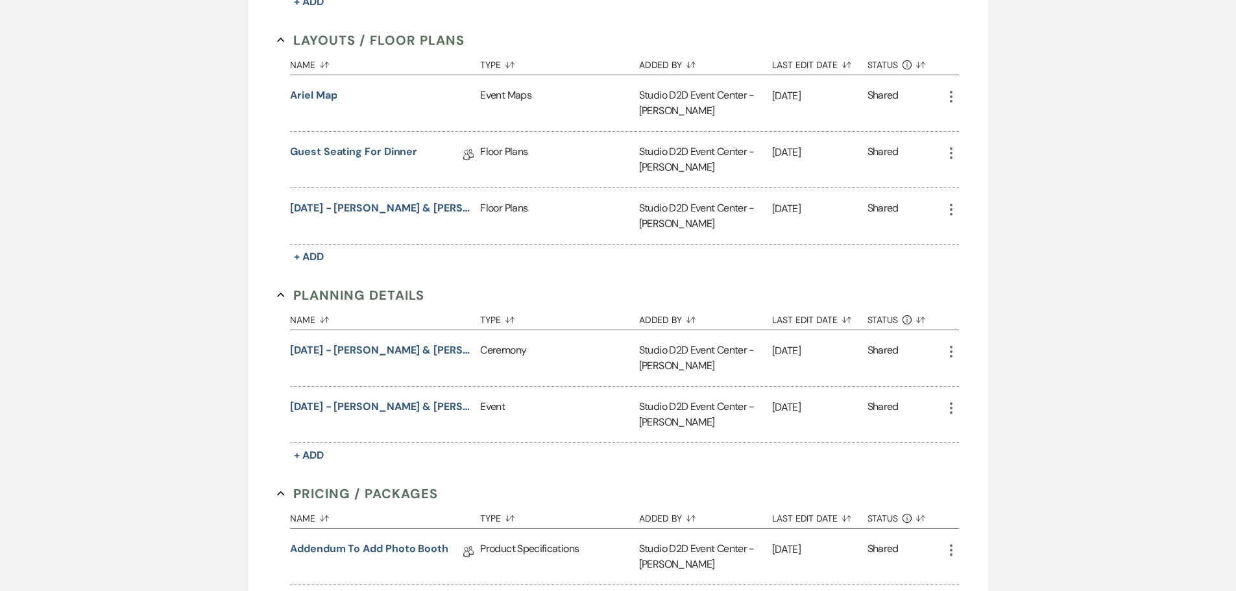
scroll to position [713, 0]
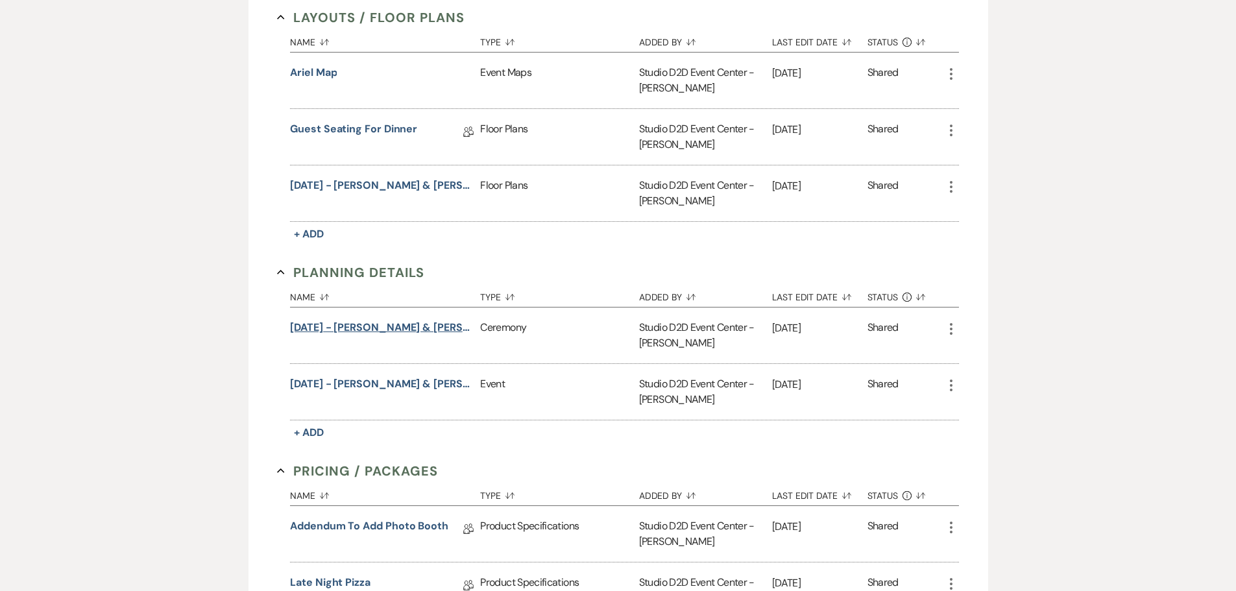
click at [392, 328] on button "[DATE] - [PERSON_NAME] & [PERSON_NAME] Details" at bounding box center [382, 328] width 185 height 16
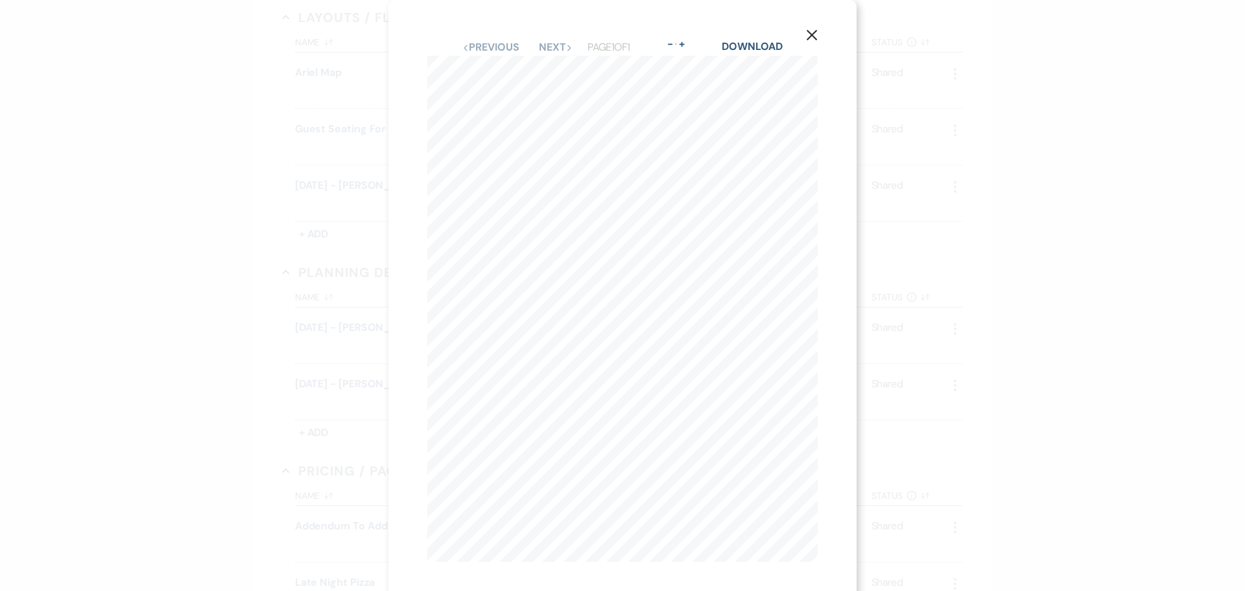
click at [811, 37] on use "button" at bounding box center [812, 35] width 10 height 10
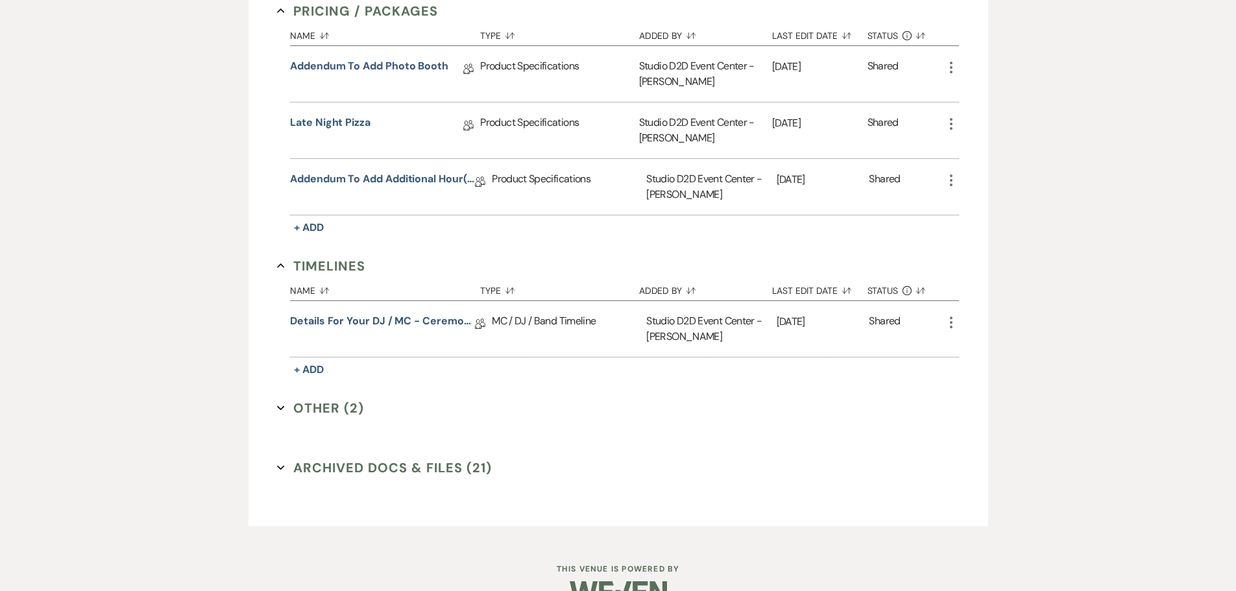
scroll to position [1205, 0]
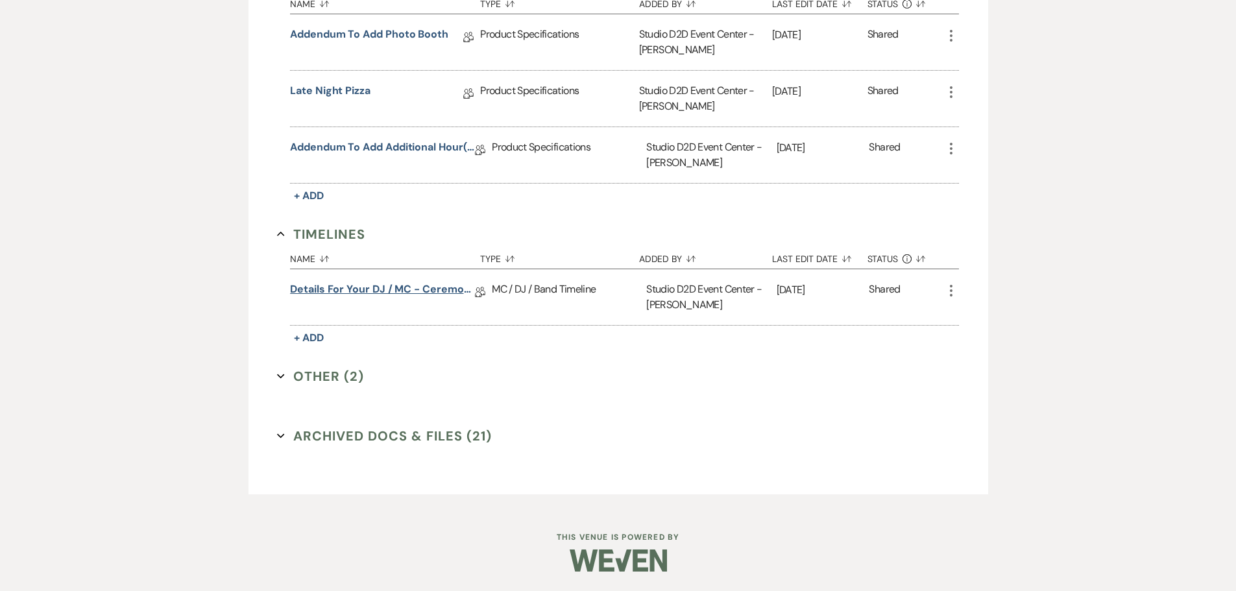
click at [395, 288] on link "Details for your DJ / MC - Ceremony & Reception" at bounding box center [382, 291] width 185 height 20
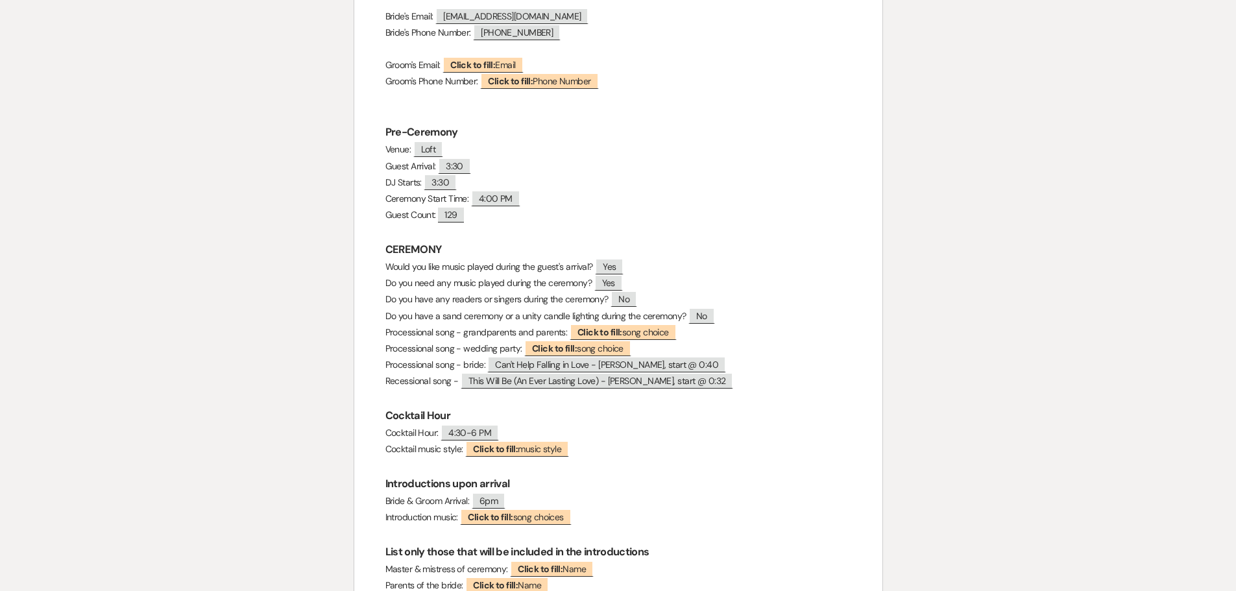
scroll to position [324, 0]
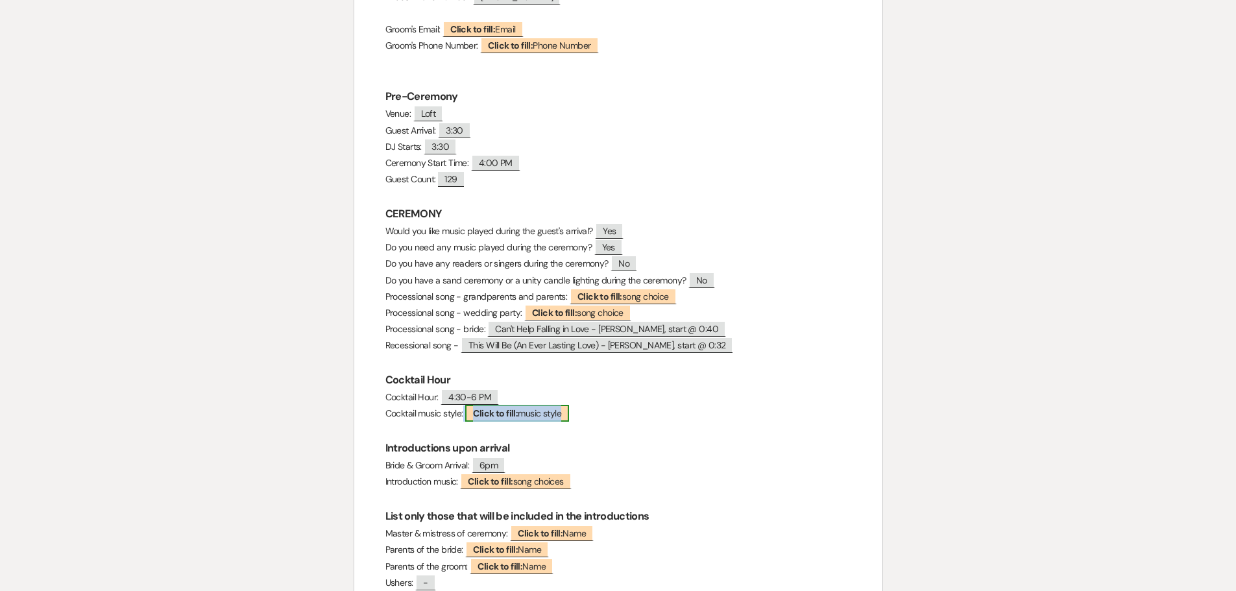
click at [529, 417] on span "Click to fill: music style" at bounding box center [517, 413] width 104 height 17
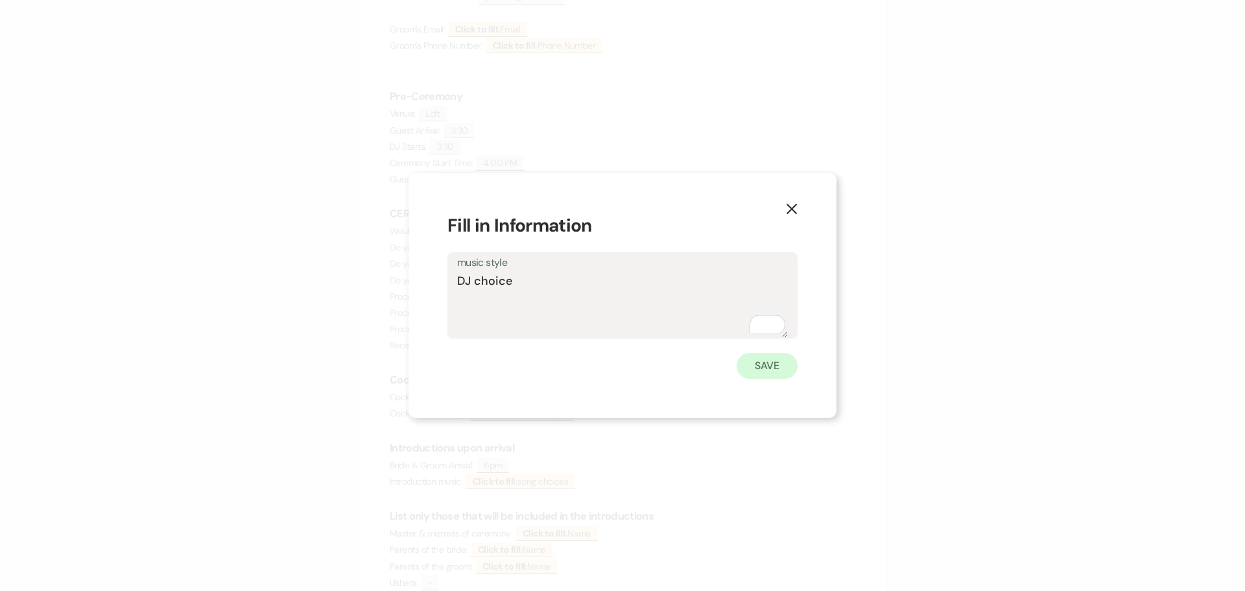
type textarea "DJ choice"
click at [752, 366] on button "Save" at bounding box center [767, 366] width 61 height 26
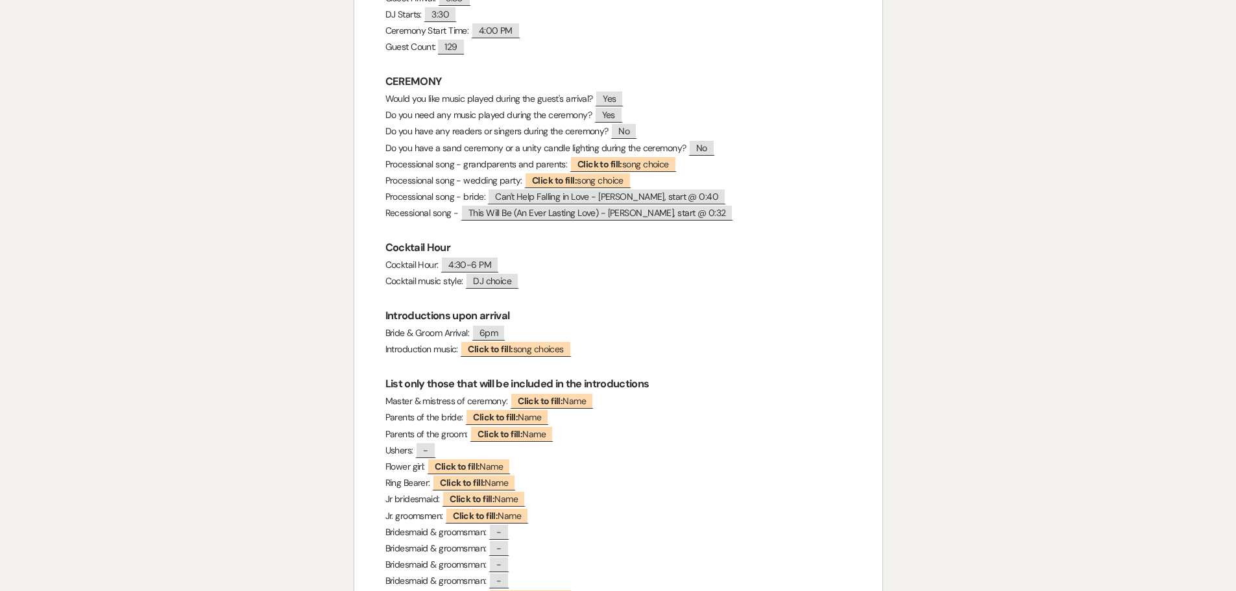
scroll to position [454, 0]
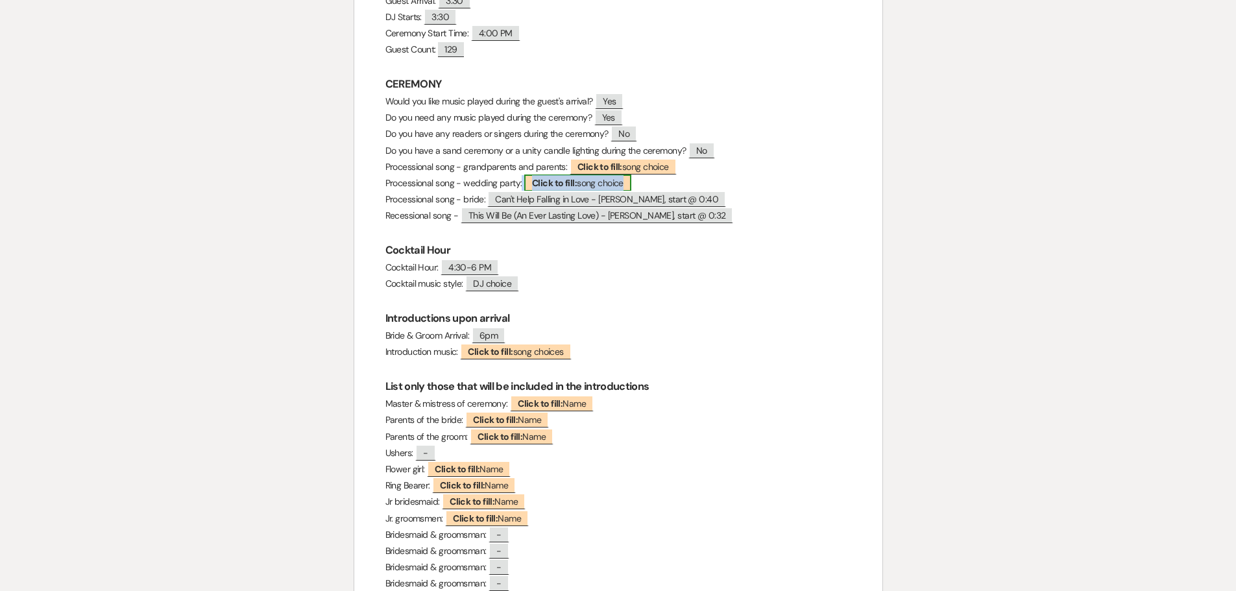
click at [601, 182] on span "Click to fill: song choice" at bounding box center [577, 182] width 107 height 17
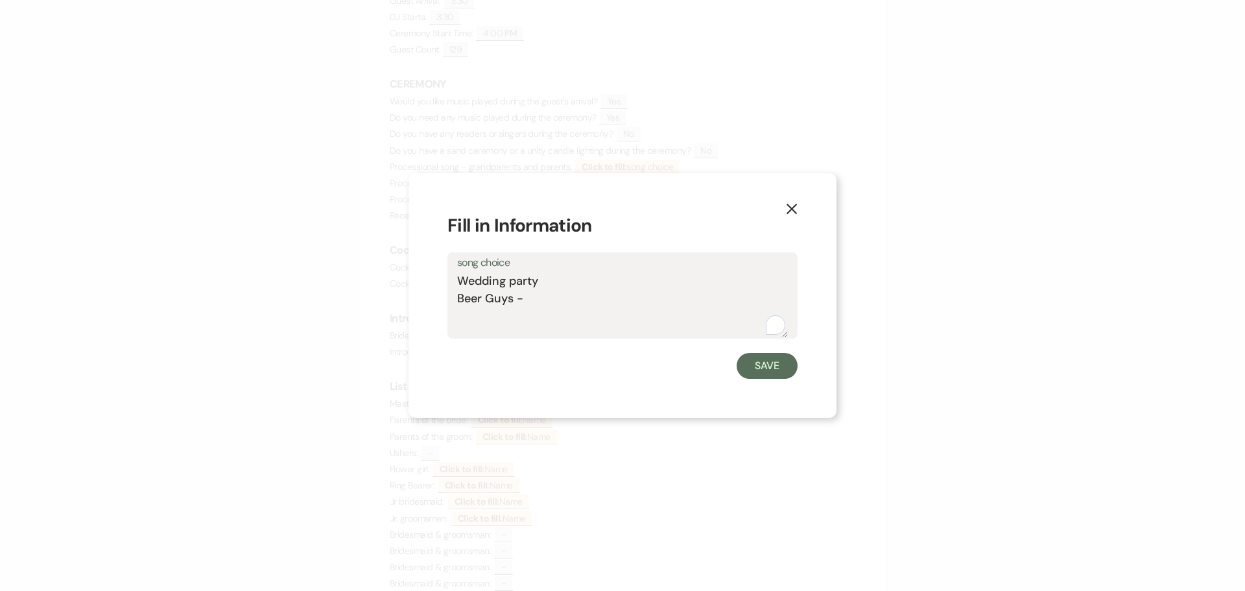
click at [566, 285] on textarea "Wedding party Beer Guys -" at bounding box center [622, 304] width 331 height 65
type textarea "Wedding party - Beer Guys -"
click at [769, 362] on button "Save" at bounding box center [767, 366] width 61 height 26
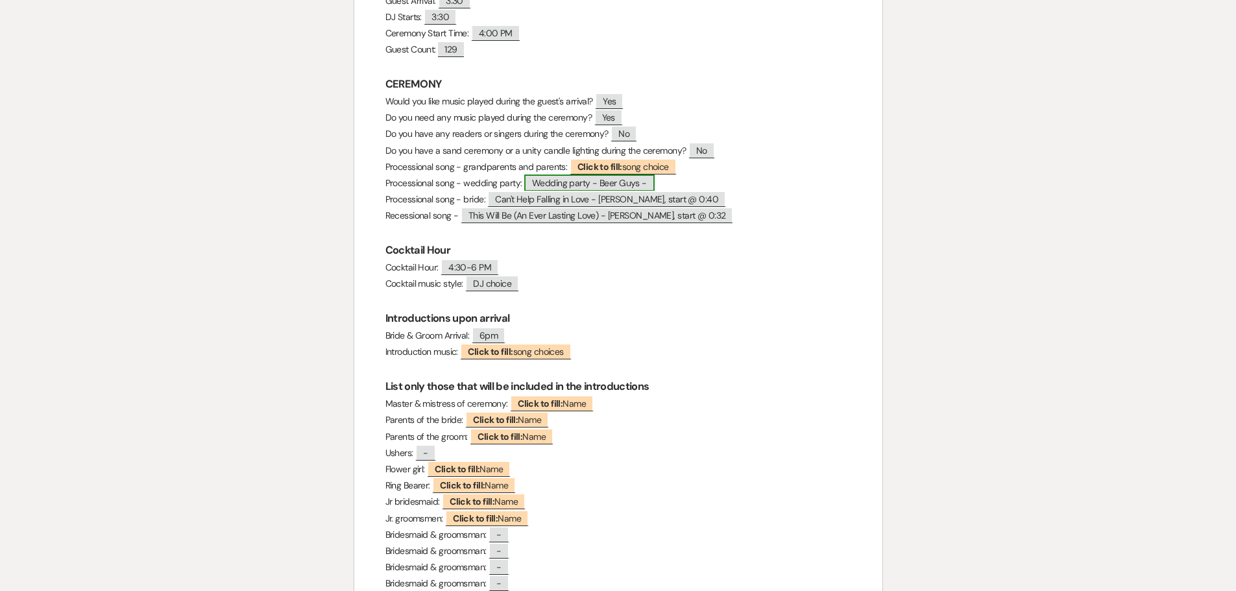
click at [584, 188] on span "Wedding party - Beer Guys -" at bounding box center [589, 182] width 130 height 17
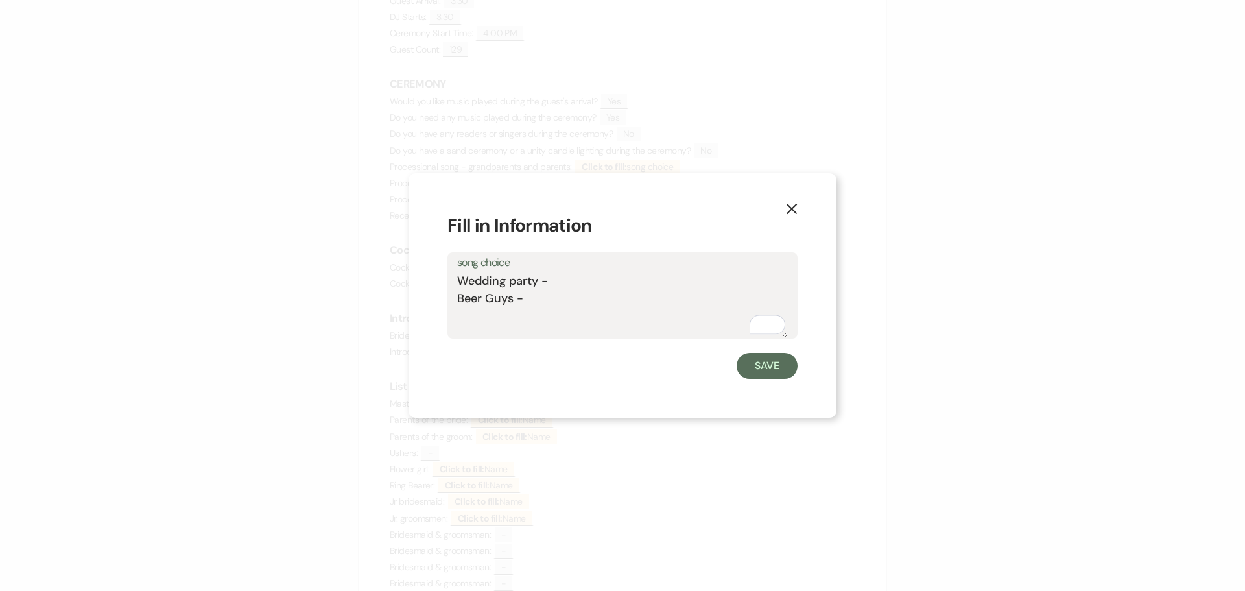
click at [565, 278] on textarea "Wedding party - Beer Guys -" at bounding box center [622, 304] width 331 height 65
click at [571, 304] on textarea "Wedding party - Beer Guys -" at bounding box center [622, 304] width 331 height 65
click at [773, 365] on button "Save" at bounding box center [767, 366] width 61 height 26
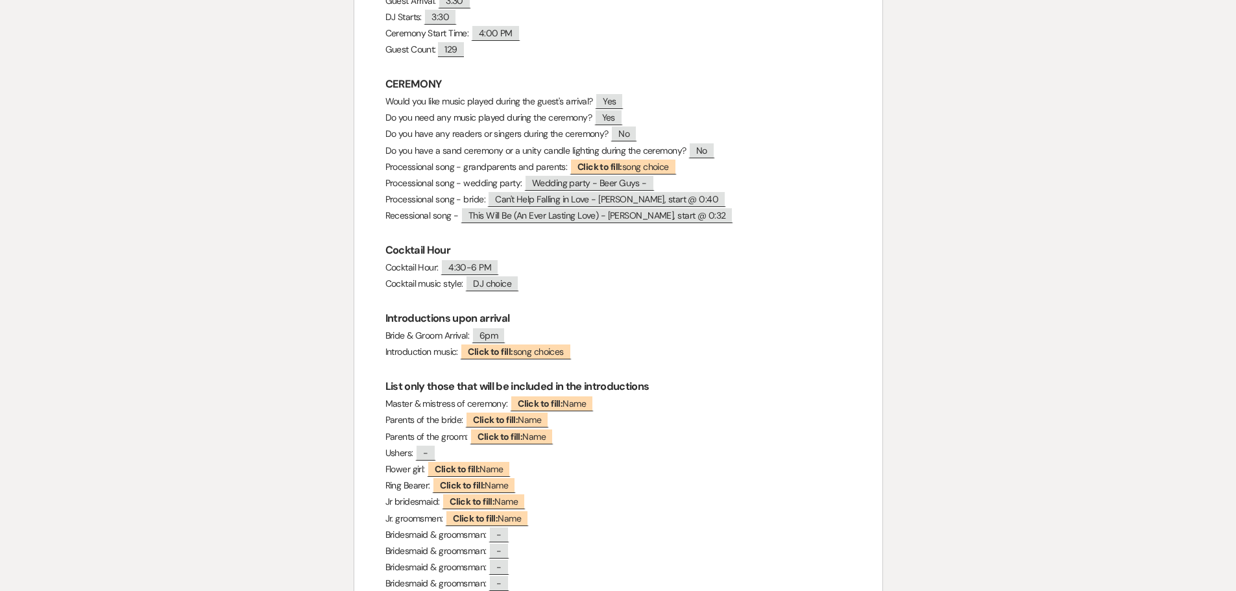
scroll to position [519, 0]
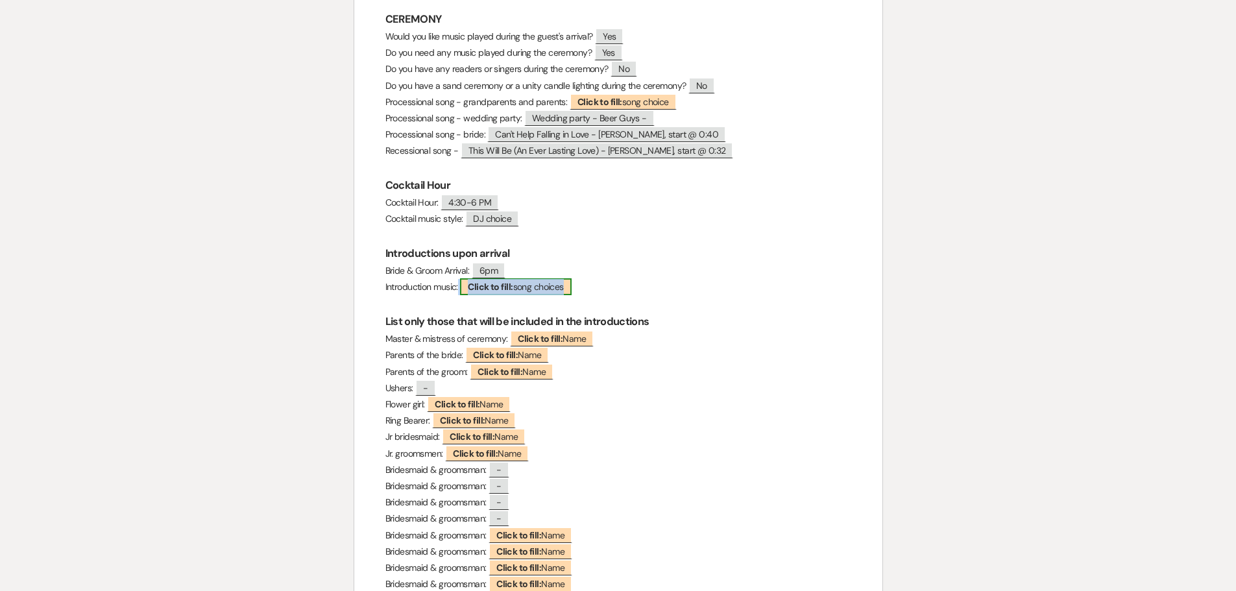
click at [531, 287] on span "Click to fill: song choices" at bounding box center [515, 286] width 111 height 17
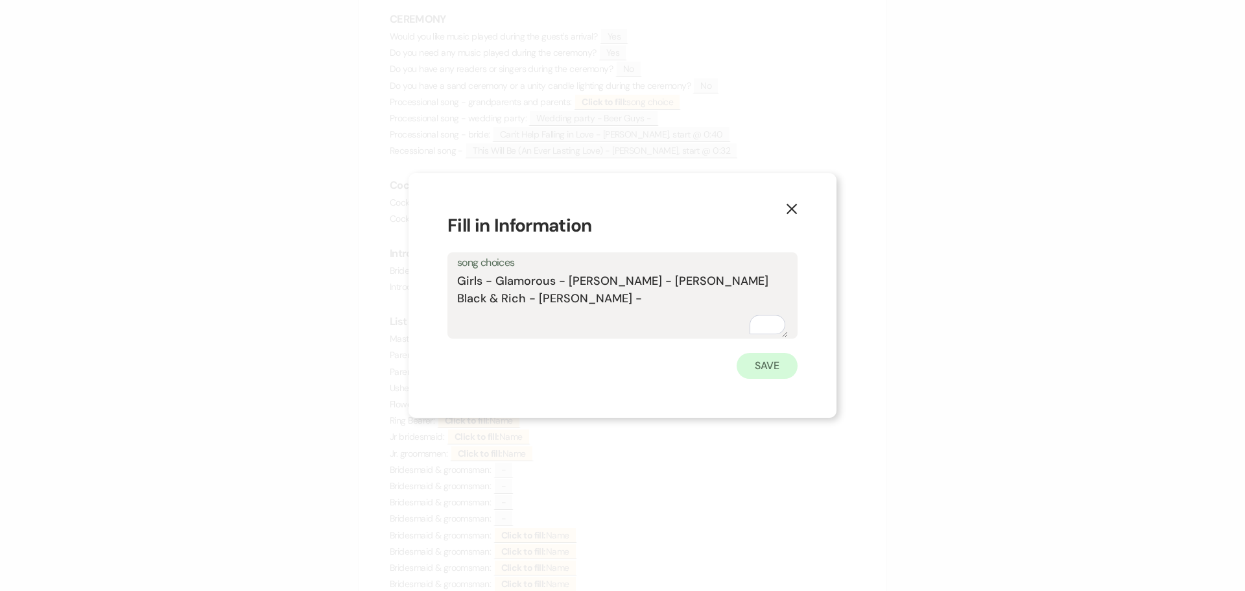
type textarea "Girls - Glamorous - [PERSON_NAME] - [PERSON_NAME] Black & Rich - [PERSON_NAME] -"
click at [769, 366] on button "Save" at bounding box center [767, 366] width 61 height 26
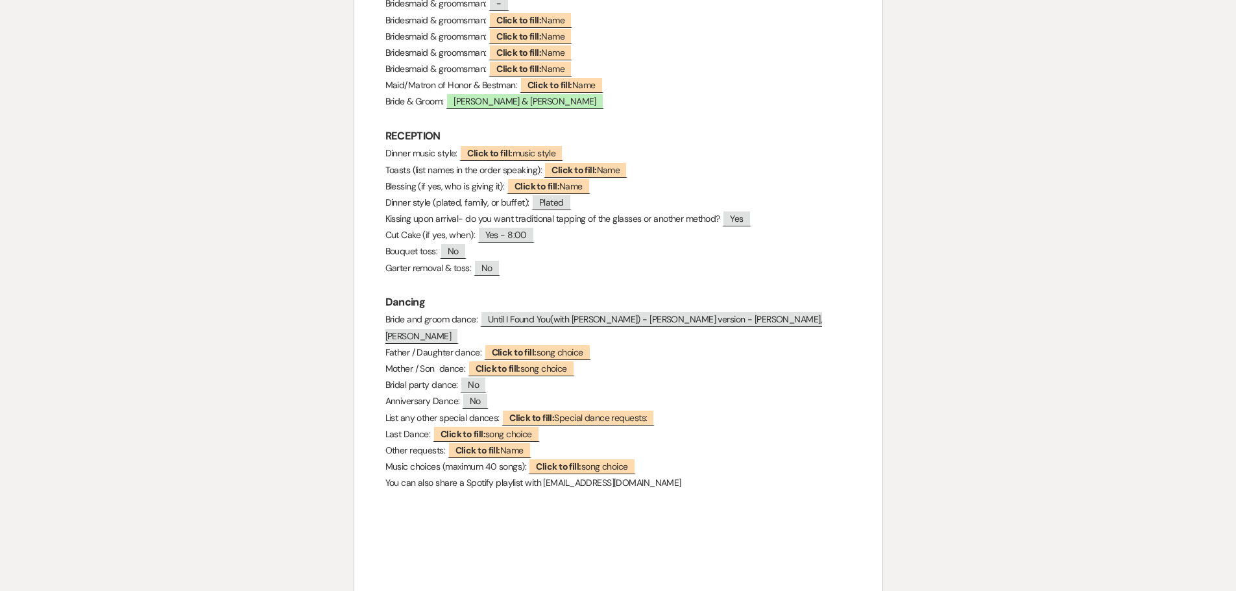
scroll to position [1038, 0]
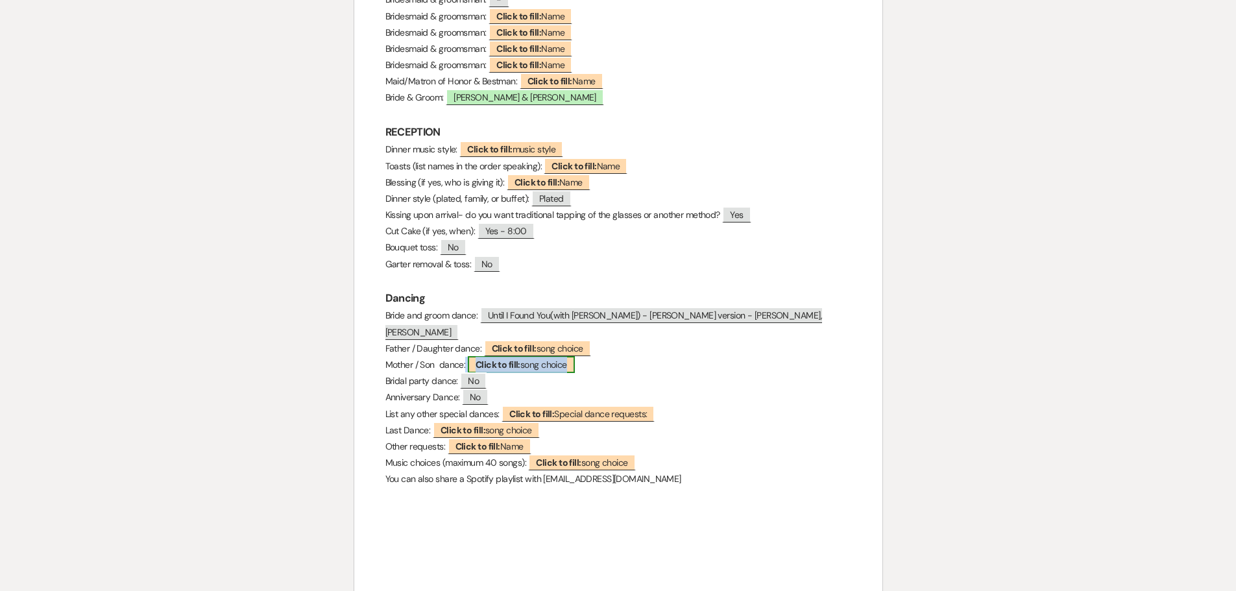
click at [555, 356] on span "Click to fill: song choice" at bounding box center [521, 364] width 107 height 17
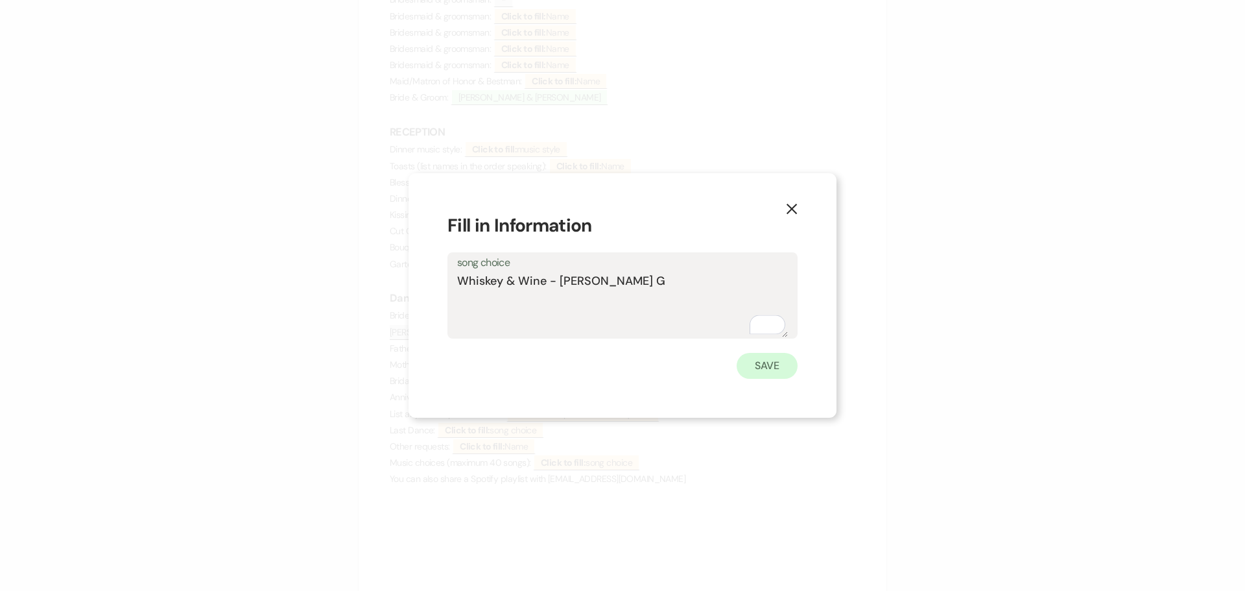
type textarea "Whiskey & Wine - [PERSON_NAME] G"
click at [754, 359] on button "Save" at bounding box center [767, 366] width 61 height 26
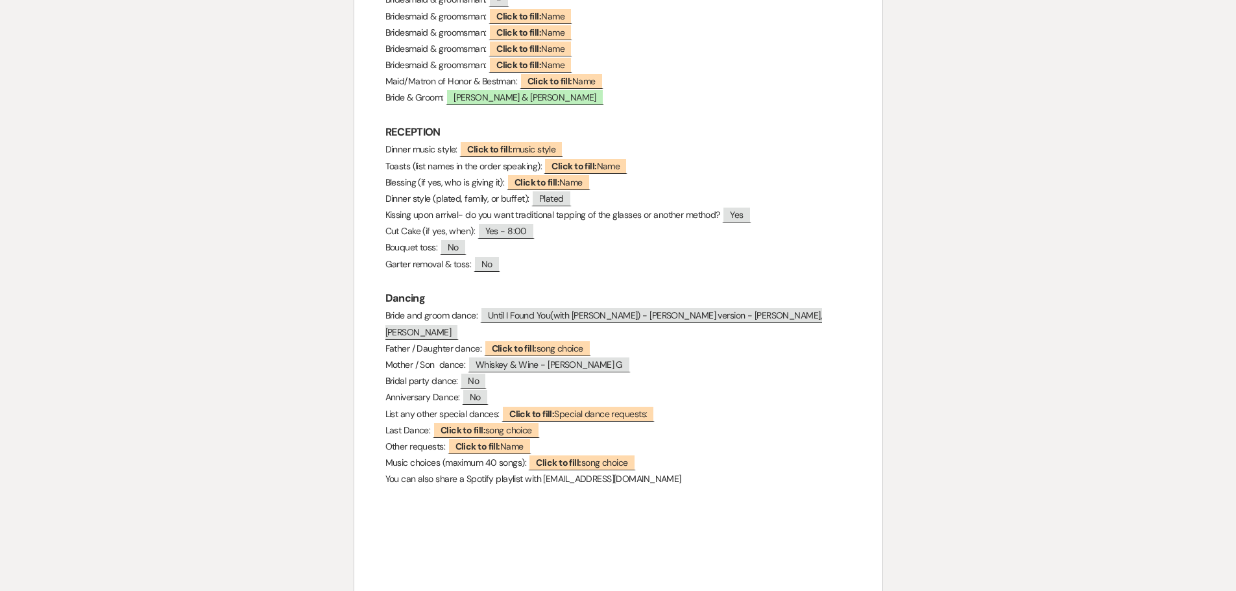
scroll to position [973, 0]
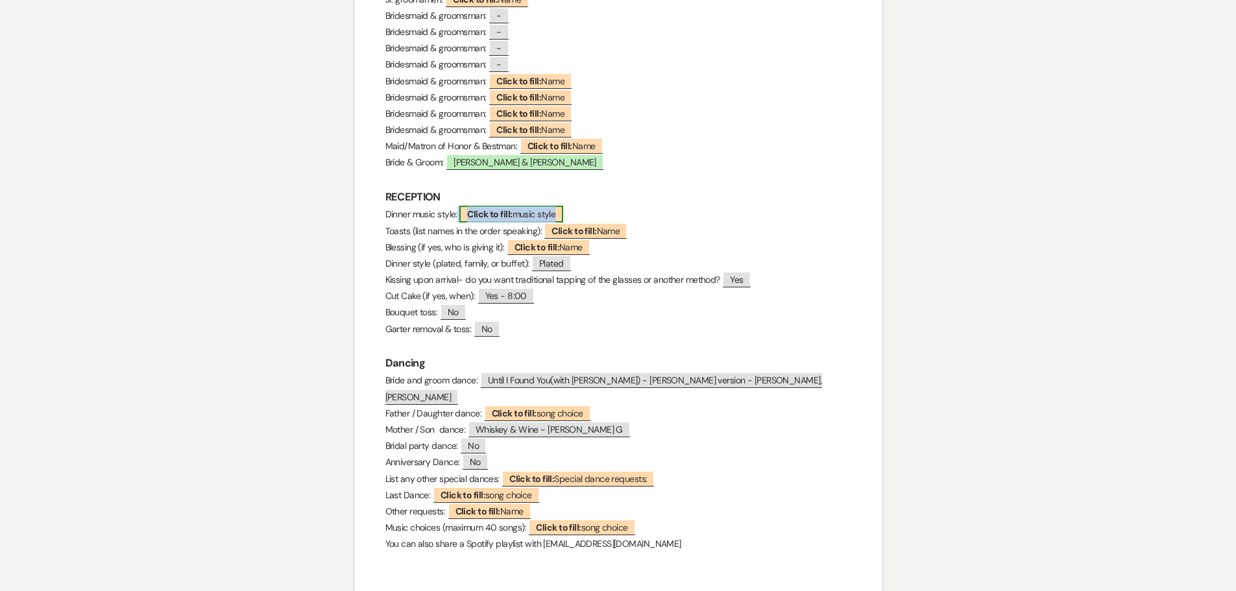
click at [473, 215] on b "Click to fill:" at bounding box center [489, 214] width 45 height 12
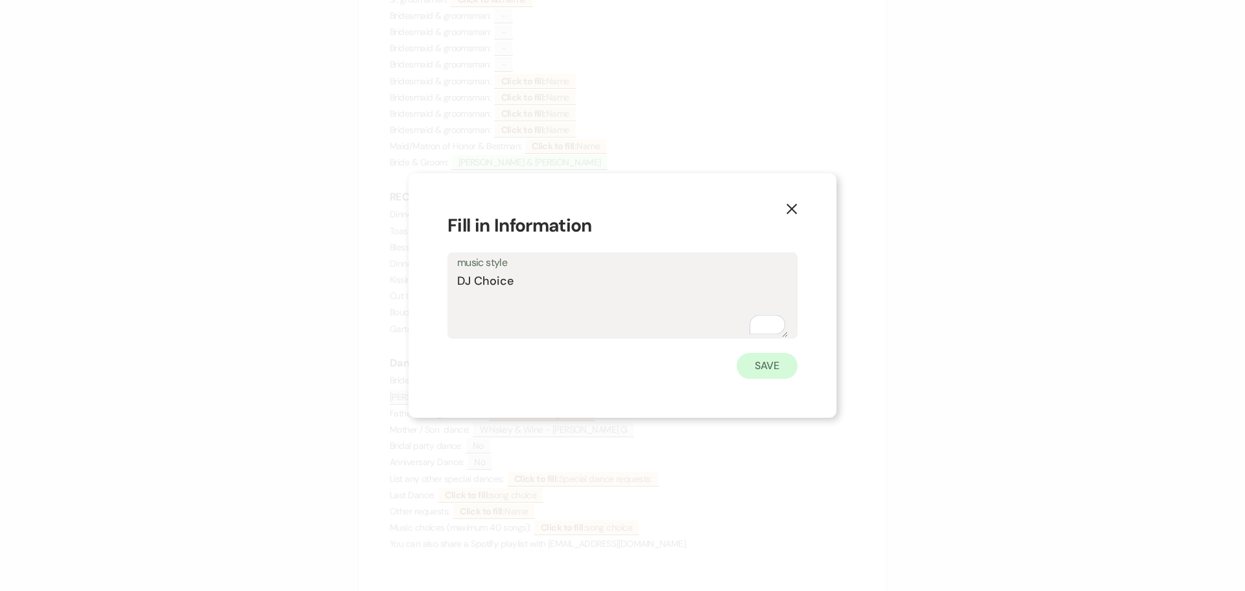
type textarea "DJ Choice"
click at [749, 365] on button "Save" at bounding box center [767, 366] width 61 height 26
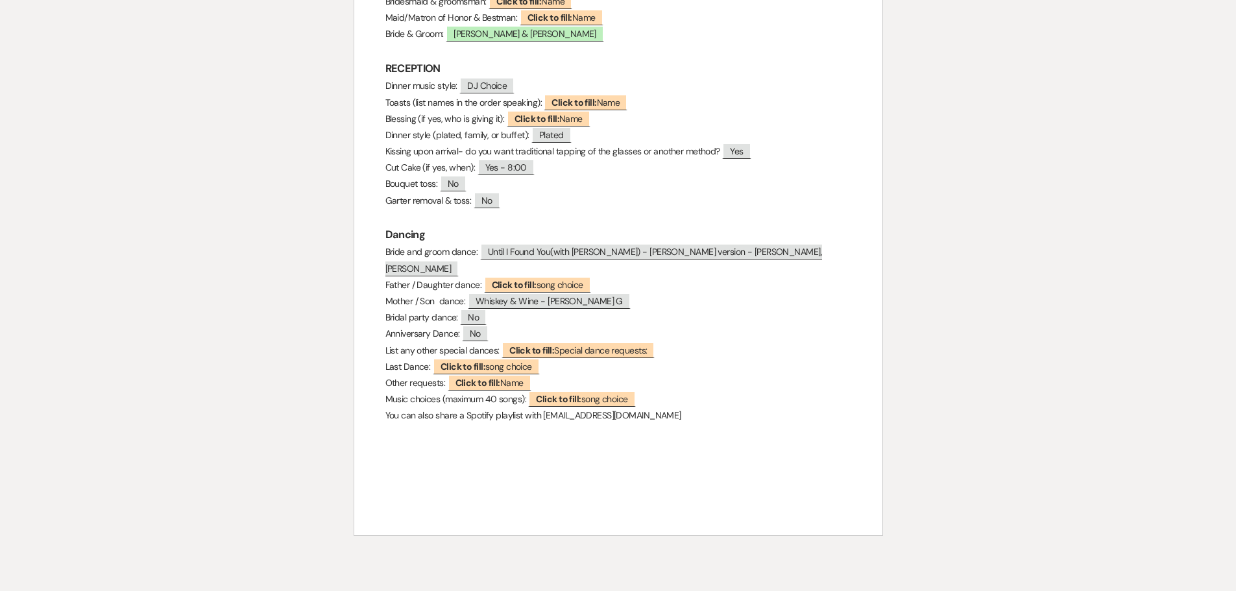
scroll to position [1103, 0]
click at [623, 389] on span "Click to fill: song choice" at bounding box center [581, 397] width 107 height 17
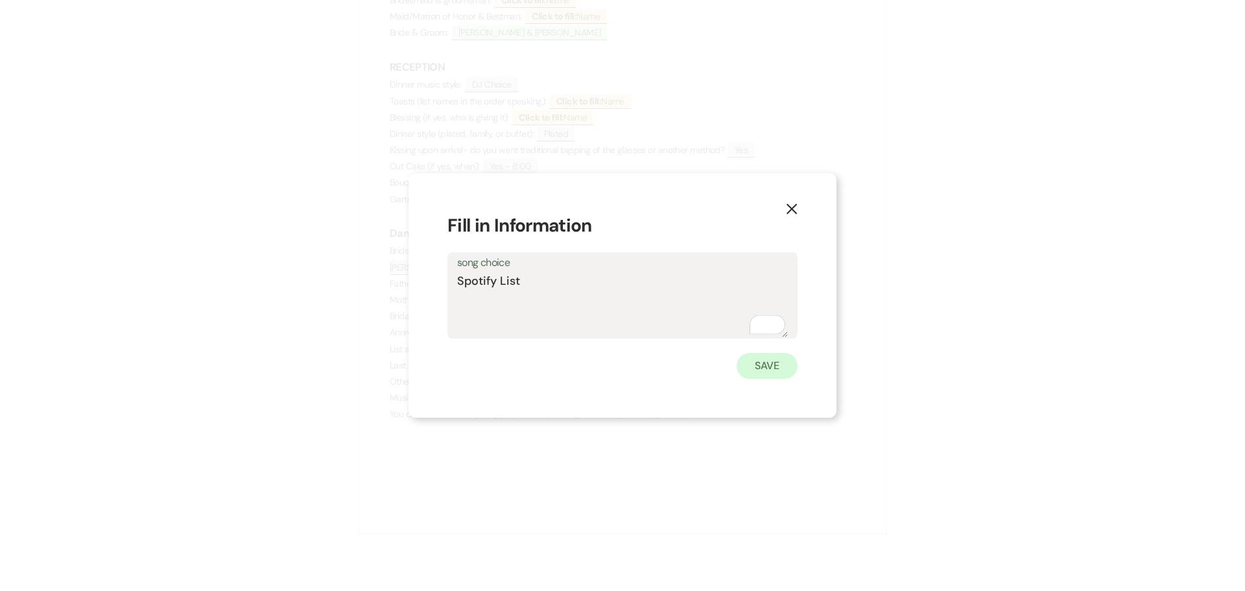
type textarea "Spotify List"
click at [749, 365] on button "Save" at bounding box center [767, 366] width 61 height 26
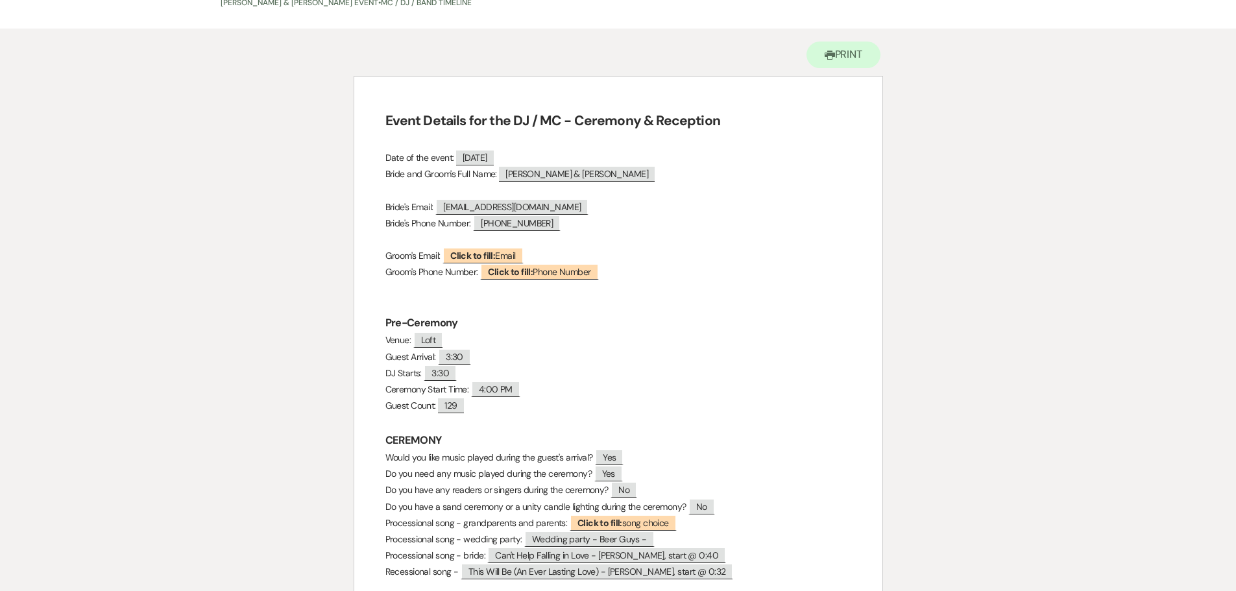
scroll to position [0, 0]
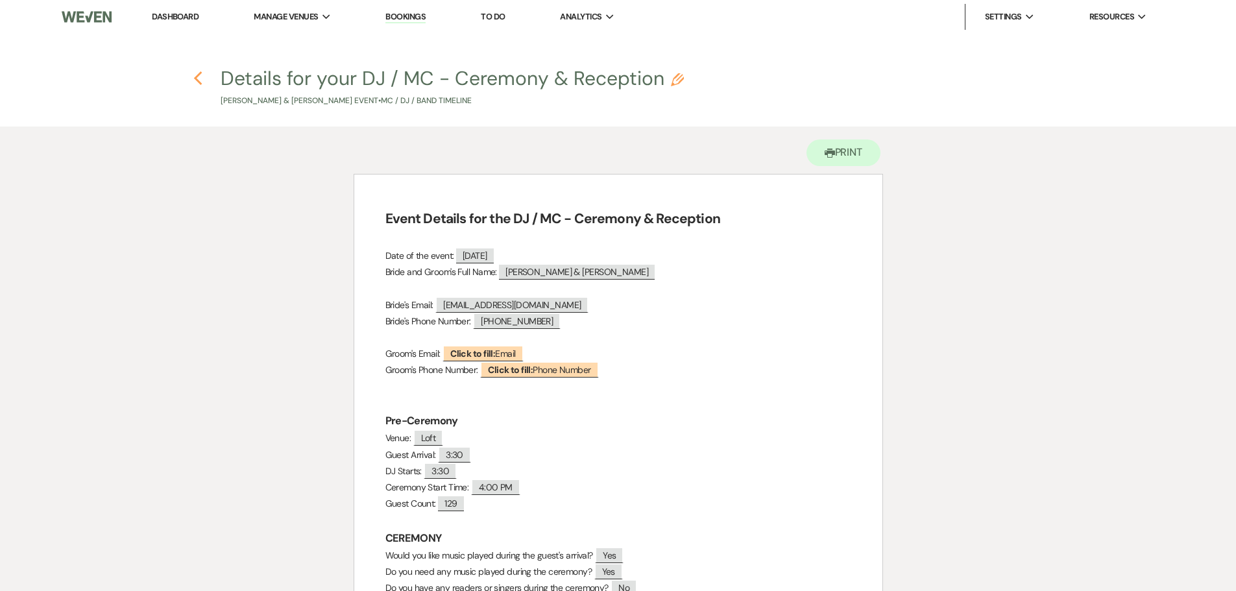
click at [198, 78] on icon "Previous" at bounding box center [198, 79] width 10 height 16
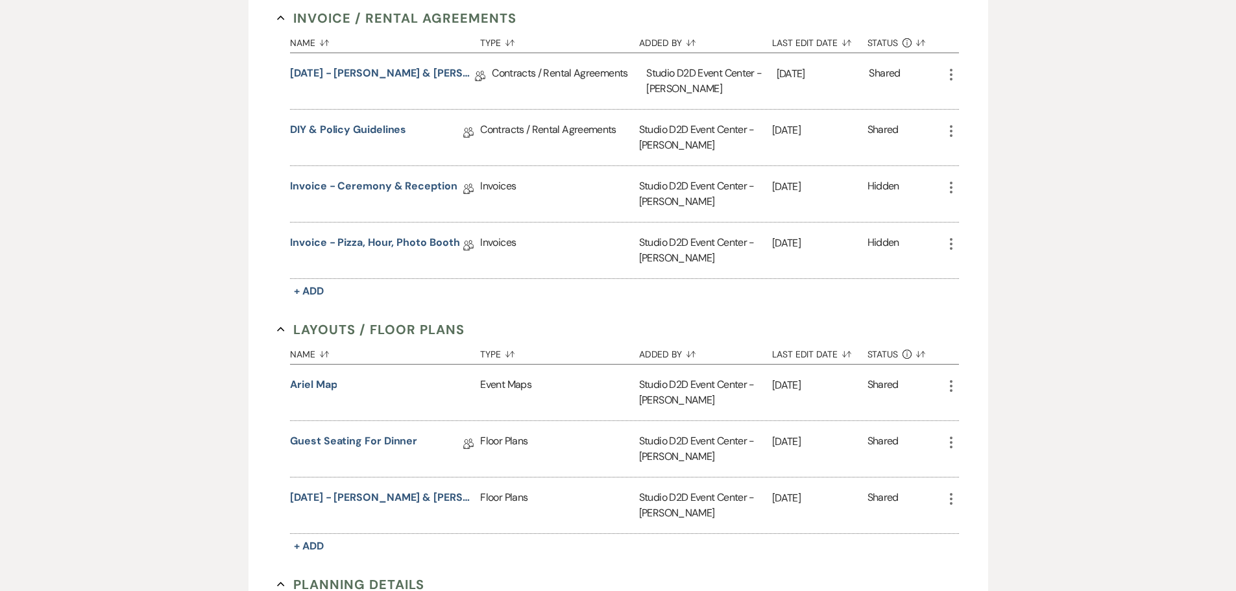
scroll to position [167, 0]
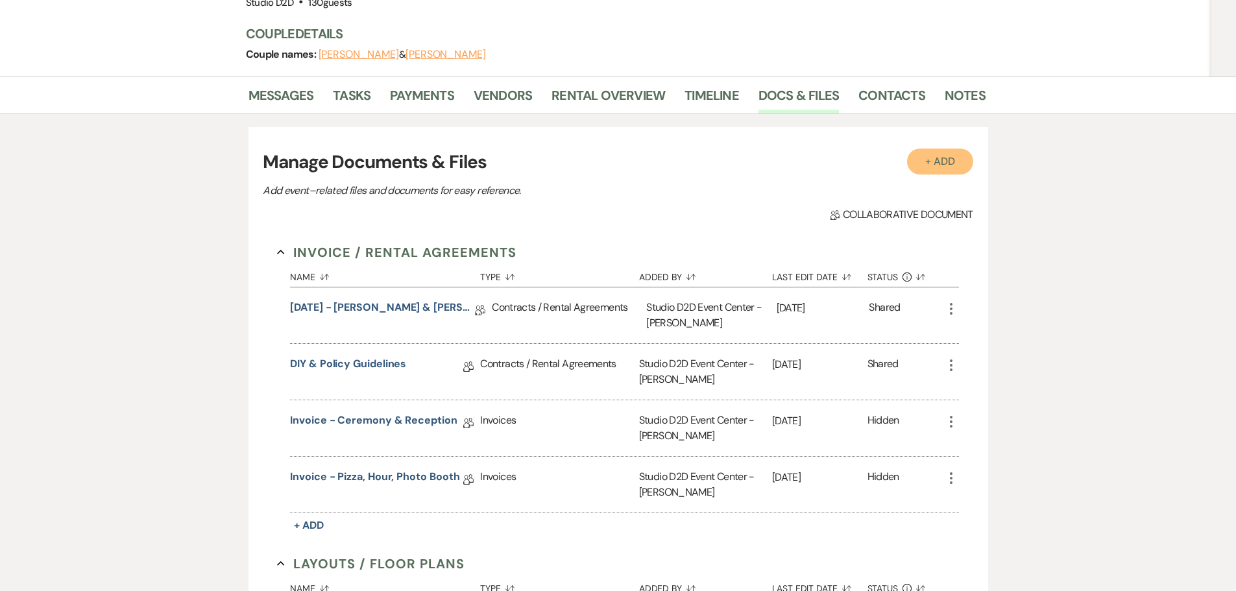
click at [942, 158] on button "+ Add" at bounding box center [940, 162] width 66 height 26
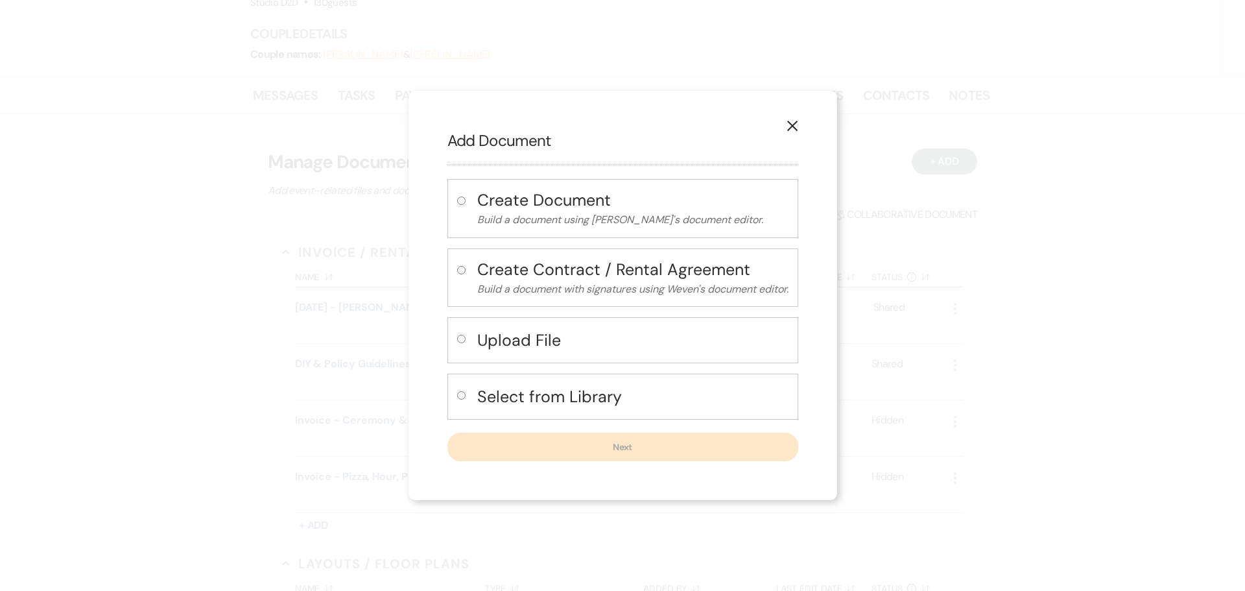
click at [793, 126] on use "button" at bounding box center [792, 126] width 10 height 10
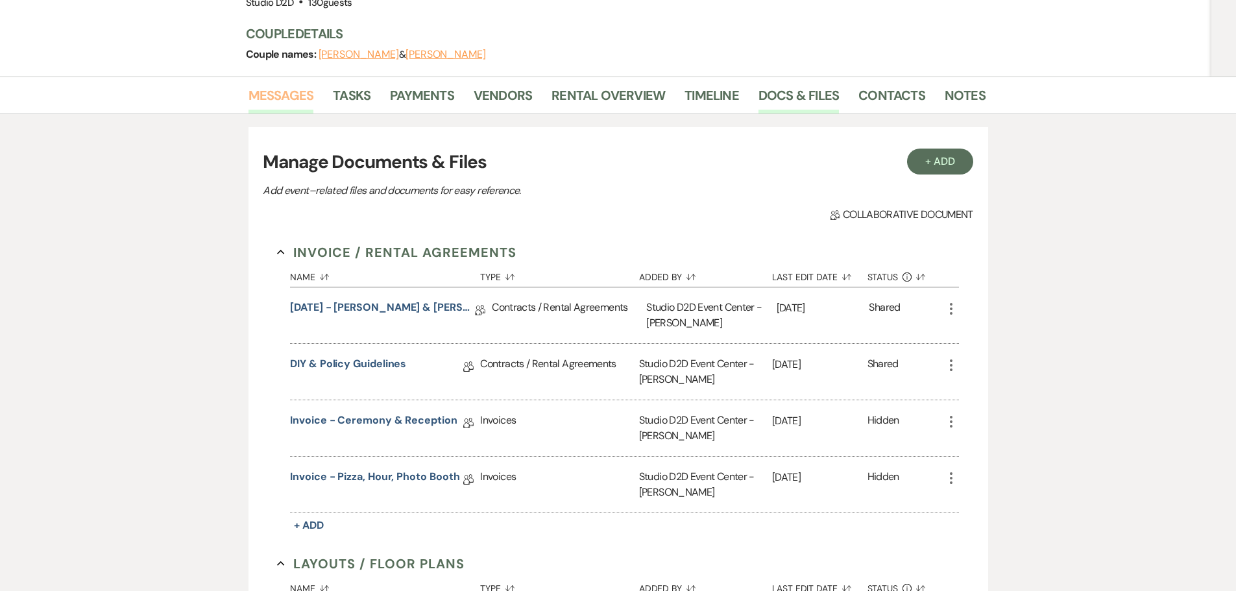
click at [296, 99] on link "Messages" at bounding box center [281, 99] width 66 height 29
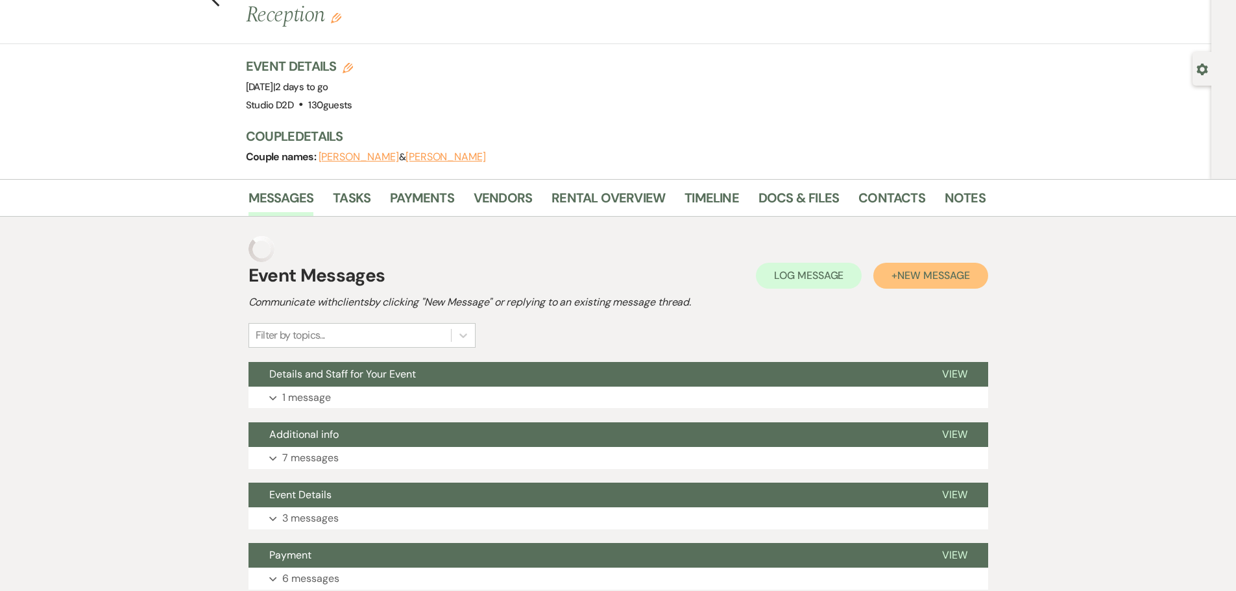
click at [947, 270] on span "New Message" at bounding box center [933, 276] width 72 height 14
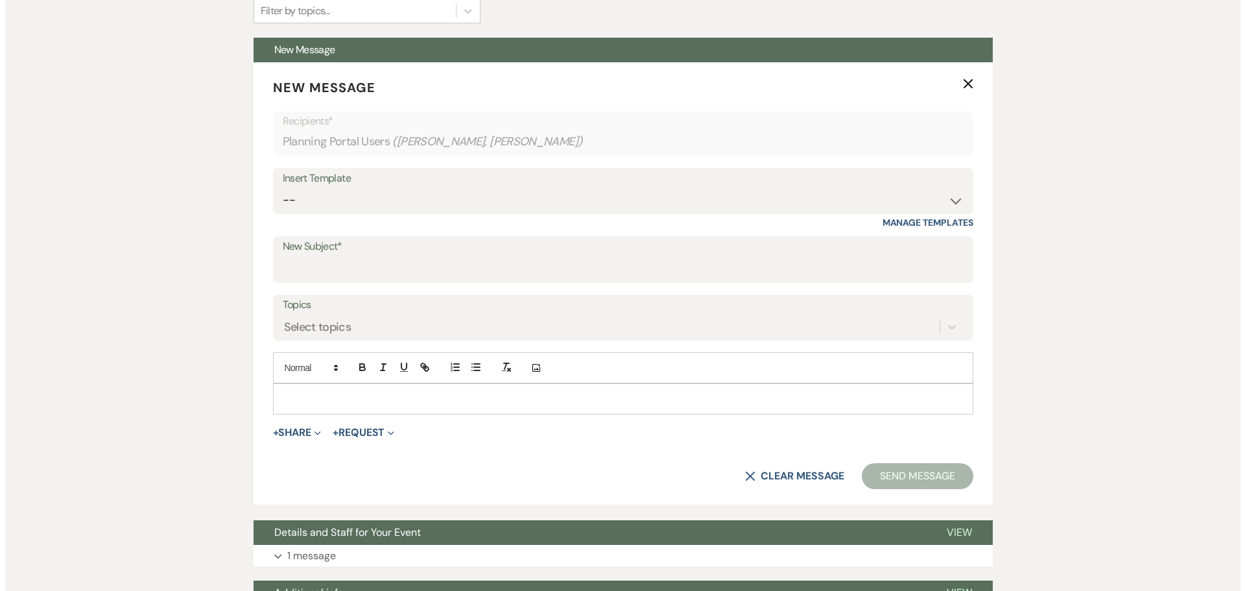
scroll to position [363, 0]
click at [365, 276] on input "New Subject*" at bounding box center [618, 268] width 681 height 25
type input "Pet Liability Form"
click at [390, 400] on p at bounding box center [618, 399] width 680 height 14
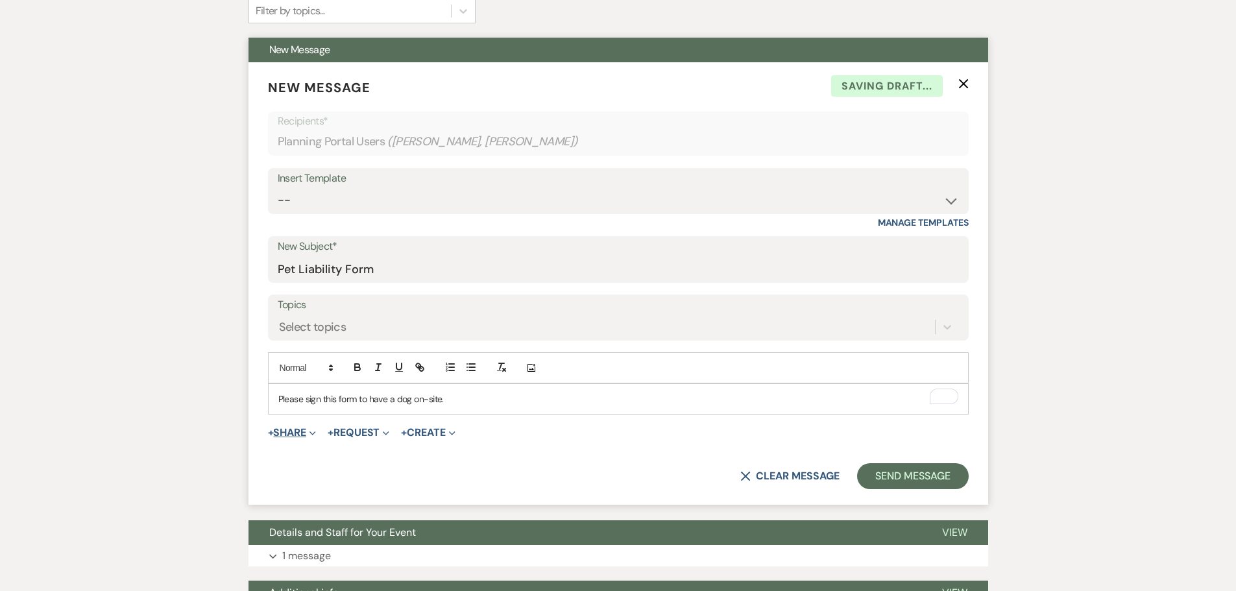
click at [295, 431] on button "+ Share Expand" at bounding box center [292, 432] width 49 height 10
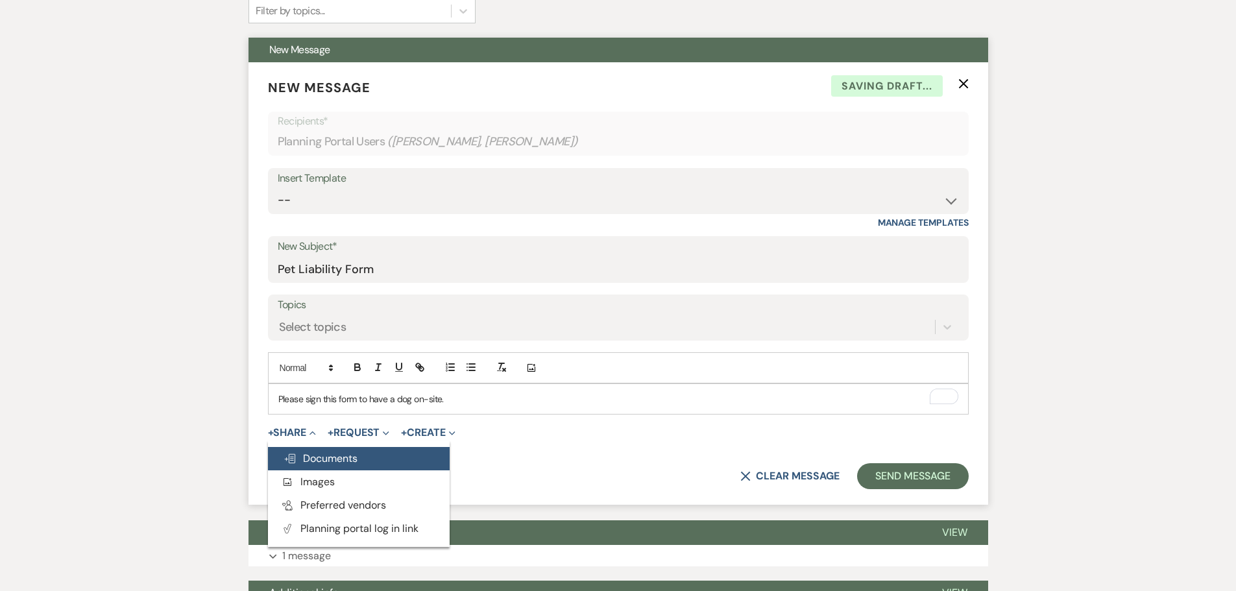
click at [311, 449] on button "Doc Upload Documents" at bounding box center [359, 458] width 182 height 23
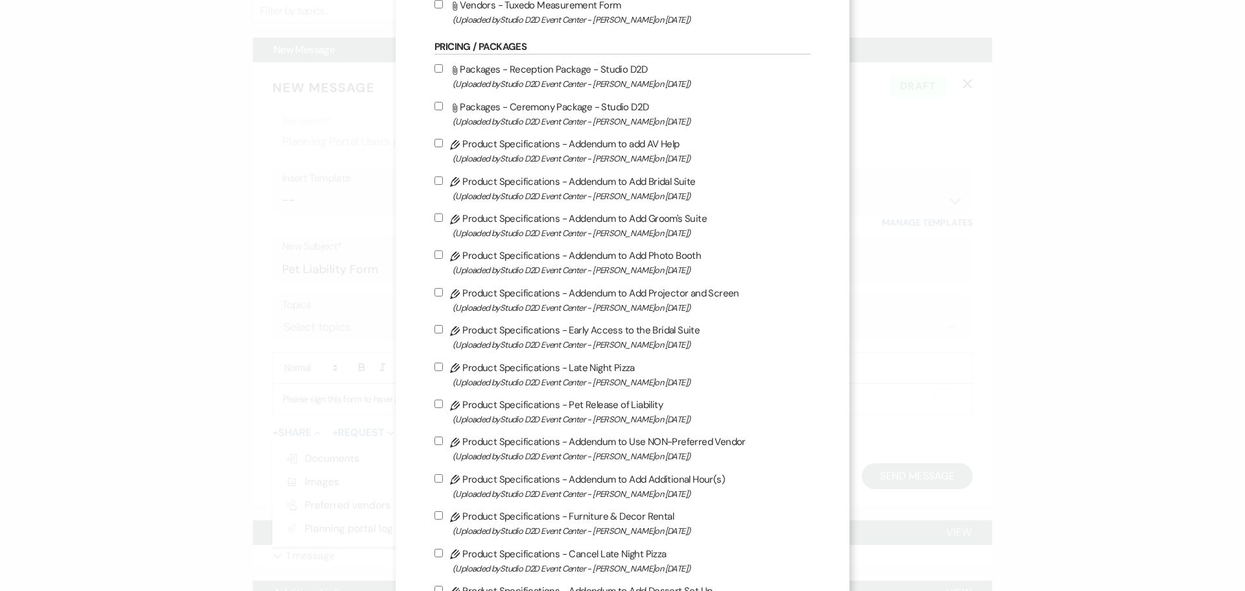
scroll to position [843, 0]
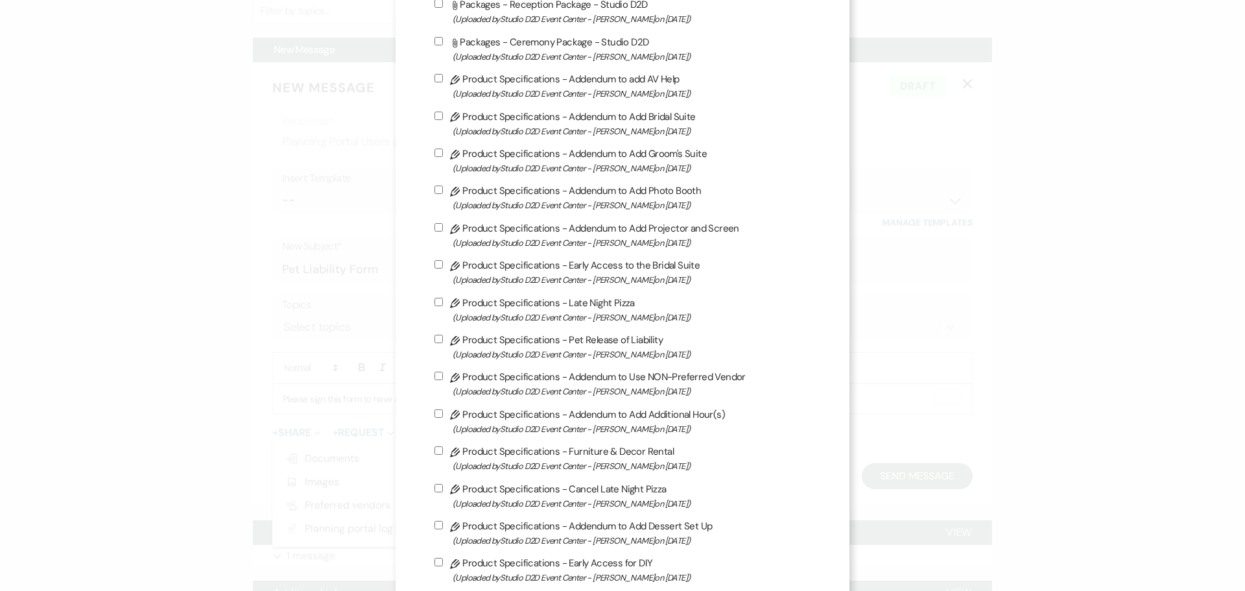
click at [526, 342] on label "Pencil Product Specifications - Pet Release of Liability (Uploaded by Studio D2…" at bounding box center [623, 346] width 376 height 30
click at [443, 342] on input "Pencil Product Specifications - Pet Release of Liability (Uploaded by Studio D2…" at bounding box center [439, 339] width 8 height 8
checkbox input "true"
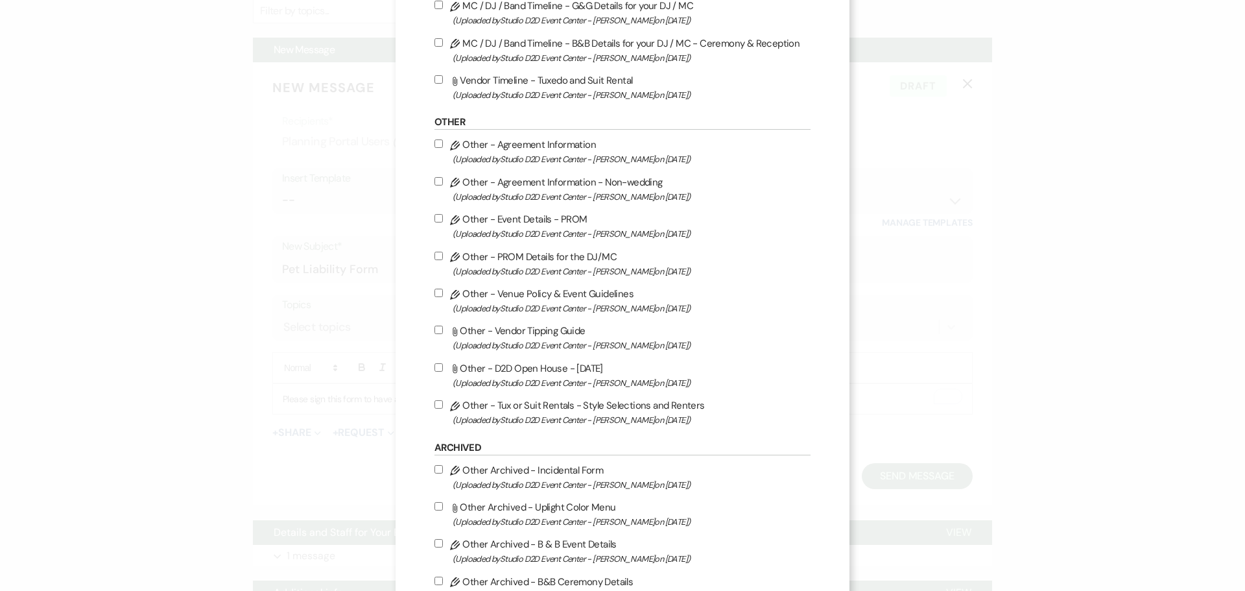
scroll to position [2002, 0]
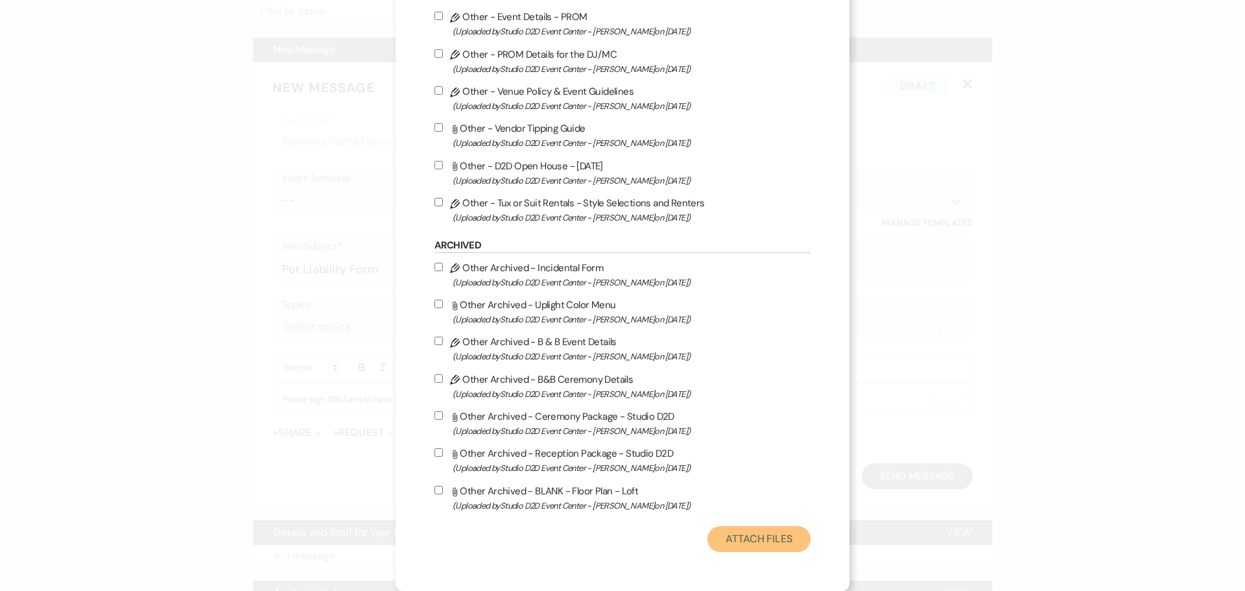
click at [750, 534] on button "Attach Files" at bounding box center [759, 539] width 103 height 26
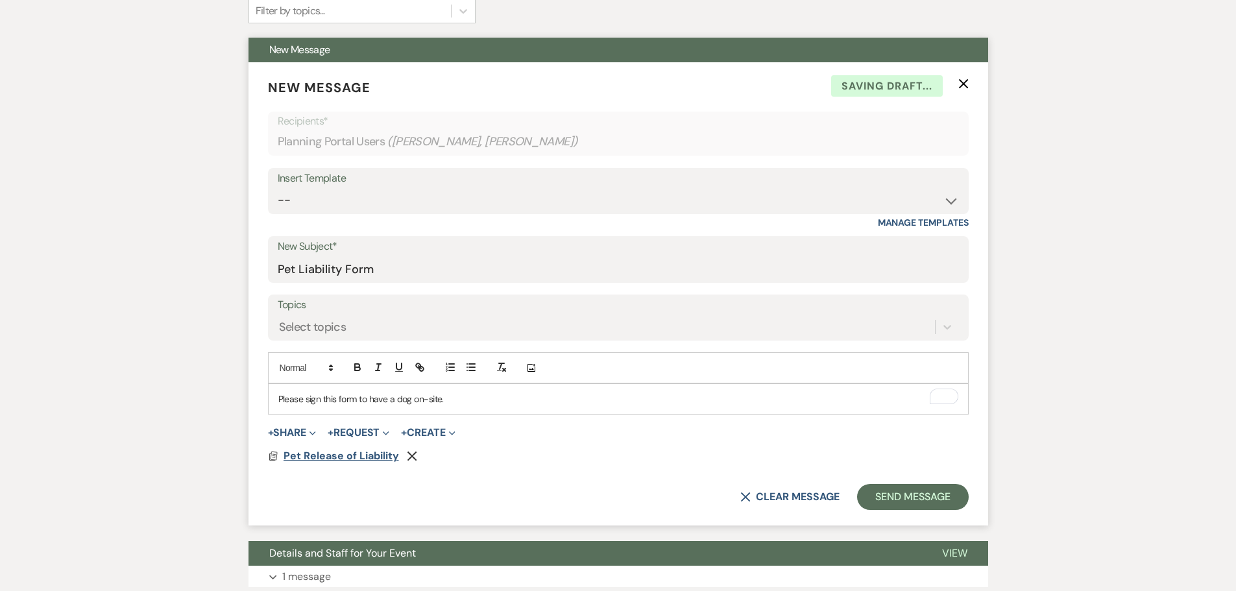
click at [344, 460] on span "Pet Release of Liability" at bounding box center [340, 456] width 115 height 14
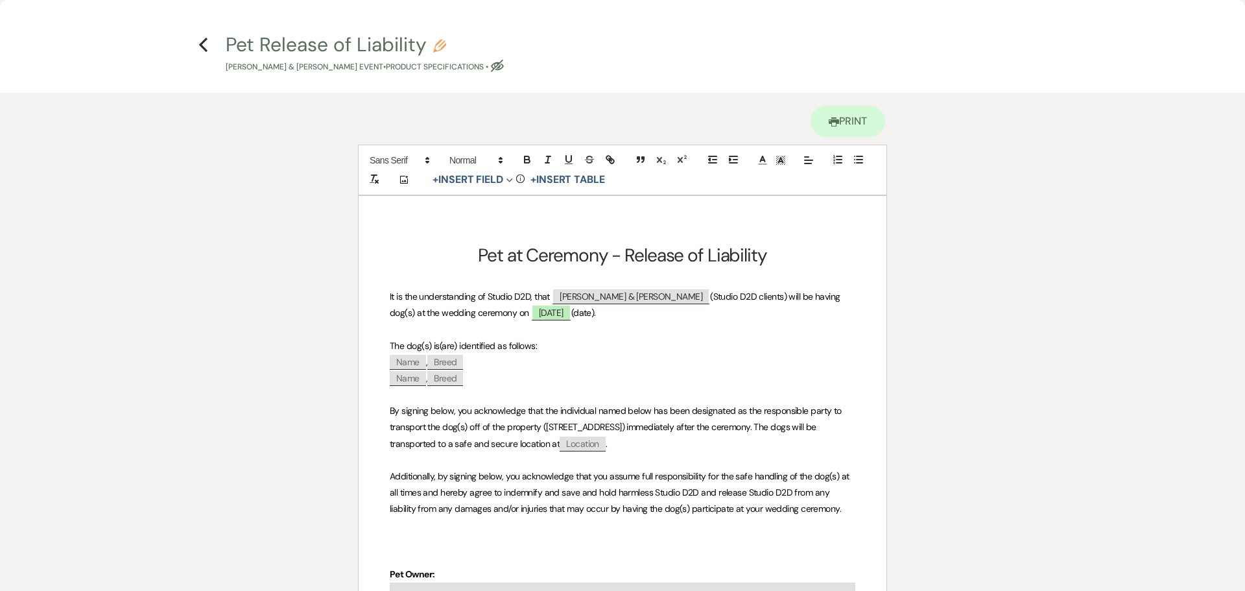
click at [560, 447] on span "Location" at bounding box center [583, 444] width 46 height 15
select select "client"
select select "Location"
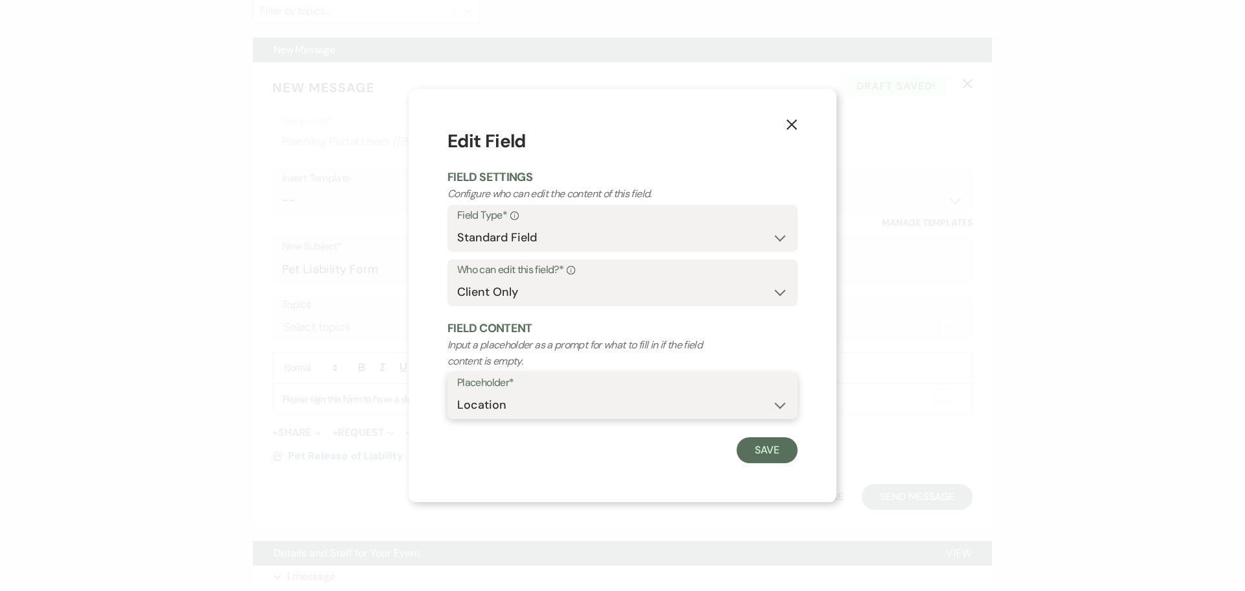
click at [523, 405] on select "Custom Placeholder Date Time Name Location Venue Name Type Number Budget Addres…" at bounding box center [622, 404] width 331 height 25
click at [524, 405] on select "Custom Placeholder Date Time Name Location Venue Name Type Number Budget Addres…" at bounding box center [622, 404] width 331 height 25
click at [749, 454] on button "Save" at bounding box center [767, 450] width 61 height 26
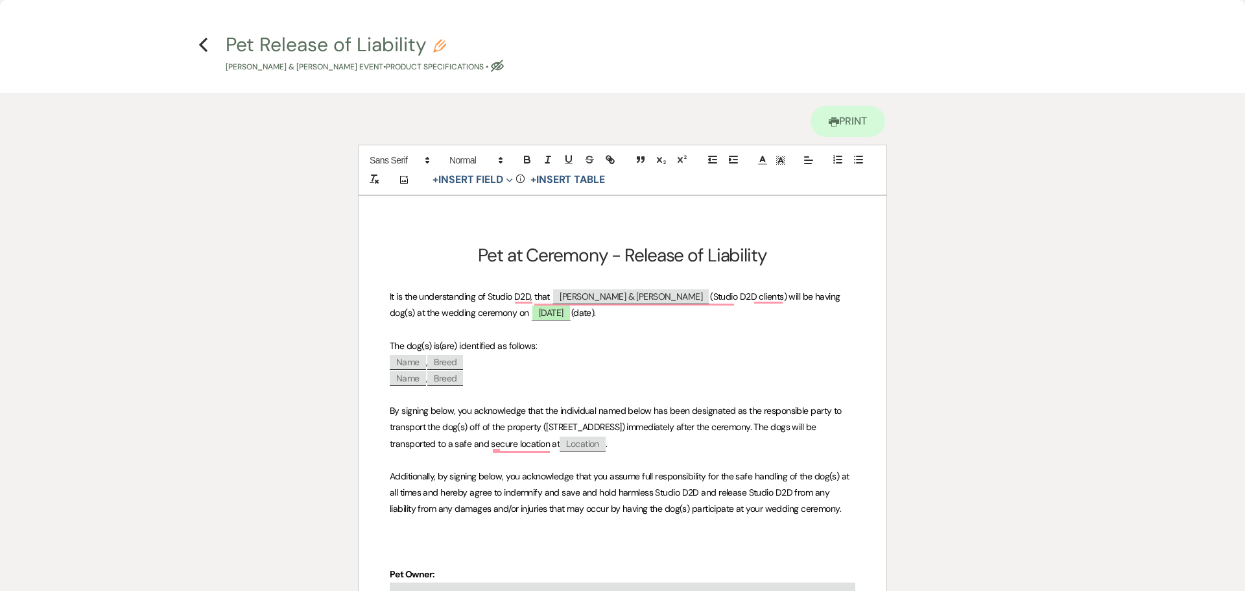
click at [561, 442] on p "By signing below, you acknowledge that the individual named below has been desi…" at bounding box center [623, 427] width 466 height 49
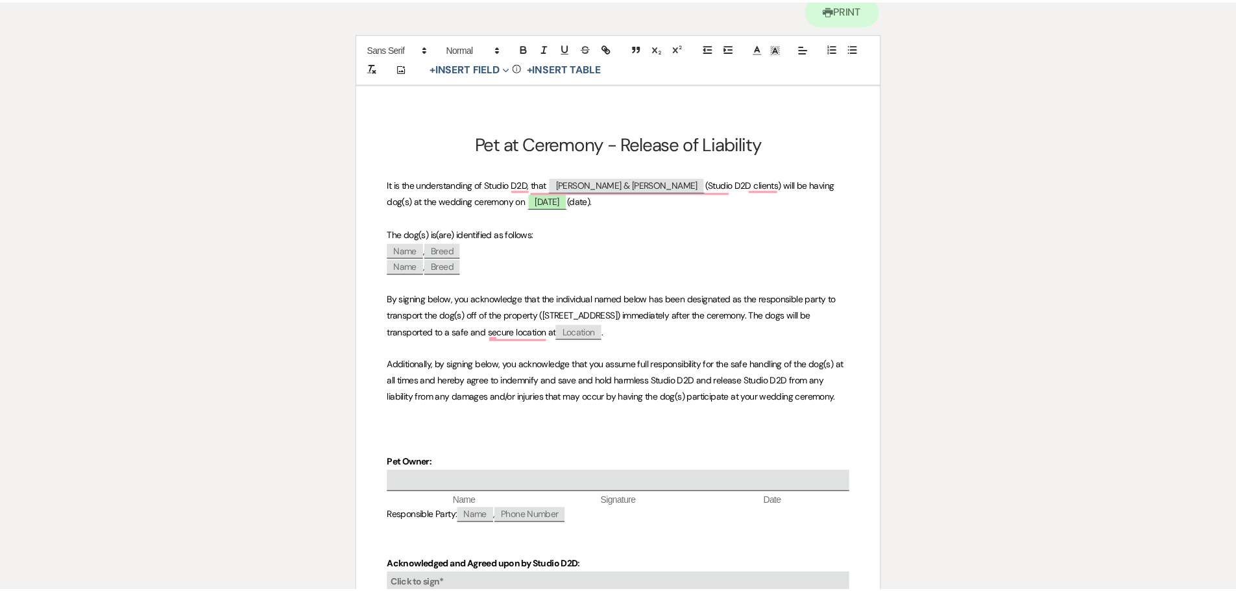
scroll to position [0, 0]
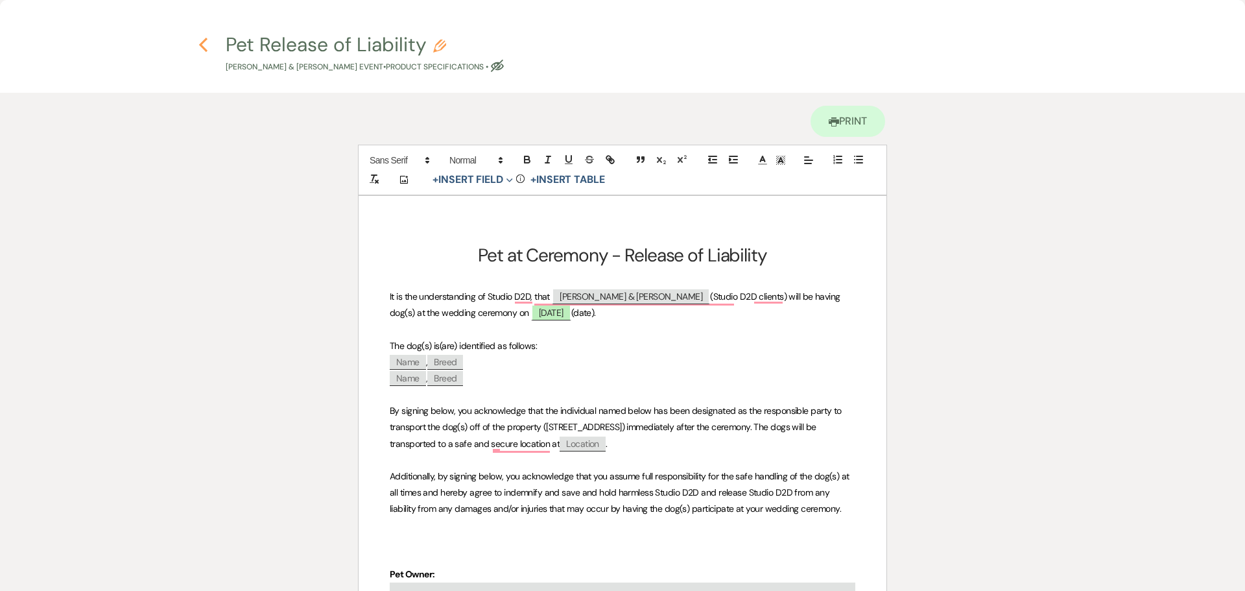
click at [203, 42] on use "button" at bounding box center [203, 45] width 8 height 14
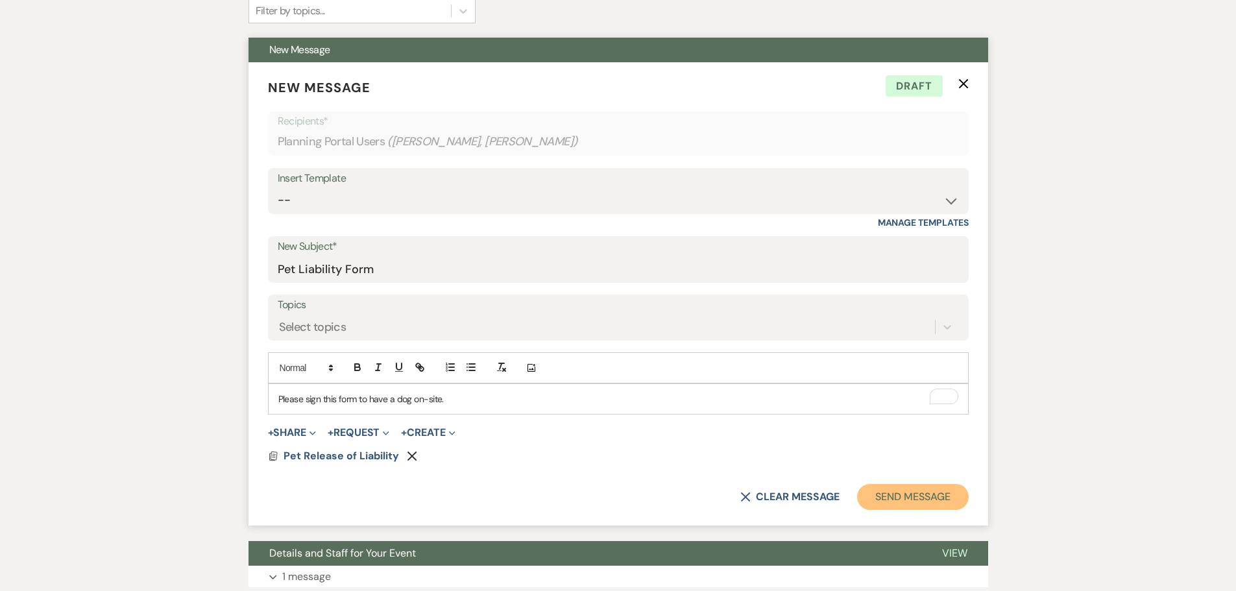
click at [931, 494] on button "Send Message" at bounding box center [912, 497] width 111 height 26
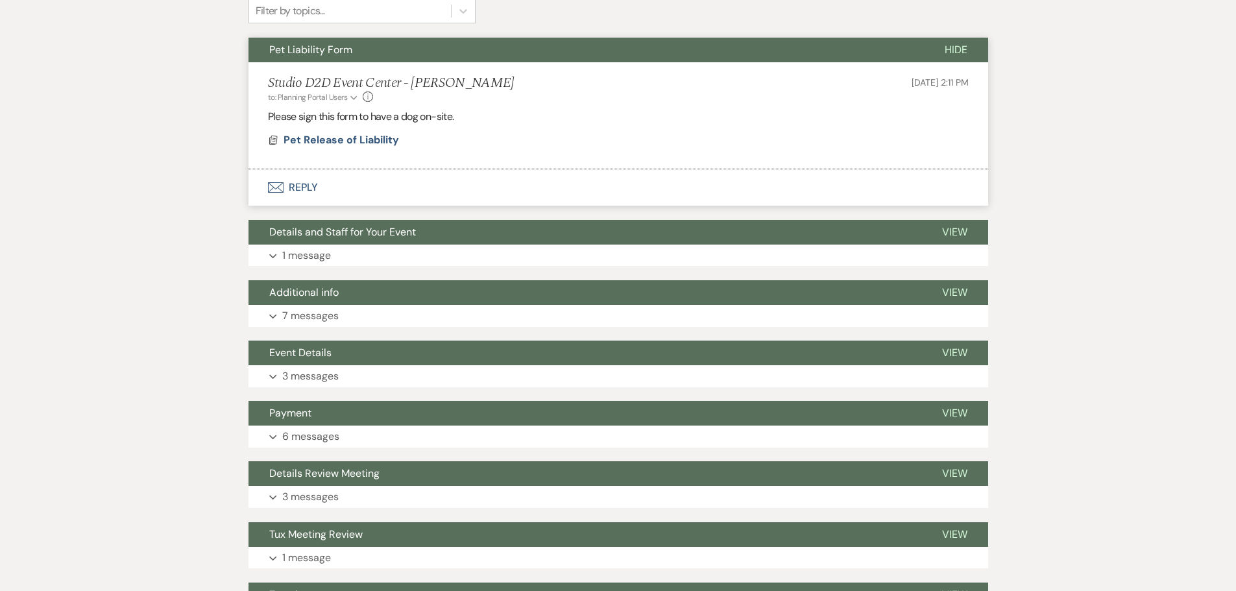
click at [593, 49] on button "Pet Liability Form" at bounding box center [585, 50] width 675 height 25
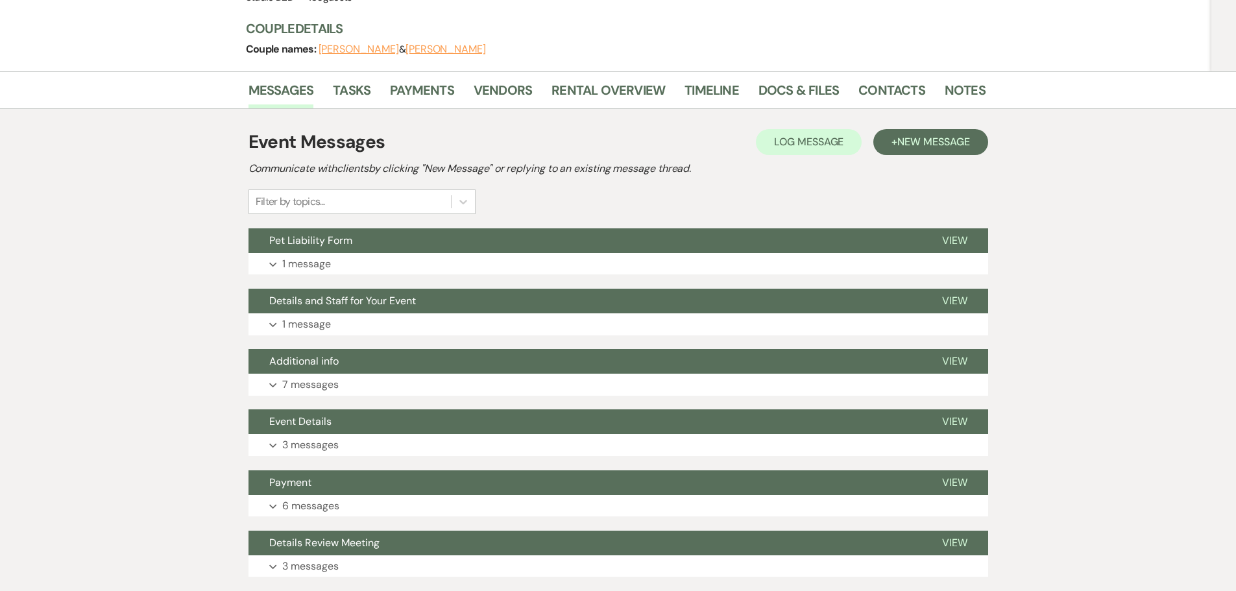
scroll to position [169, 0]
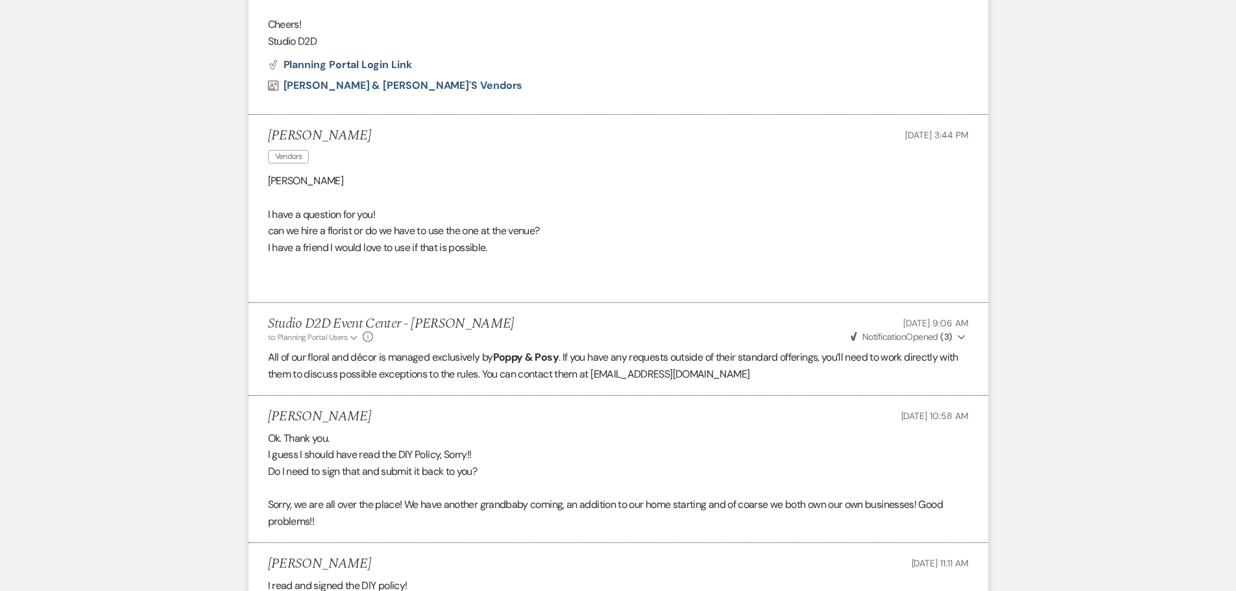
scroll to position [269, 0]
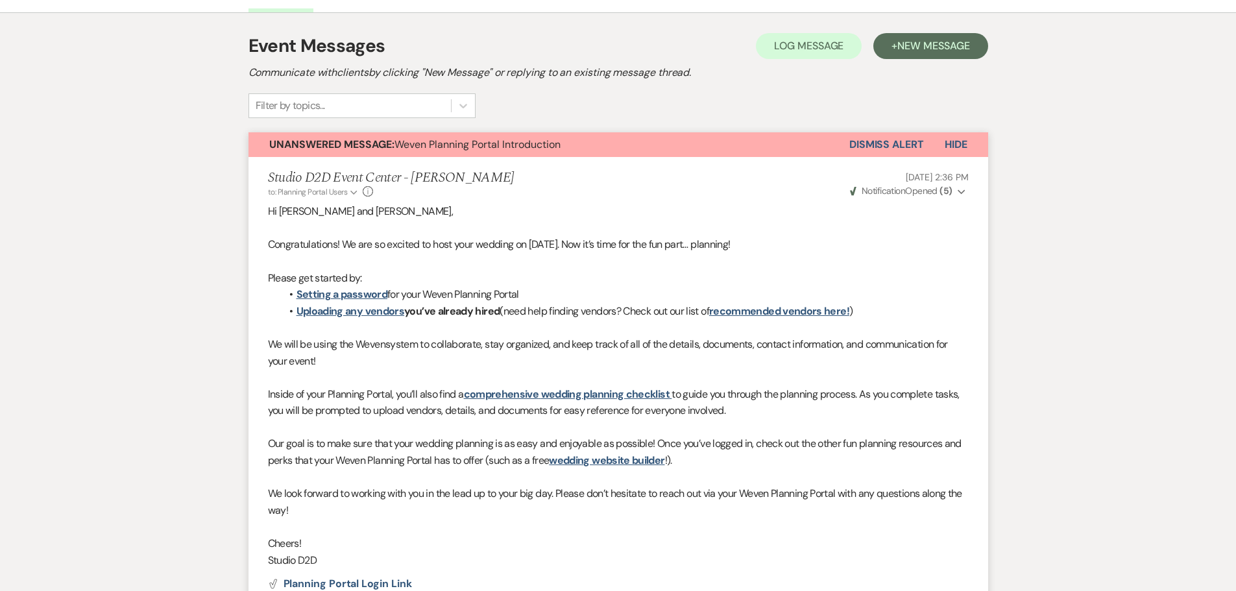
click at [871, 141] on button "Dismiss Alert" at bounding box center [886, 144] width 75 height 25
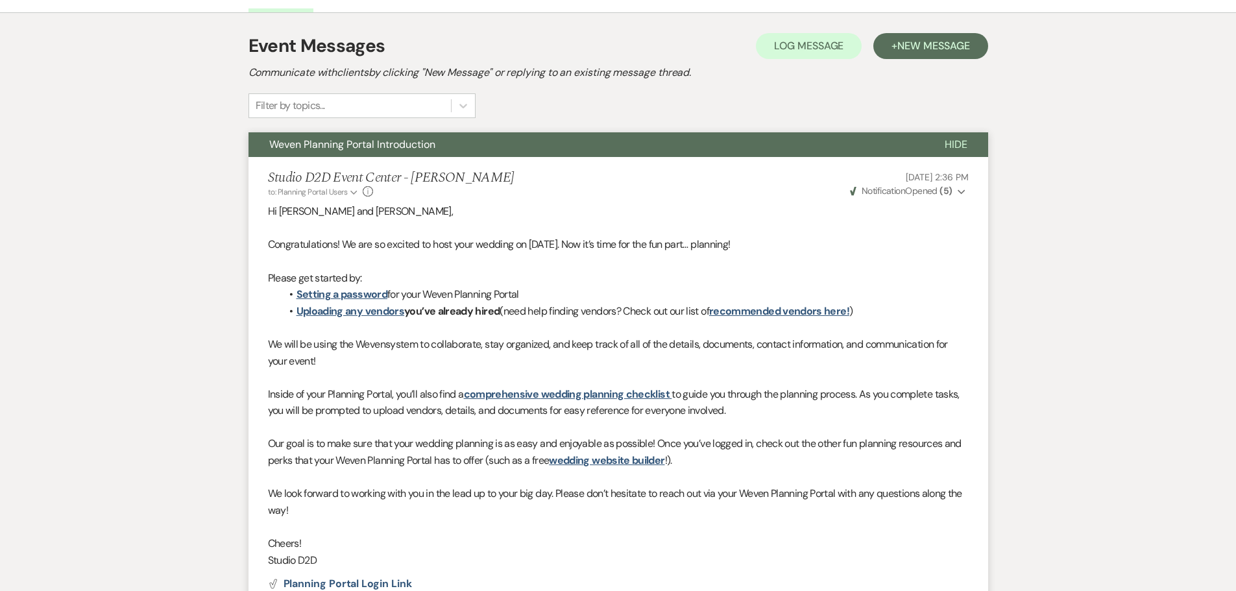
click at [302, 152] on button "Weven Planning Portal Introduction" at bounding box center [585, 144] width 675 height 25
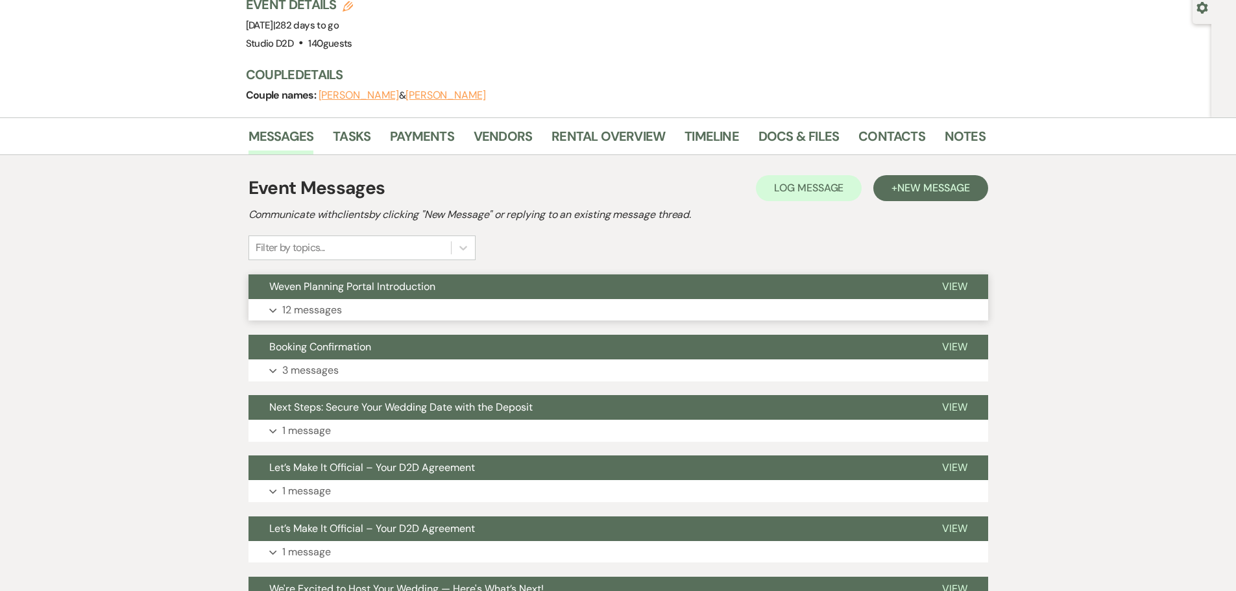
scroll to position [0, 0]
